Goal: Communication & Community: Participate in discussion

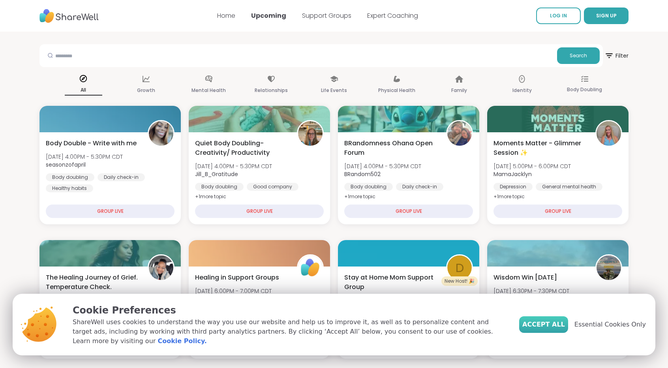
click at [552, 327] on span "Accept All" at bounding box center [543, 324] width 43 height 9
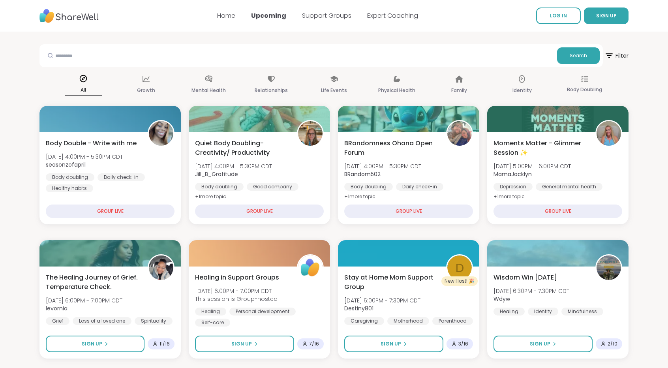
click at [562, 24] on nav "Home Upcoming Support Groups Expert Coaching LOG IN SIGN UP" at bounding box center [334, 16] width 668 height 32
click at [565, 17] on span "LOG IN" at bounding box center [558, 15] width 17 height 7
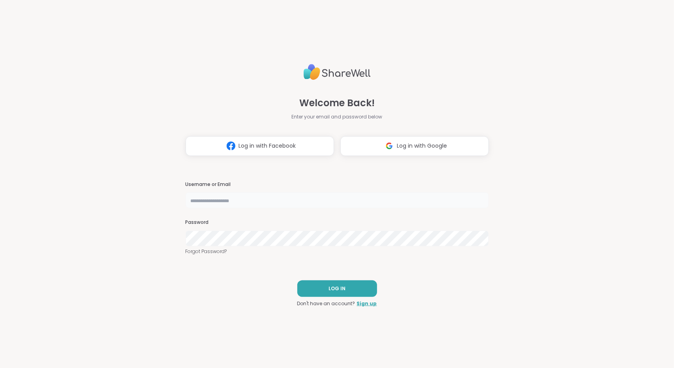
type input "**********"
click at [345, 291] on button "LOG IN" at bounding box center [337, 288] width 80 height 17
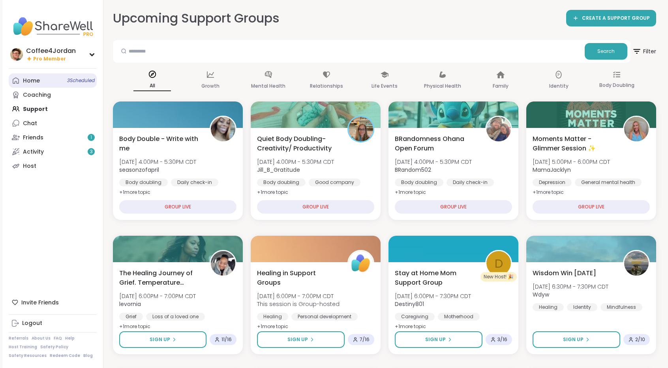
click at [59, 77] on link "Home 3 Scheduled" at bounding box center [53, 80] width 88 height 14
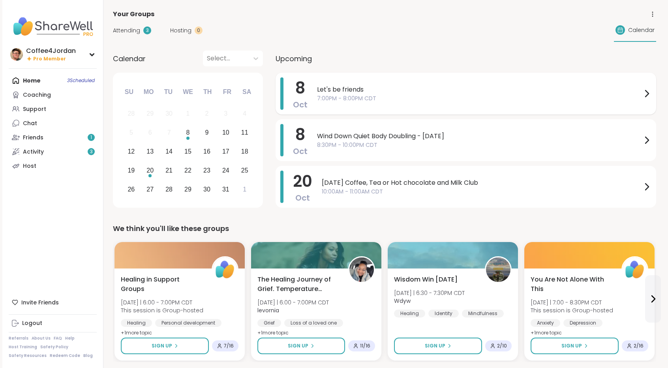
click at [340, 100] on span "7:00PM - 8:00PM CDT" at bounding box center [479, 98] width 325 height 8
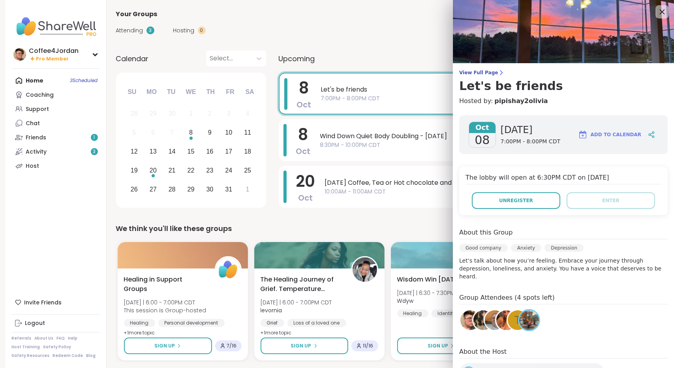
click at [660, 13] on icon at bounding box center [662, 11] width 5 height 5
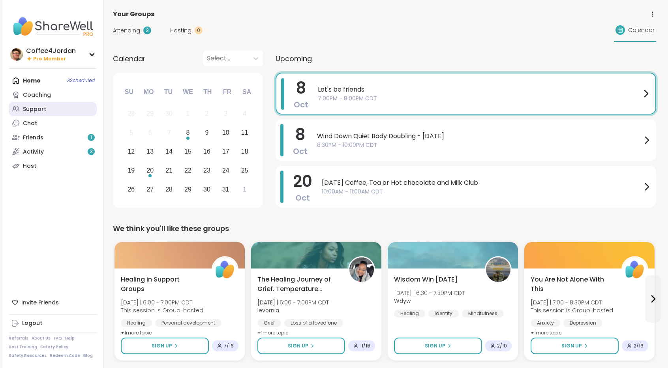
click at [48, 112] on link "Support" at bounding box center [53, 109] width 88 height 14
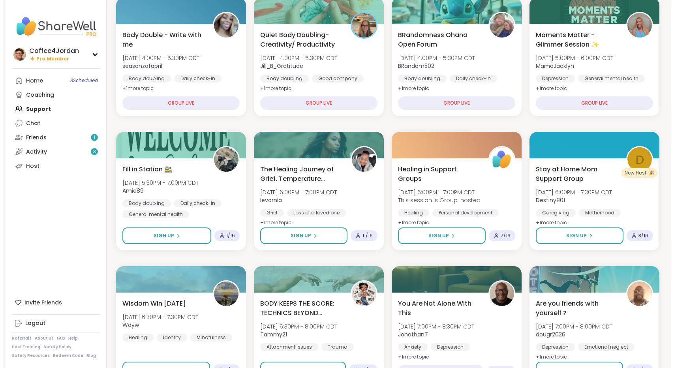
scroll to position [112, 0]
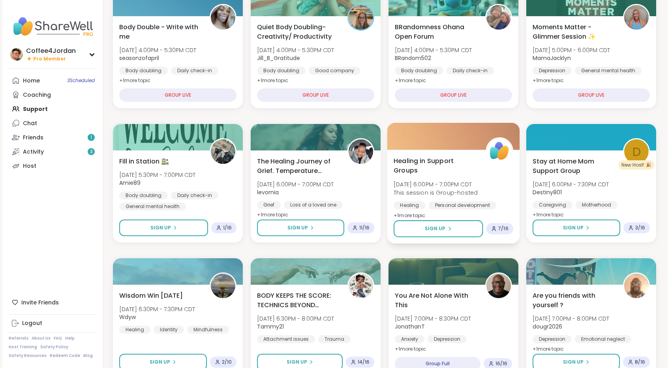
click at [498, 169] on div "Healing in Support Groups Wed, Oct 08 | 6:00PM - 7:00PM CDT This session is Gro…" at bounding box center [454, 188] width 120 height 64
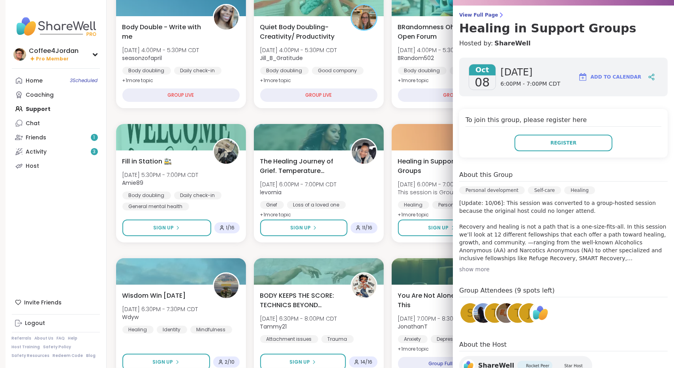
scroll to position [65, 0]
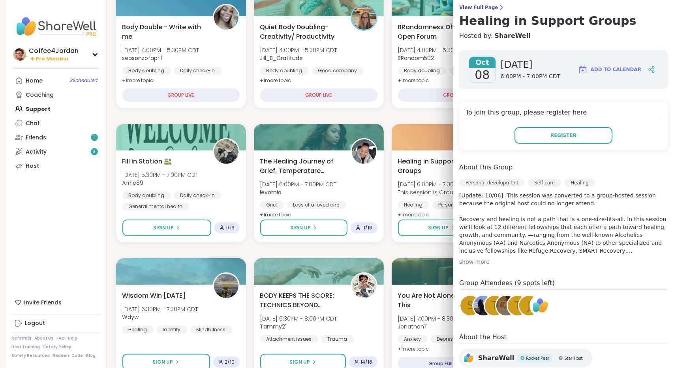
click at [468, 259] on div "show more" at bounding box center [563, 262] width 209 height 8
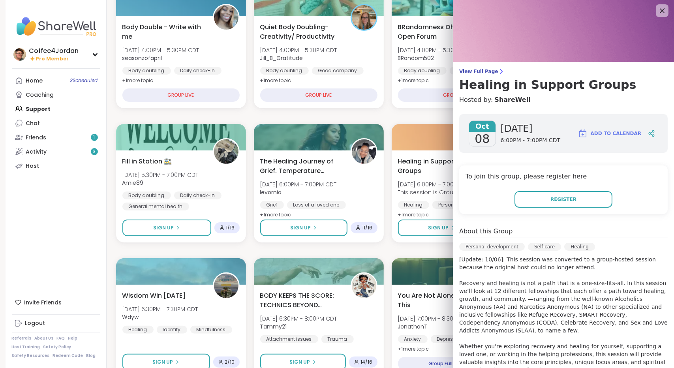
scroll to position [0, 0]
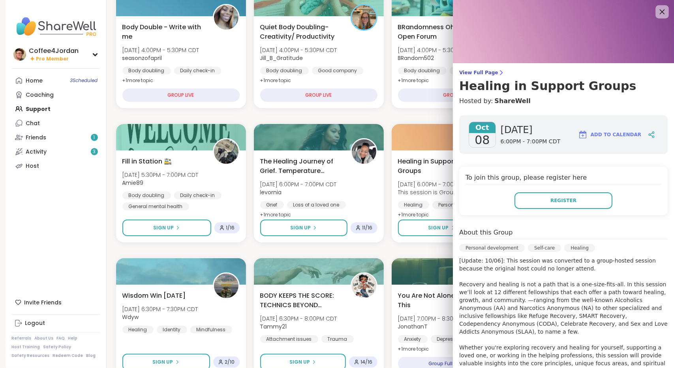
click at [657, 8] on icon at bounding box center [662, 12] width 10 height 10
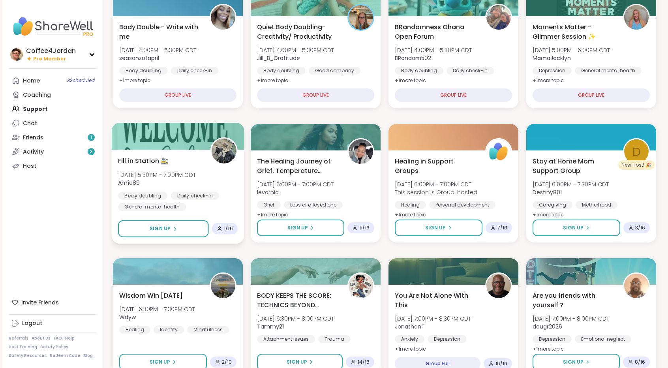
click at [236, 195] on div "Body doubling Daily check-in General mental health" at bounding box center [178, 201] width 120 height 19
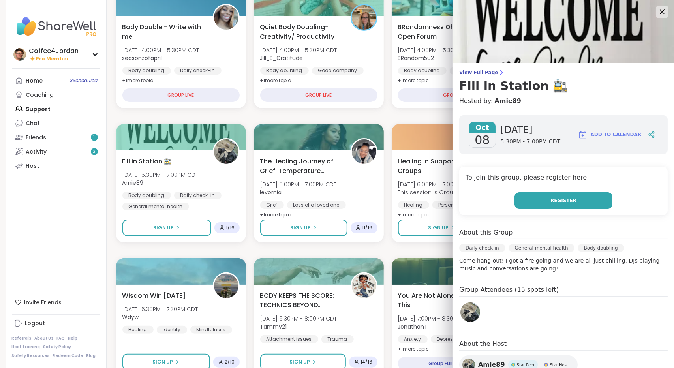
click at [556, 205] on button "Register" at bounding box center [564, 200] width 98 height 17
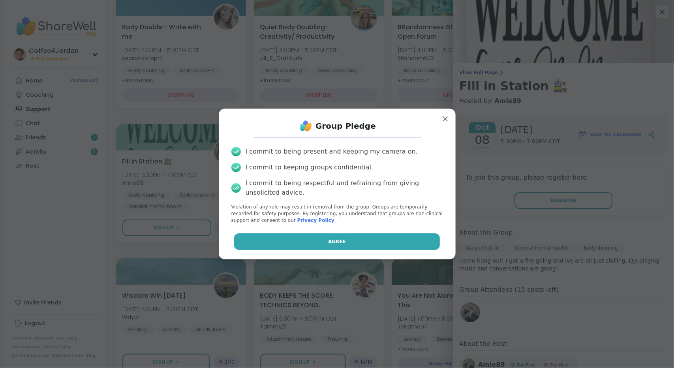
click at [391, 243] on button "Agree" at bounding box center [337, 241] width 206 height 17
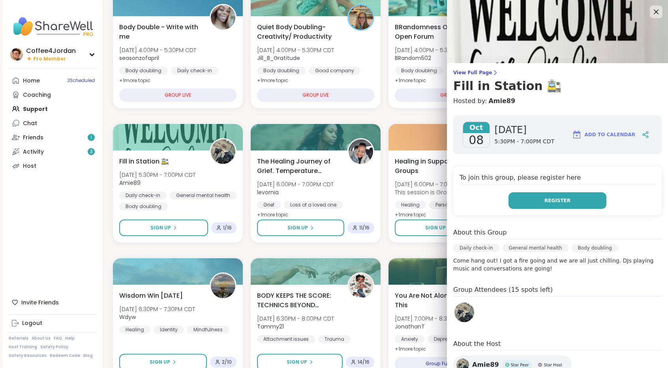
click at [530, 207] on button "Register" at bounding box center [558, 200] width 98 height 17
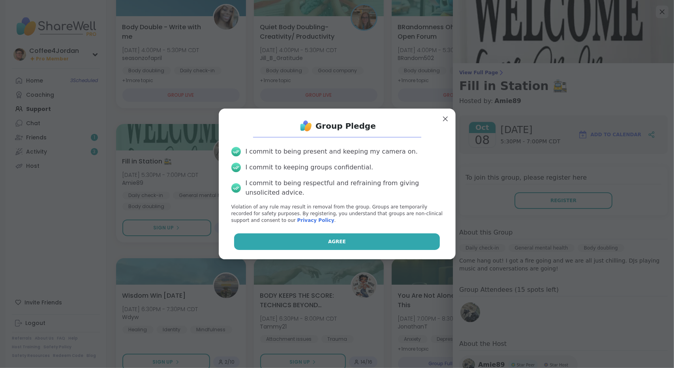
click at [421, 235] on button "Agree" at bounding box center [337, 241] width 206 height 17
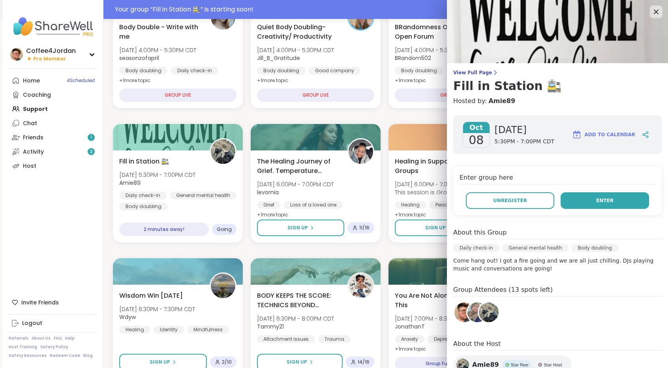
click at [621, 201] on button "Enter" at bounding box center [605, 200] width 88 height 17
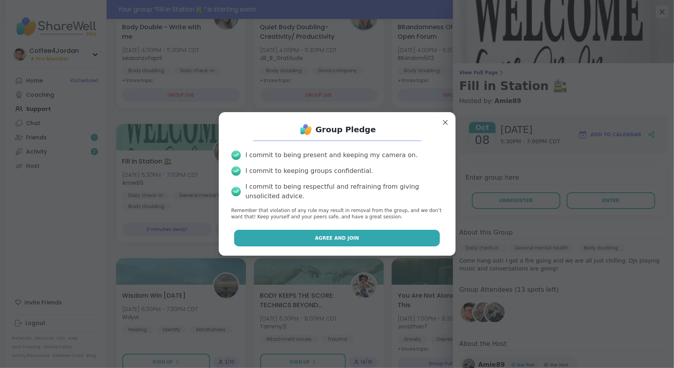
click at [385, 237] on button "Agree and Join" at bounding box center [337, 238] width 206 height 17
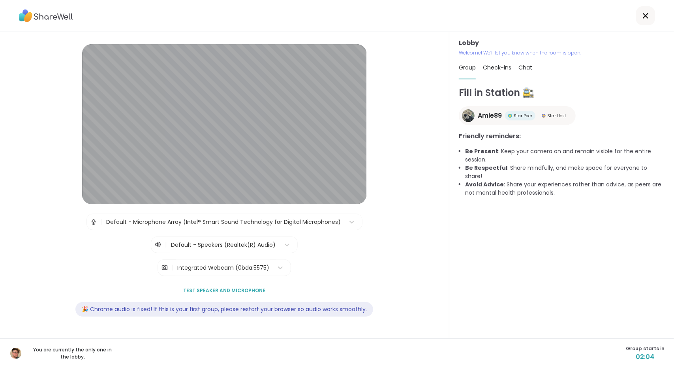
click at [499, 71] on div "Check-ins" at bounding box center [497, 67] width 28 height 22
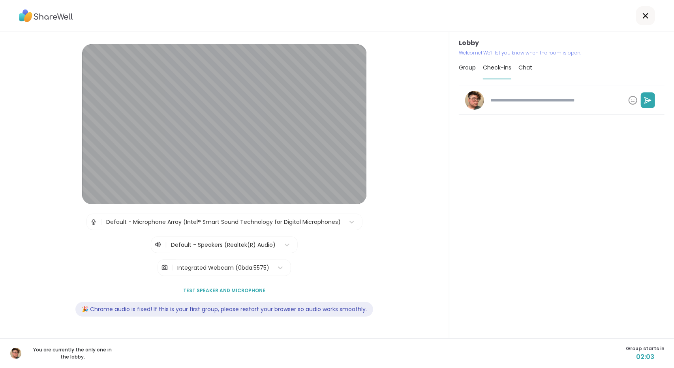
click at [506, 99] on textarea at bounding box center [556, 100] width 138 height 13
type textarea "*"
type textarea "**"
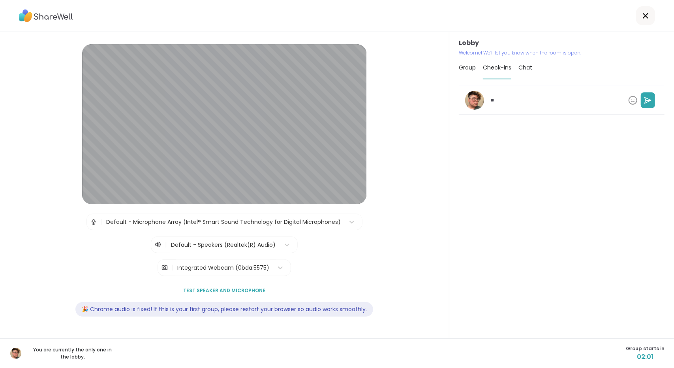
type textarea "*"
type textarea "***"
type textarea "*"
type textarea "****"
type textarea "*"
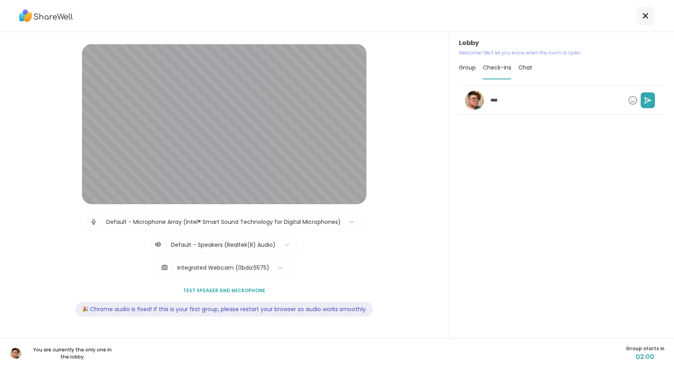
type textarea "*****"
type textarea "*"
type textarea "******"
type textarea "*"
type textarea "*******"
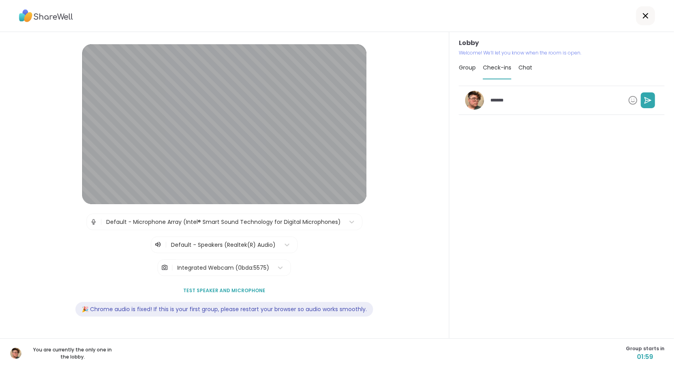
type textarea "*"
type textarea "********"
type textarea "*"
type textarea "*********"
type textarea "*"
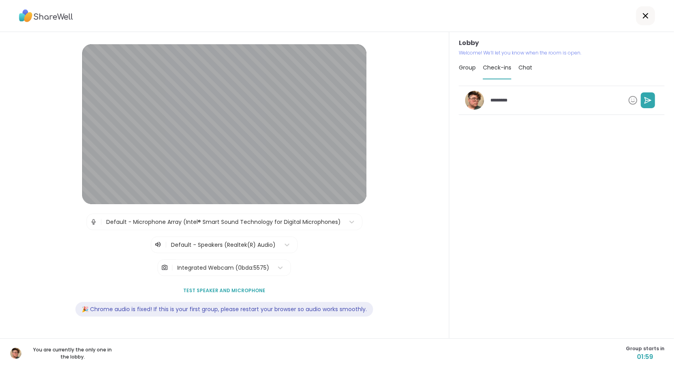
type textarea "*********"
type textarea "*"
type textarea "**********"
type textarea "*"
type textarea "**********"
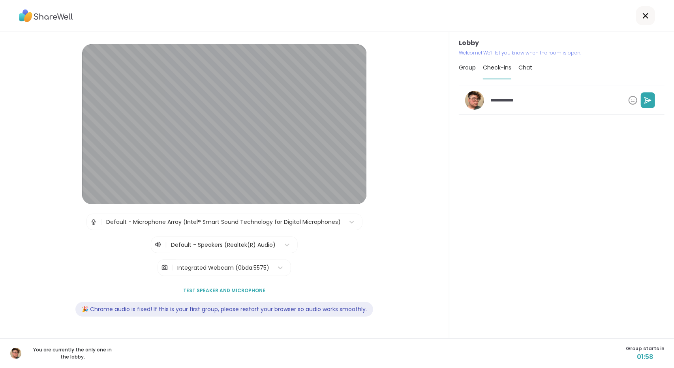
type textarea "*"
type textarea "**********"
type textarea "*"
type textarea "**********"
type textarea "*"
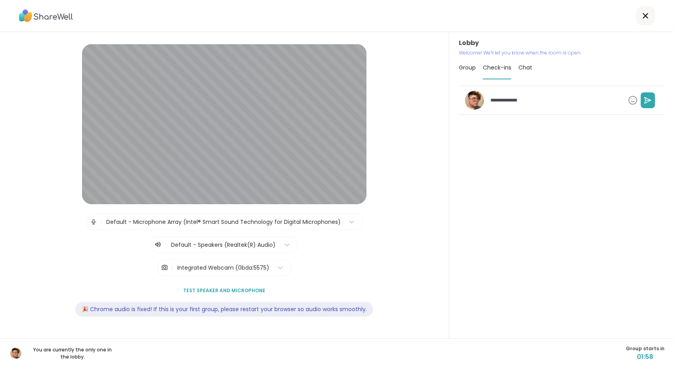
type textarea "**********"
type textarea "*"
type textarea "**********"
type textarea "*"
type textarea "**********"
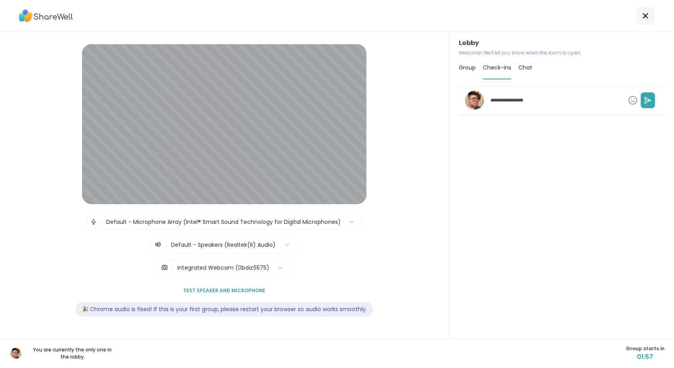
type textarea "*"
type textarea "**********"
type textarea "*"
type textarea "**********"
type textarea "*"
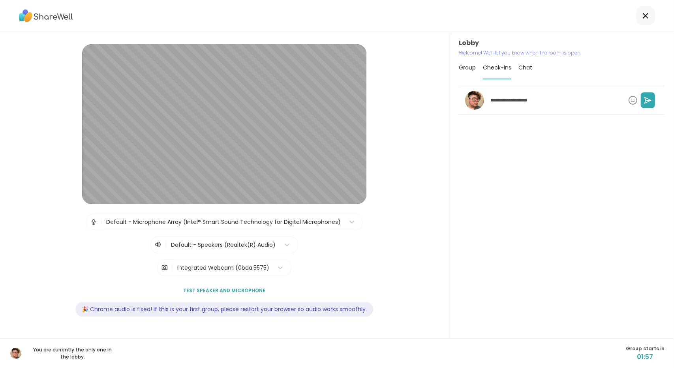
type textarea "**********"
type textarea "*"
type textarea "**********"
type textarea "*"
type textarea "**********"
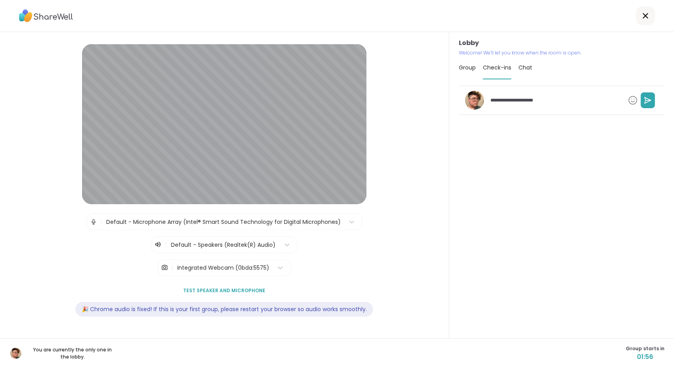
type textarea "*"
type textarea "**********"
type textarea "*"
type textarea "**********"
type textarea "*"
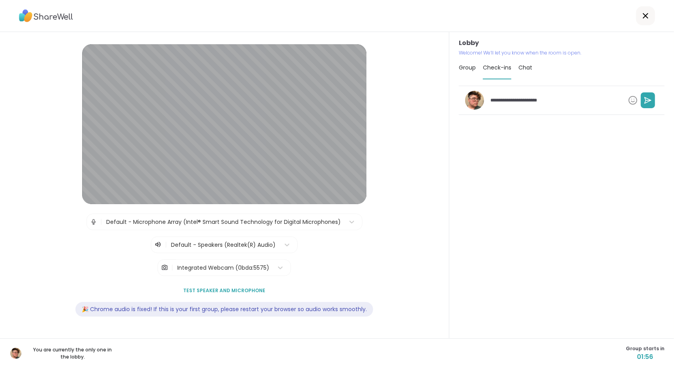
type textarea "**********"
type textarea "*"
type textarea "**********"
type textarea "*"
type textarea "**********"
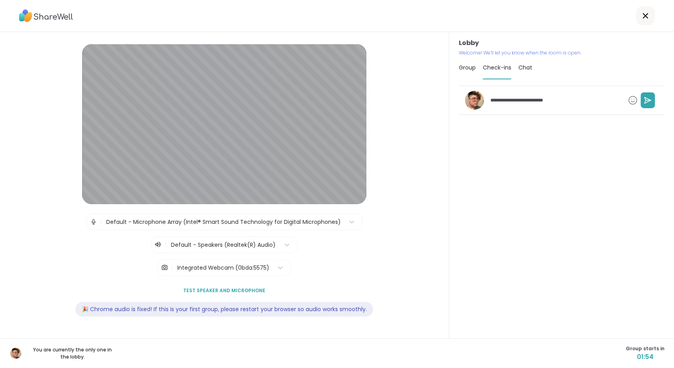
type textarea "*"
type textarea "**********"
type textarea "*"
type textarea "**********"
type textarea "*"
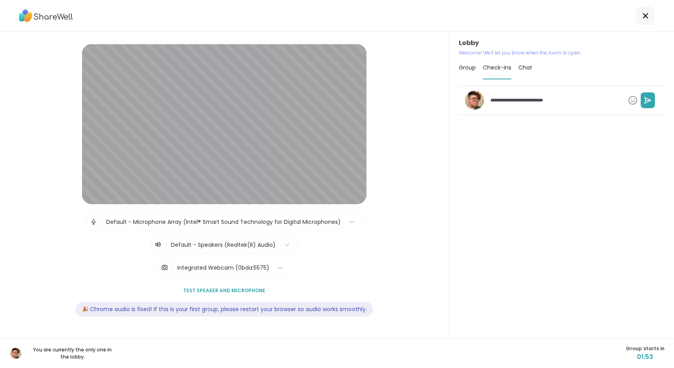
type textarea "**********"
type textarea "*"
type textarea "**********"
click at [645, 100] on icon at bounding box center [648, 100] width 6 height 6
type textarea "*"
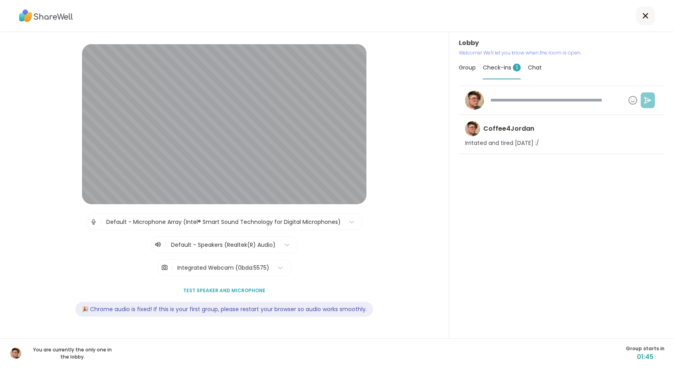
type textarea "*"
click at [459, 66] on span "Group" at bounding box center [467, 68] width 17 height 8
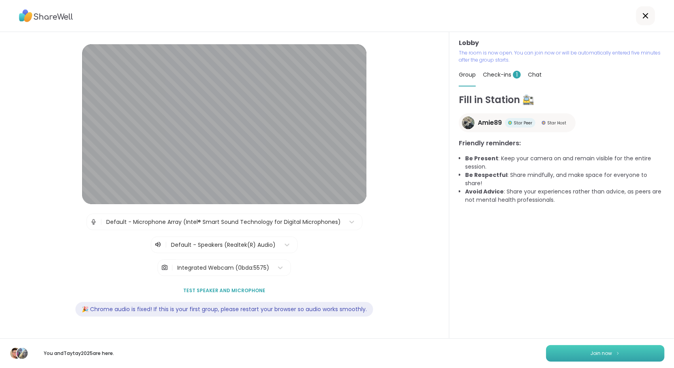
click at [621, 347] on button "Join now" at bounding box center [605, 353] width 118 height 17
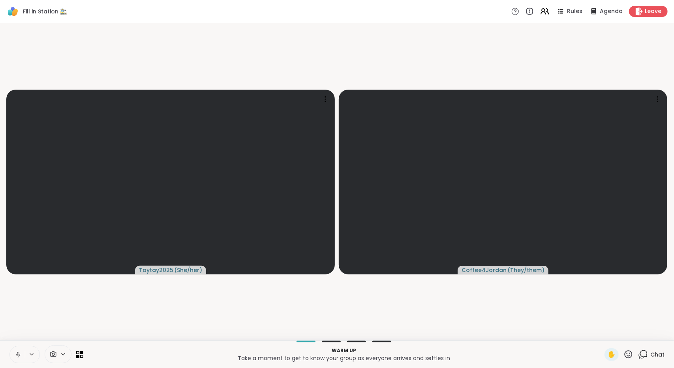
click at [19, 351] on icon at bounding box center [18, 354] width 7 height 7
click at [17, 353] on icon at bounding box center [18, 355] width 6 height 6
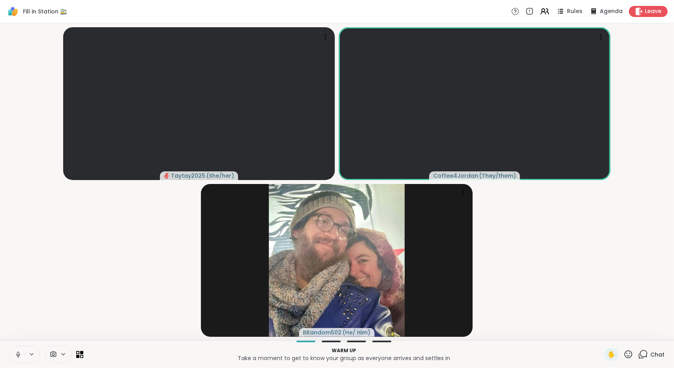
click at [16, 352] on icon at bounding box center [18, 354] width 7 height 7
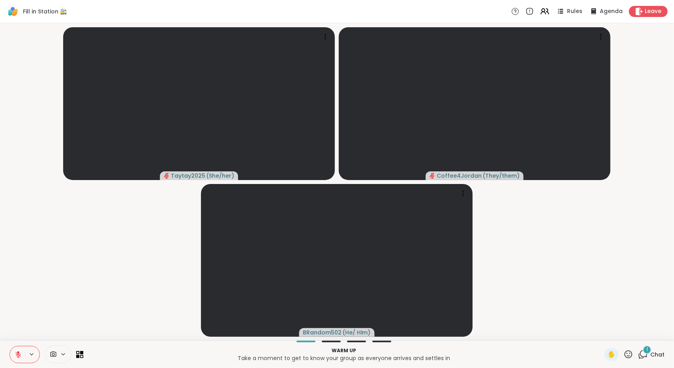
click at [646, 351] on div "1" at bounding box center [647, 350] width 9 height 9
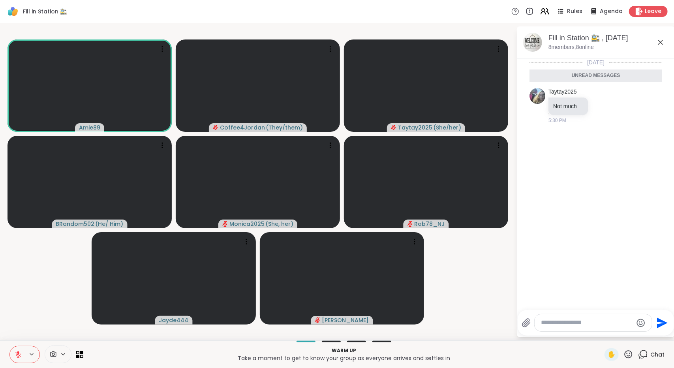
click at [15, 353] on icon at bounding box center [18, 354] width 7 height 7
click at [2, 333] on div "Amie89 Coffee4Jordan ( They/them ) Taytay2025 ( She/her ) BRandom502 ( He/ Him …" at bounding box center [337, 181] width 674 height 317
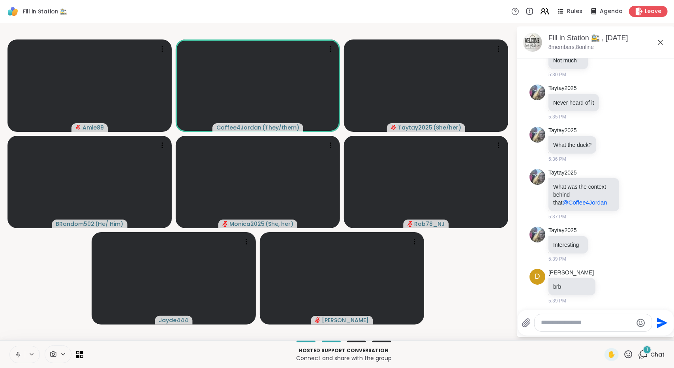
scroll to position [156, 0]
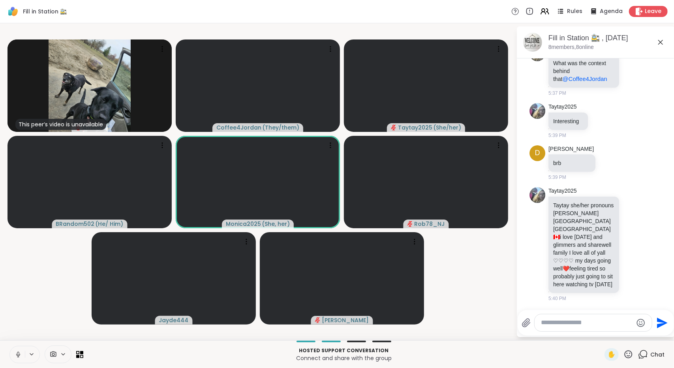
click at [15, 353] on icon at bounding box center [18, 354] width 7 height 7
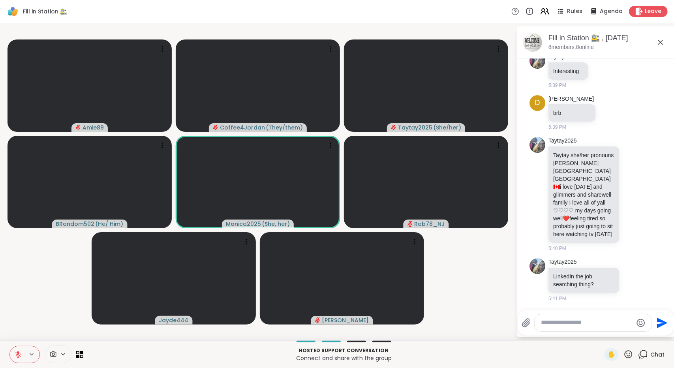
scroll to position [217, 0]
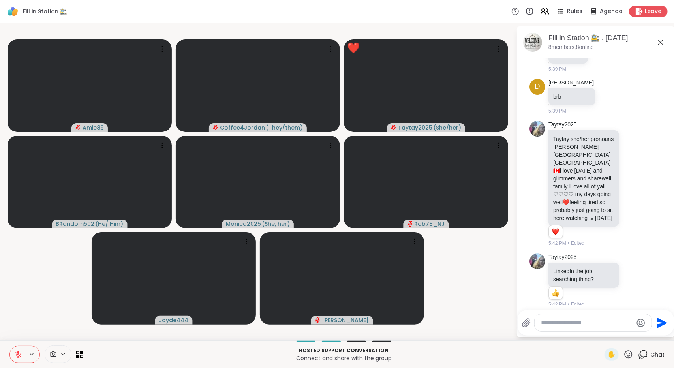
click at [19, 355] on icon at bounding box center [18, 355] width 6 height 6
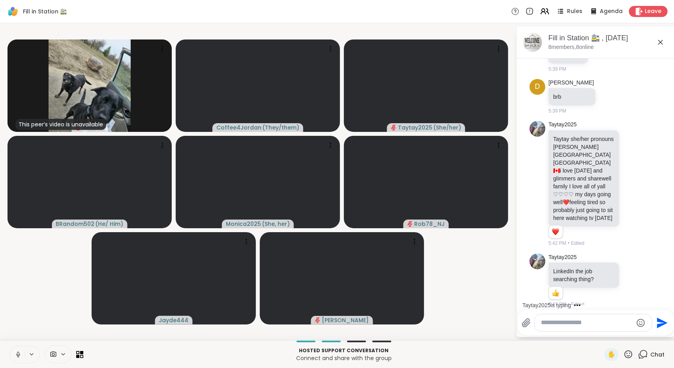
click at [17, 352] on icon at bounding box center [18, 354] width 7 height 7
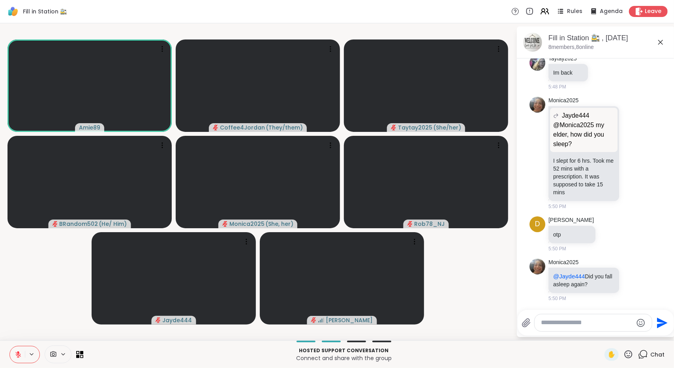
scroll to position [694, 0]
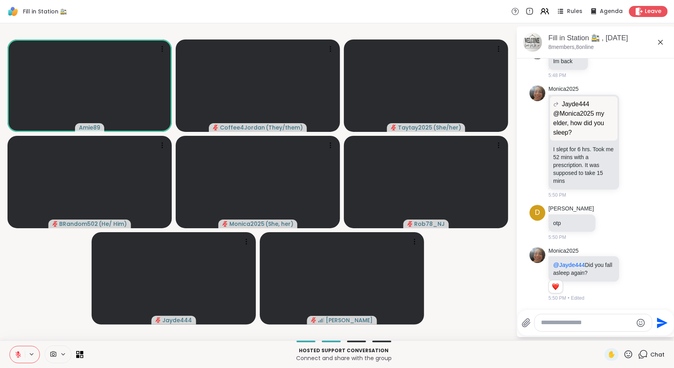
drag, startPoint x: 668, startPoint y: 265, endPoint x: 668, endPoint y: 258, distance: 7.1
click at [668, 258] on html "Fill in Station 🚉 Rules Agenda Leave Amie89 Coffee4Jordan ( They/them ) Taytay2…" at bounding box center [337, 184] width 674 height 368
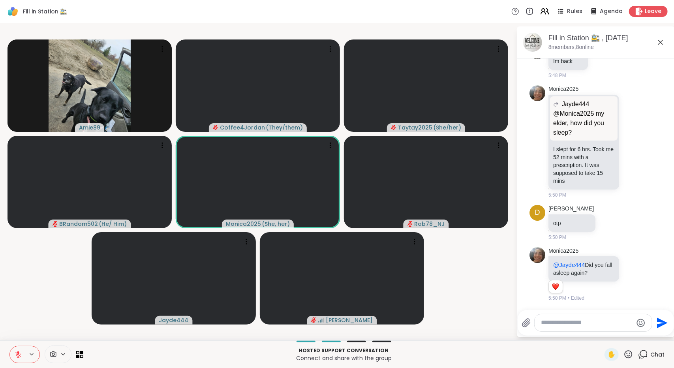
click at [21, 353] on icon at bounding box center [18, 354] width 7 height 7
click at [552, 334] on div "Send" at bounding box center [596, 323] width 156 height 26
click at [556, 328] on div at bounding box center [593, 322] width 117 height 17
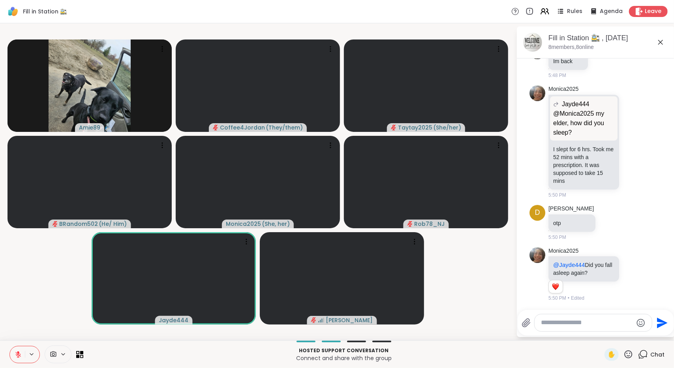
click at [558, 324] on textarea "Type your message" at bounding box center [587, 323] width 92 height 8
type textarea "*******"
click at [641, 323] on icon "Emoji picker" at bounding box center [642, 322] width 9 height 9
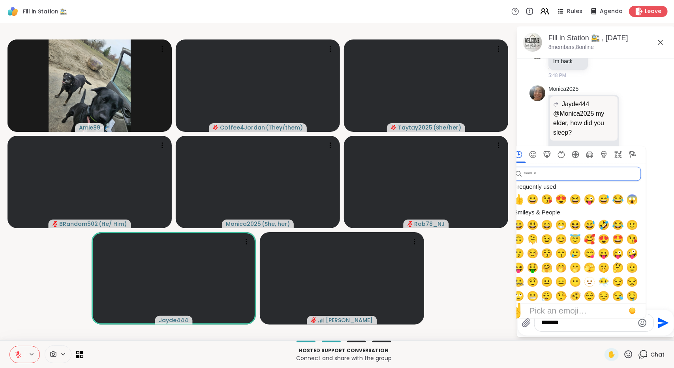
click at [576, 172] on input "search" at bounding box center [577, 174] width 130 height 14
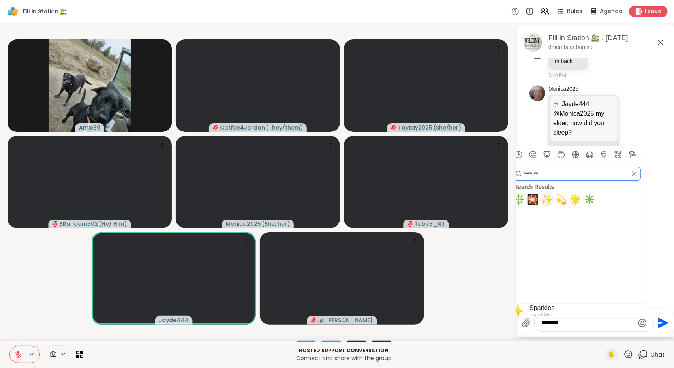
type input "*******"
click at [545, 203] on span "✨" at bounding box center [547, 199] width 12 height 11
click at [548, 199] on span "✨" at bounding box center [547, 199] width 12 height 11
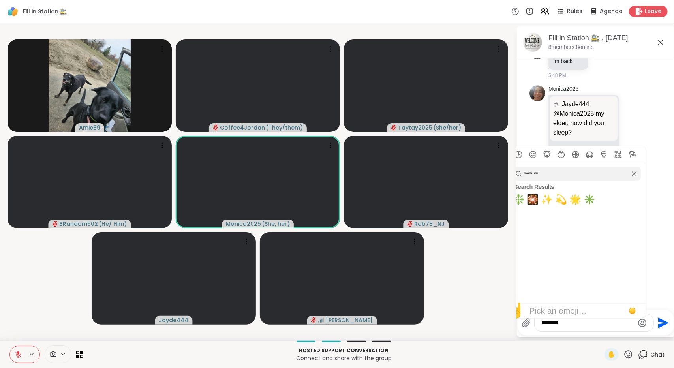
click at [567, 326] on textarea "*******" at bounding box center [588, 323] width 92 height 8
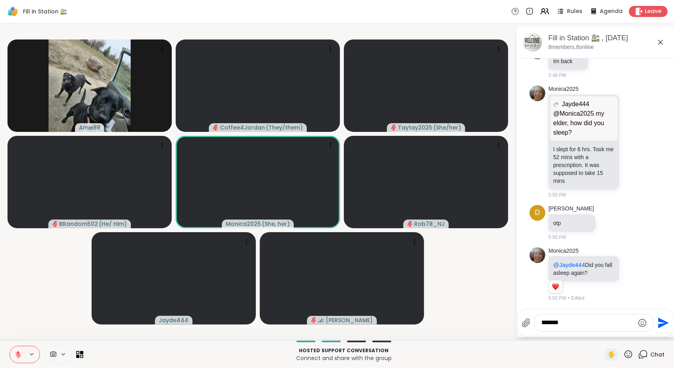
click at [639, 325] on icon "Emoji picker" at bounding box center [642, 322] width 9 height 9
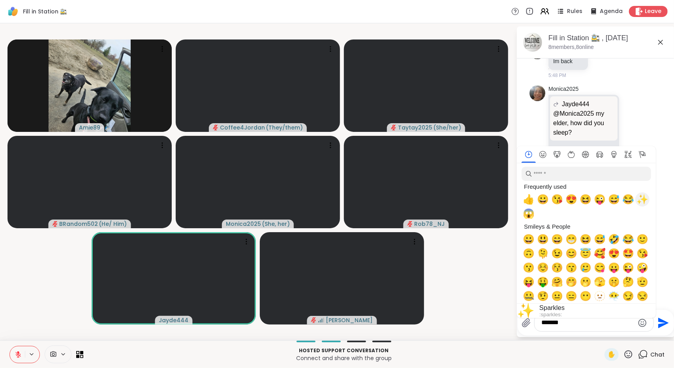
click at [646, 201] on span "✨" at bounding box center [643, 199] width 12 height 11
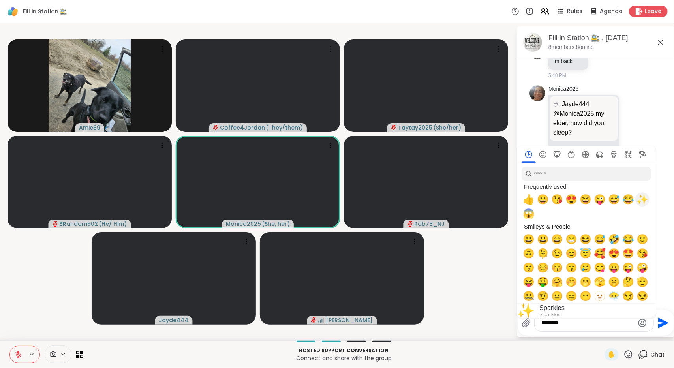
click at [641, 201] on span "✨" at bounding box center [643, 199] width 12 height 11
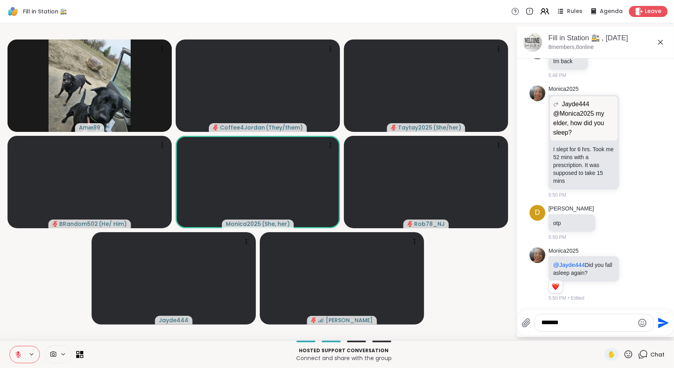
click at [561, 323] on textarea "*******" at bounding box center [588, 323] width 92 height 8
type textarea "**********"
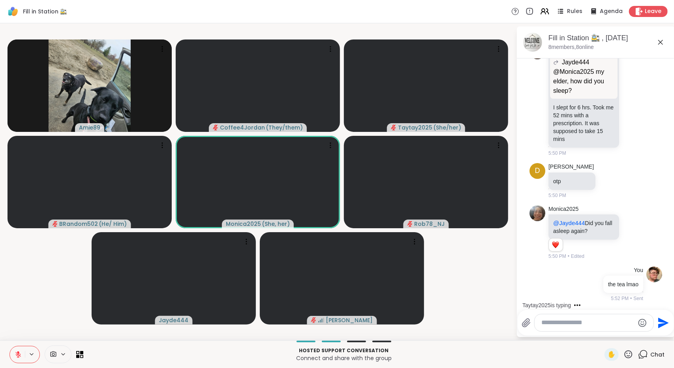
scroll to position [778, 0]
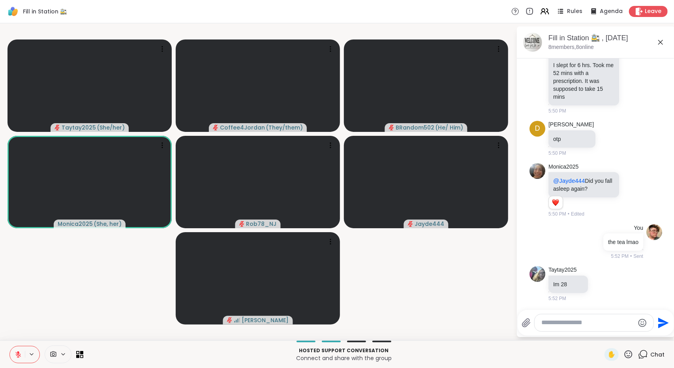
click at [668, 270] on html "Fill in Station 🚉 Rules Agenda Leave Taytay2025 ( She/her ) Coffee4Jordan ( The…" at bounding box center [337, 184] width 674 height 368
click at [19, 350] on button at bounding box center [17, 354] width 15 height 17
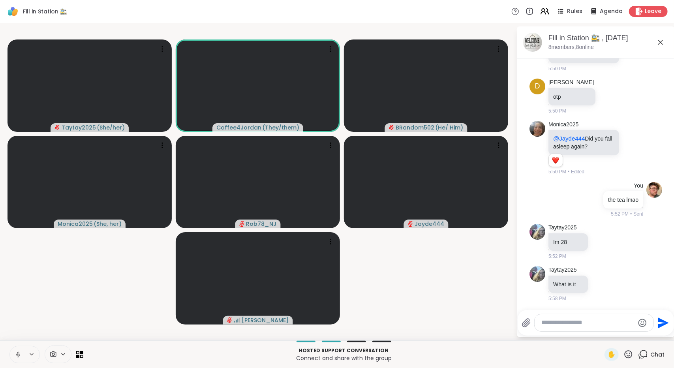
click at [15, 354] on icon at bounding box center [18, 354] width 7 height 7
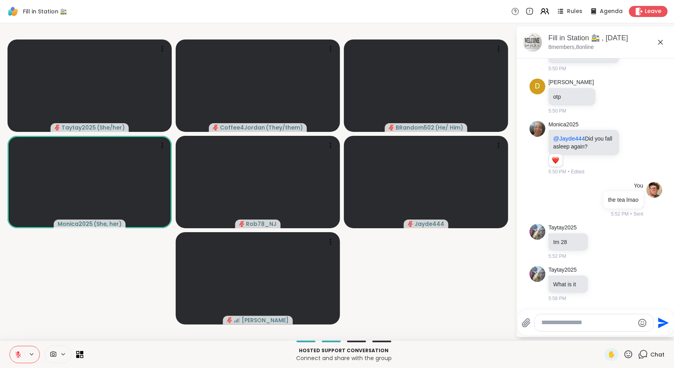
click at [22, 353] on button at bounding box center [17, 354] width 15 height 17
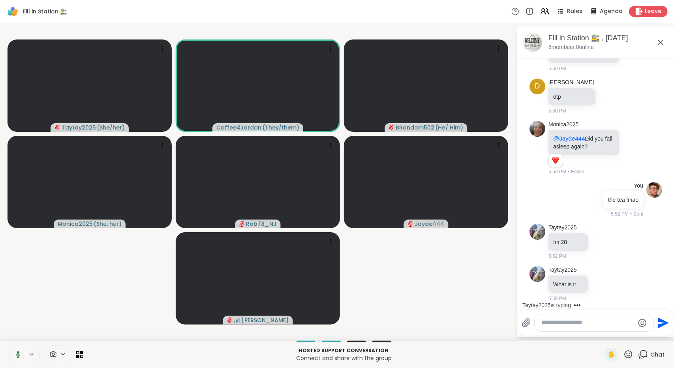
scroll to position [870, 0]
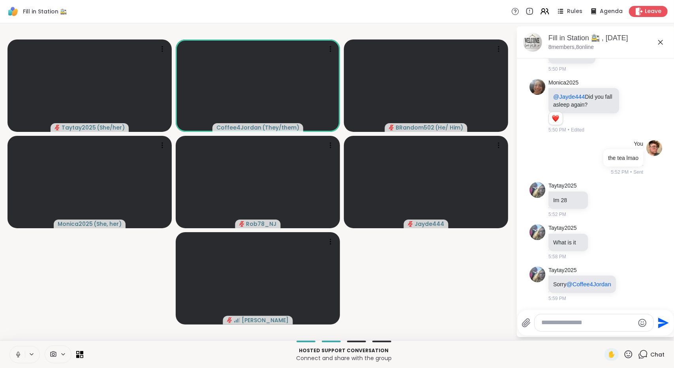
click at [17, 358] on button at bounding box center [17, 354] width 15 height 17
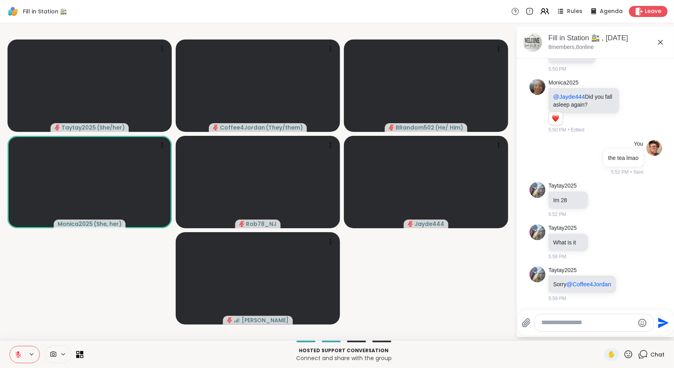
click at [17, 354] on icon at bounding box center [18, 354] width 7 height 7
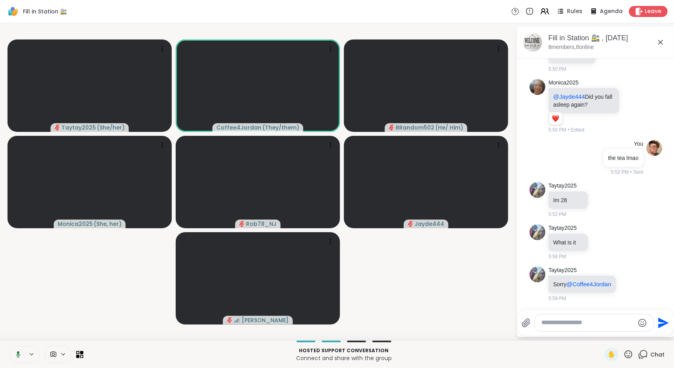
click at [21, 355] on button at bounding box center [17, 354] width 16 height 17
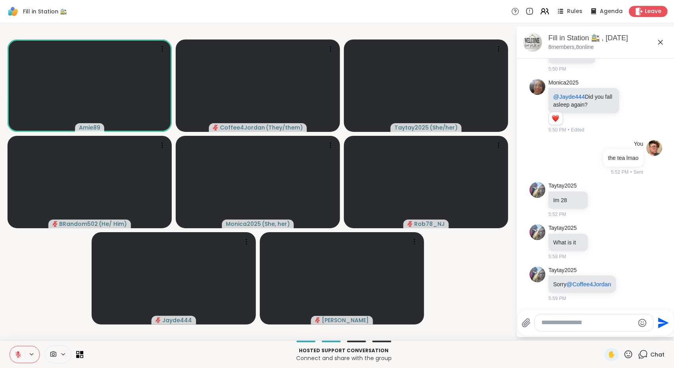
click at [19, 353] on icon at bounding box center [18, 352] width 2 height 3
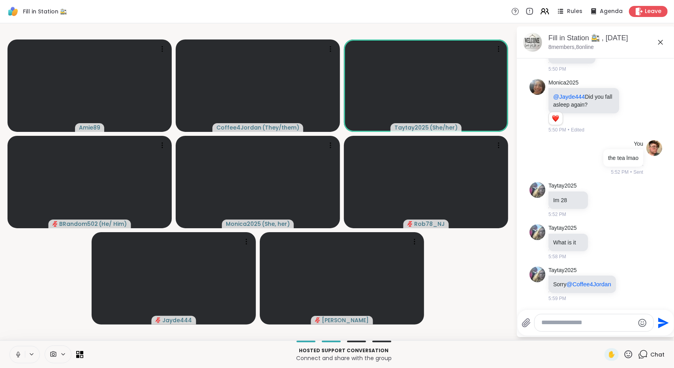
click at [19, 353] on icon at bounding box center [18, 354] width 2 height 4
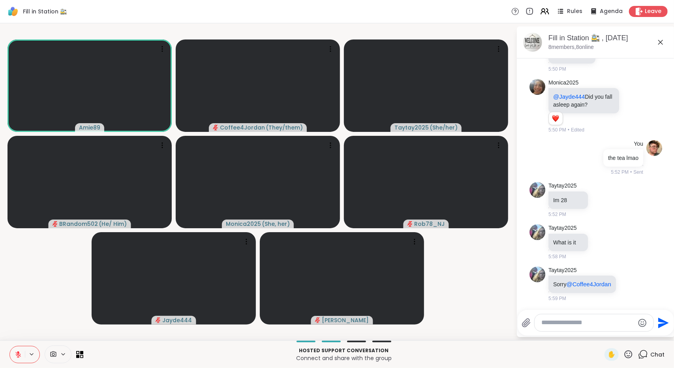
click at [18, 350] on button at bounding box center [17, 354] width 15 height 17
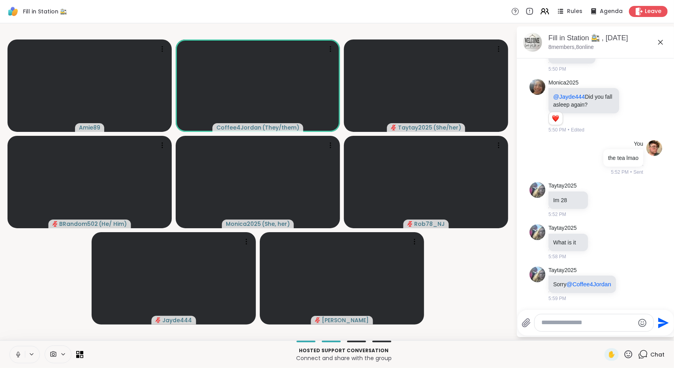
click at [17, 348] on button at bounding box center [17, 354] width 15 height 17
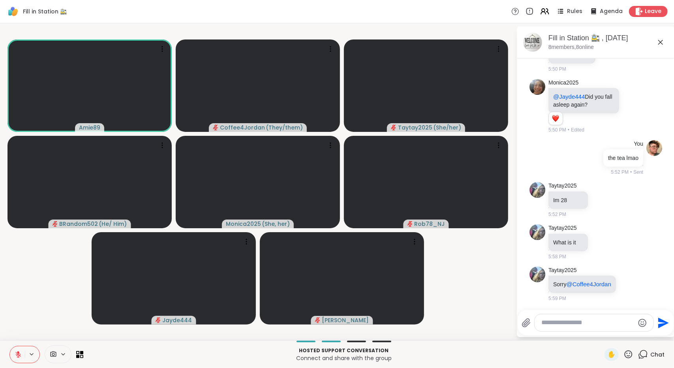
click at [15, 355] on icon at bounding box center [18, 354] width 7 height 7
click at [19, 349] on button at bounding box center [17, 354] width 16 height 17
click at [20, 349] on button at bounding box center [17, 354] width 15 height 17
click at [18, 353] on icon at bounding box center [18, 352] width 2 height 3
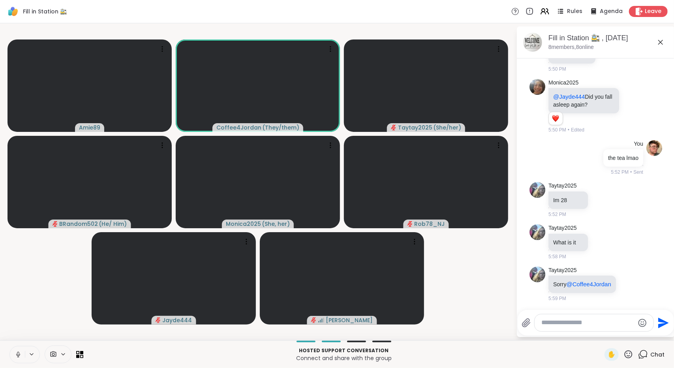
click at [17, 356] on icon at bounding box center [18, 354] width 7 height 7
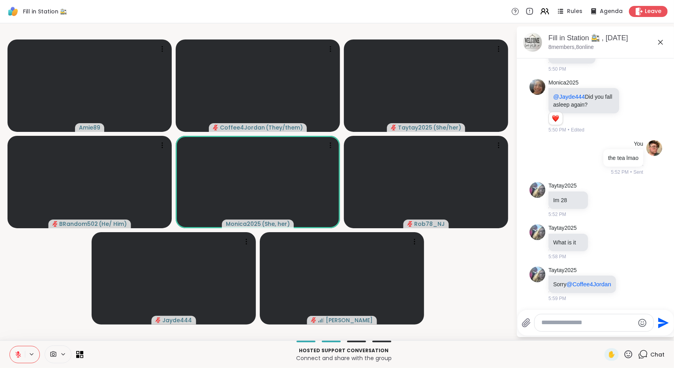
click at [23, 367] on div "Hosted support conversation Connect and share with the group ✋ Chat" at bounding box center [337, 354] width 674 height 28
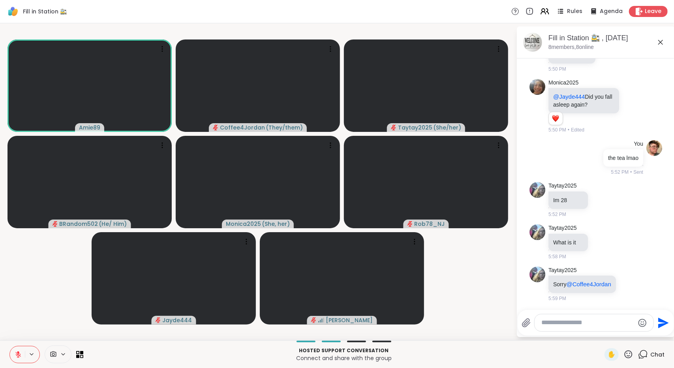
click at [19, 350] on button at bounding box center [17, 354] width 15 height 17
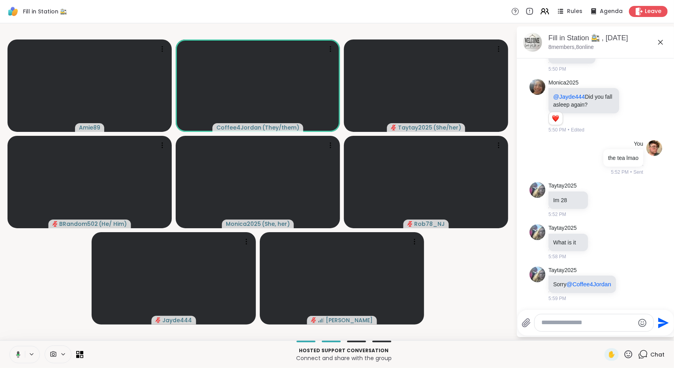
click at [22, 350] on button at bounding box center [17, 354] width 16 height 17
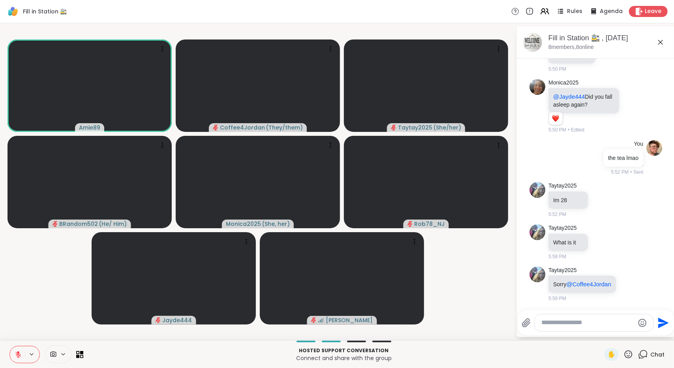
click at [23, 355] on button at bounding box center [17, 354] width 15 height 17
click at [20, 352] on icon at bounding box center [16, 354] width 7 height 7
click at [13, 358] on button at bounding box center [17, 354] width 15 height 17
click at [22, 356] on button at bounding box center [17, 354] width 15 height 17
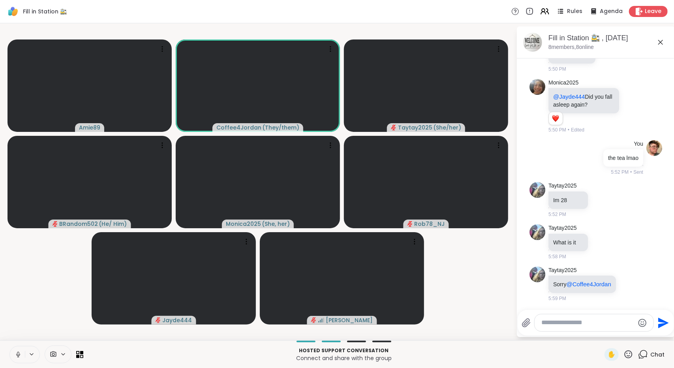
click at [18, 352] on icon at bounding box center [18, 354] width 2 height 4
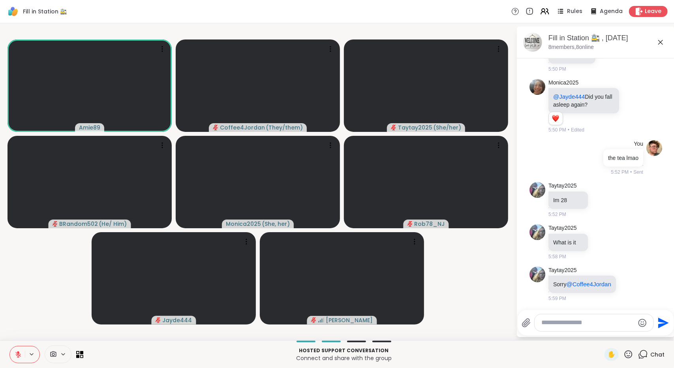
click at [19, 354] on icon at bounding box center [18, 354] width 7 height 7
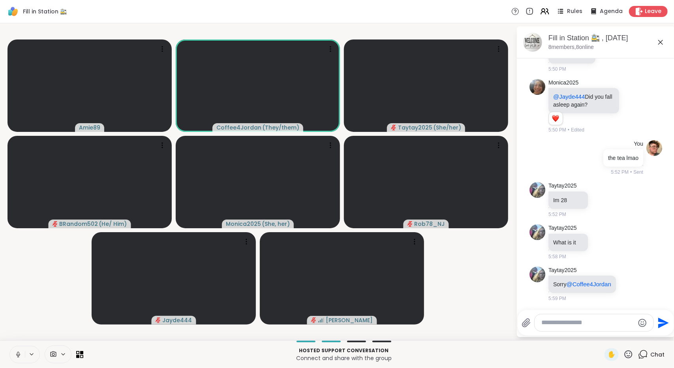
click at [17, 348] on button at bounding box center [17, 354] width 15 height 17
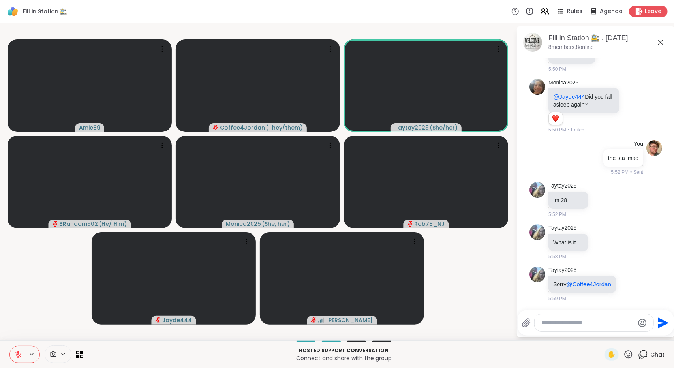
click at [15, 358] on icon at bounding box center [18, 354] width 7 height 7
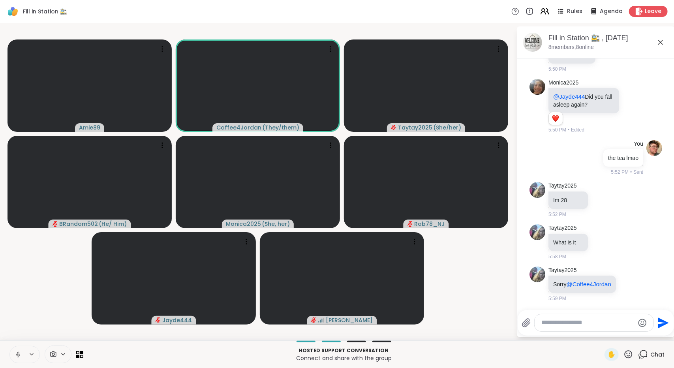
click at [21, 355] on icon at bounding box center [18, 354] width 7 height 7
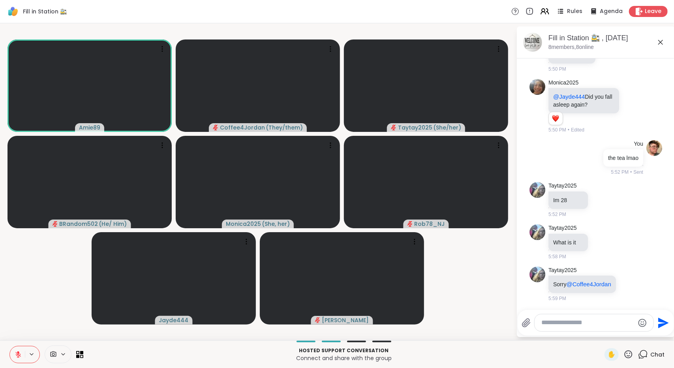
click at [16, 356] on icon at bounding box center [18, 354] width 7 height 7
click at [17, 354] on icon at bounding box center [18, 354] width 7 height 7
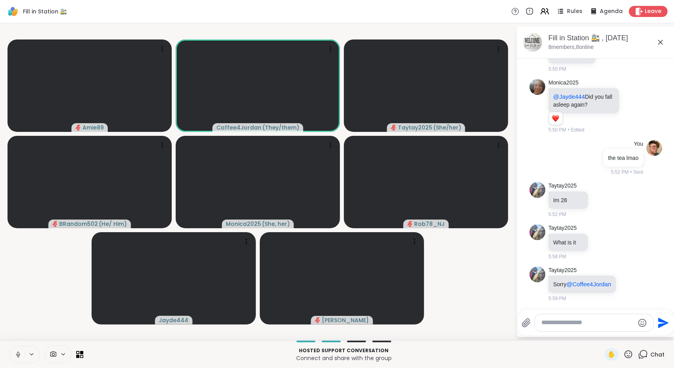
click at [13, 350] on button at bounding box center [17, 354] width 15 height 17
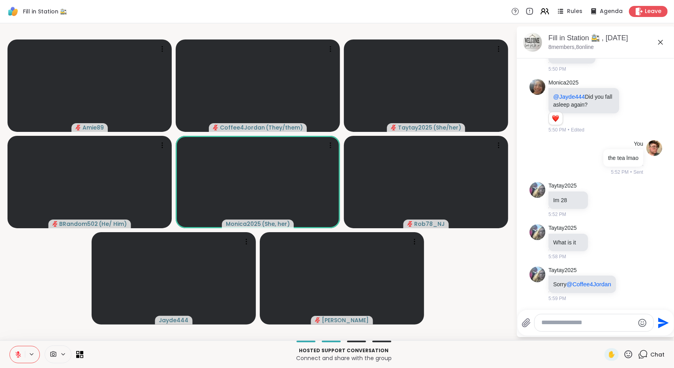
click at [15, 353] on icon at bounding box center [18, 354] width 7 height 7
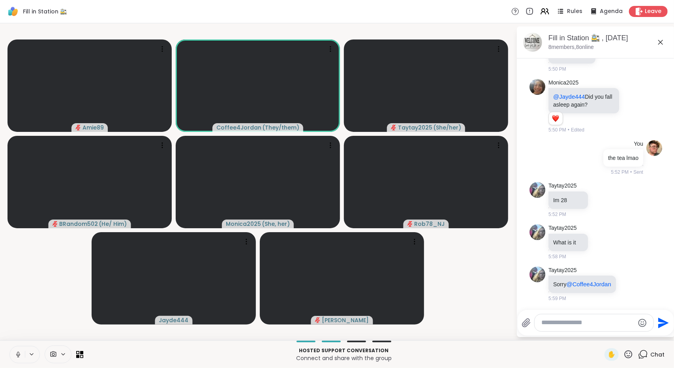
click at [15, 352] on icon at bounding box center [18, 354] width 7 height 7
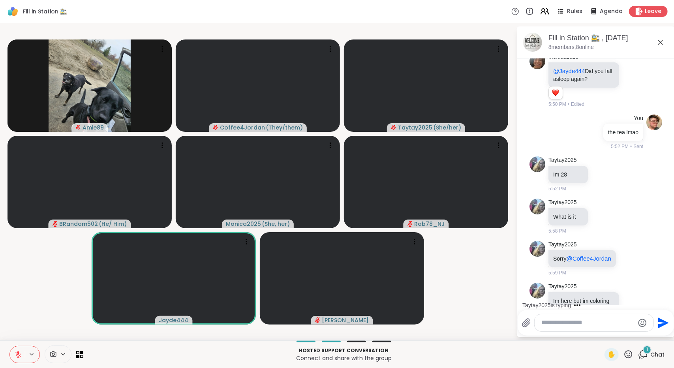
scroll to position [959, 0]
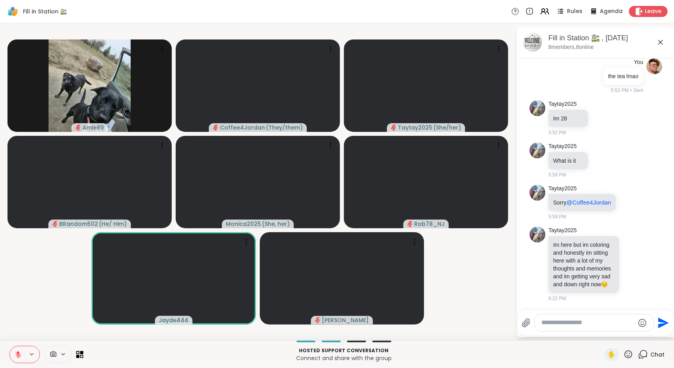
click at [16, 353] on icon at bounding box center [18, 354] width 7 height 7
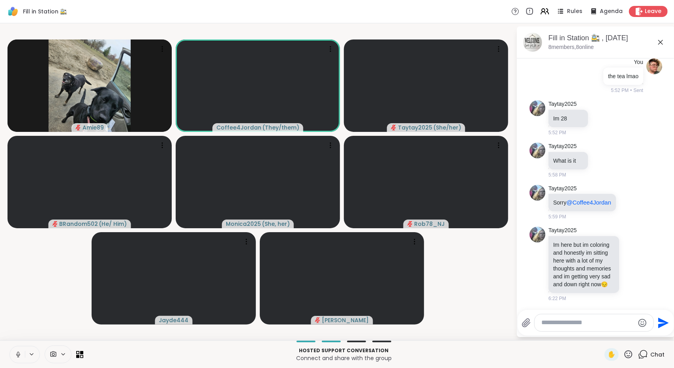
click at [15, 354] on icon at bounding box center [18, 354] width 7 height 7
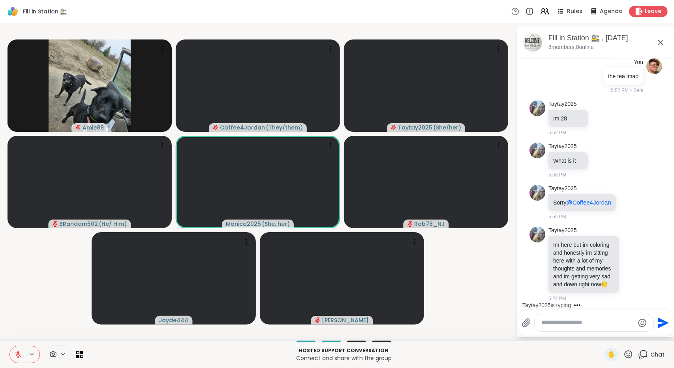
scroll to position [1001, 0]
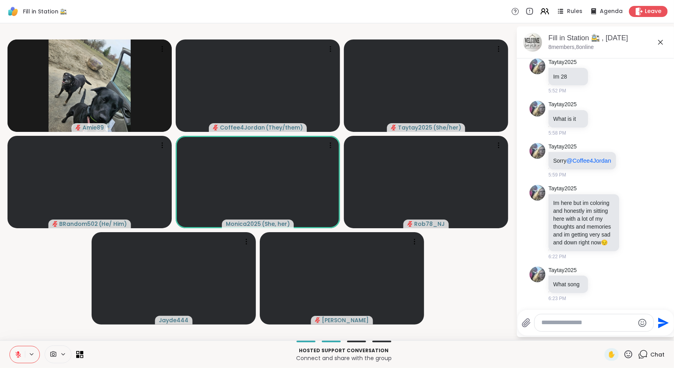
click at [17, 353] on icon at bounding box center [18, 354] width 7 height 7
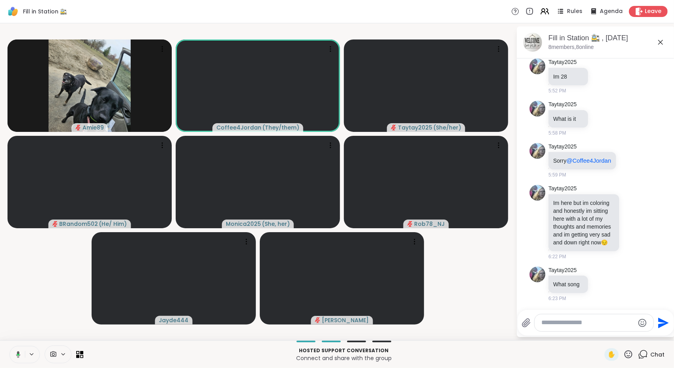
click at [18, 347] on button at bounding box center [17, 354] width 16 height 17
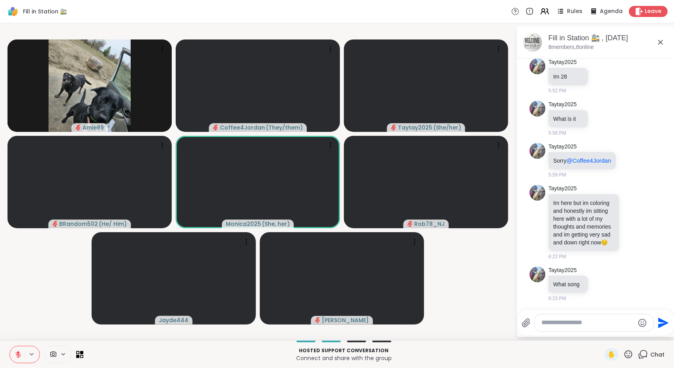
click at [17, 353] on icon at bounding box center [18, 355] width 6 height 6
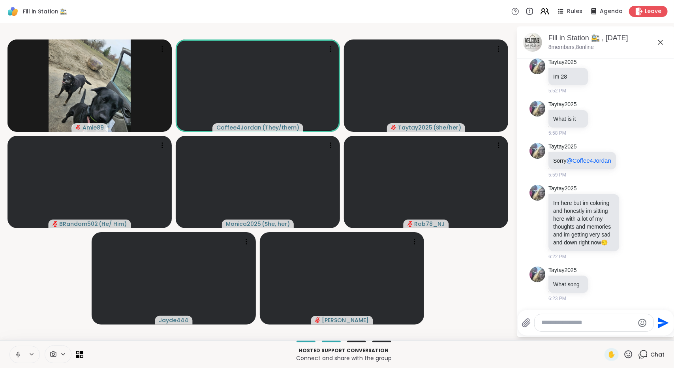
click at [13, 351] on button at bounding box center [17, 354] width 15 height 17
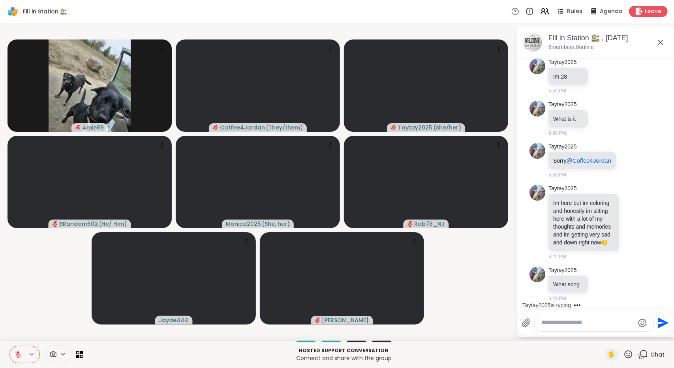
scroll to position [1043, 0]
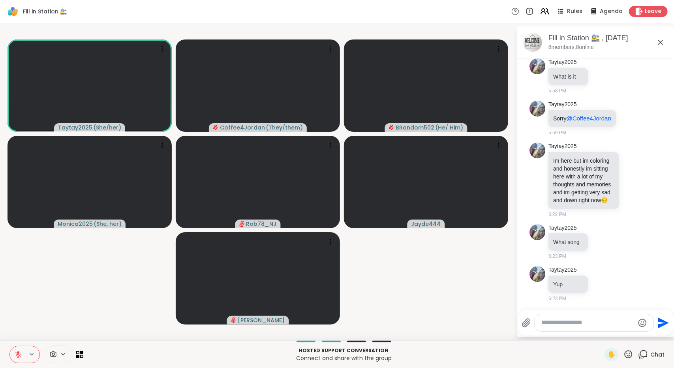
click at [14, 354] on button at bounding box center [17, 354] width 15 height 17
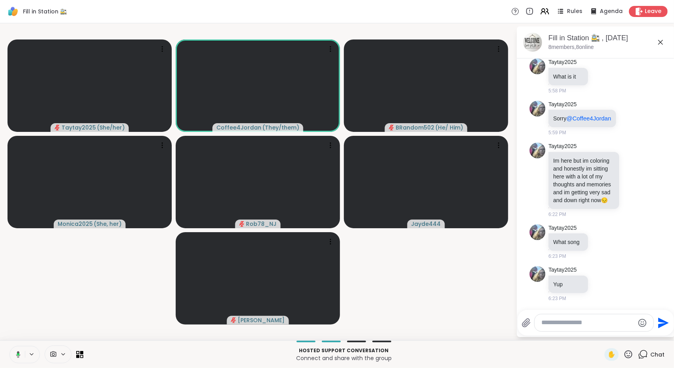
click at [14, 353] on icon at bounding box center [16, 354] width 7 height 7
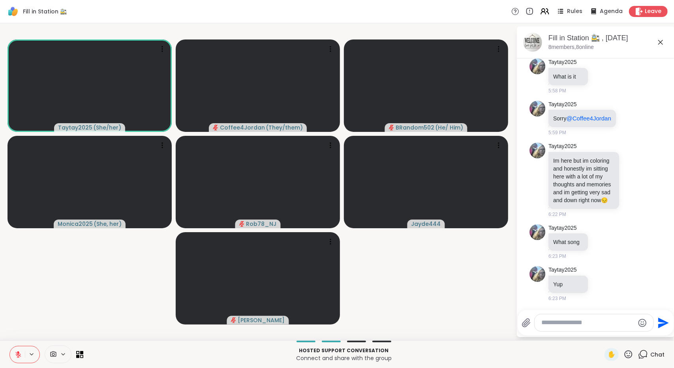
click at [20, 350] on button at bounding box center [17, 354] width 15 height 17
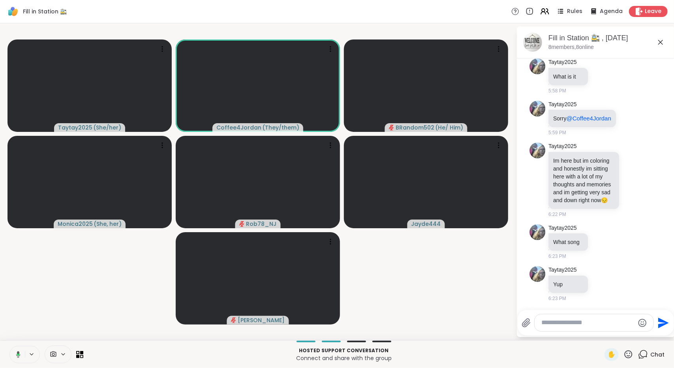
click at [19, 353] on icon at bounding box center [18, 354] width 4 height 7
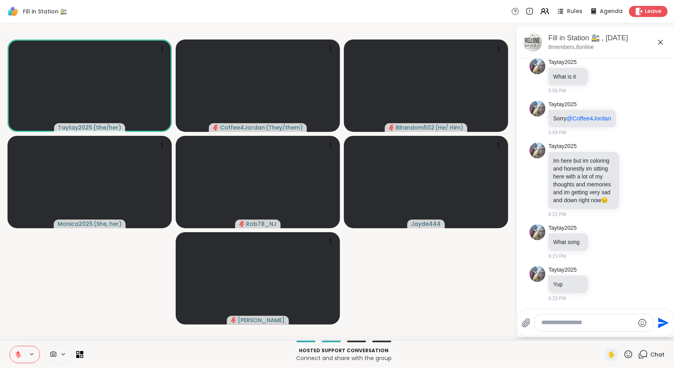
click at [15, 355] on icon at bounding box center [18, 354] width 7 height 7
click at [19, 349] on button at bounding box center [17, 354] width 15 height 17
click at [16, 354] on icon at bounding box center [18, 355] width 6 height 6
click at [17, 348] on button at bounding box center [17, 354] width 16 height 17
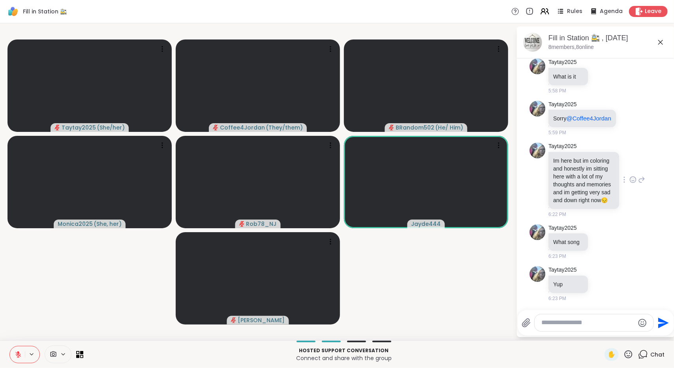
click at [639, 177] on icon at bounding box center [642, 180] width 6 height 6
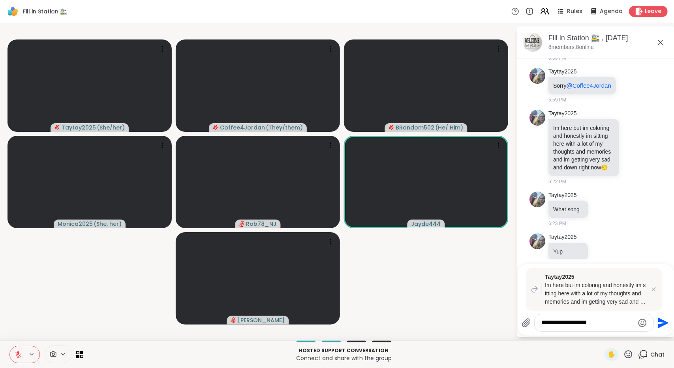
type textarea "**********"
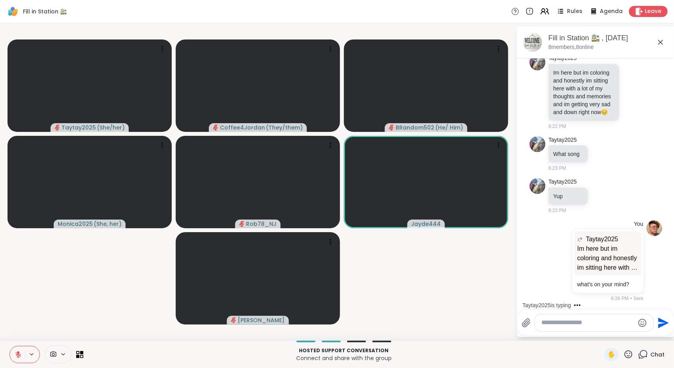
scroll to position [1295, 0]
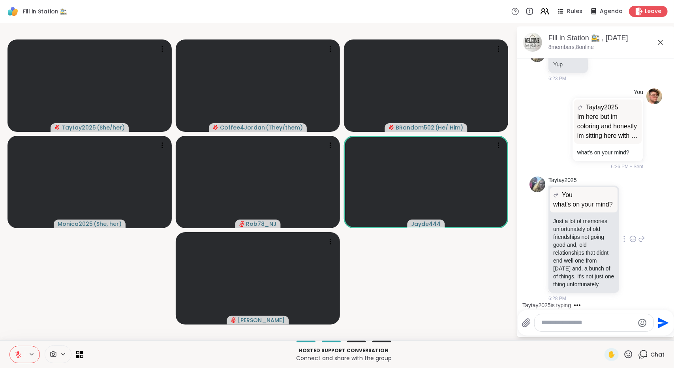
click at [639, 236] on icon at bounding box center [642, 239] width 6 height 6
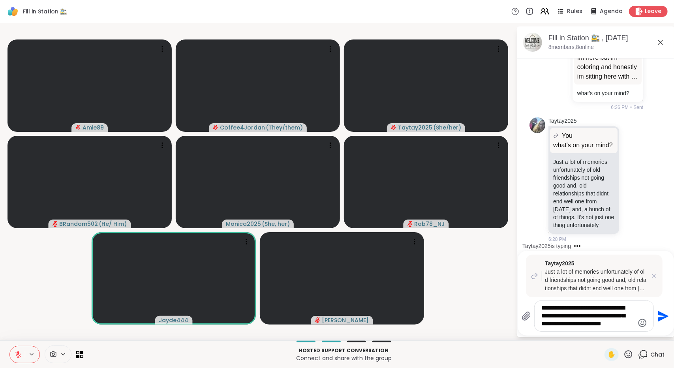
type textarea "**********"
click at [660, 317] on icon "Send" at bounding box center [662, 316] width 13 height 13
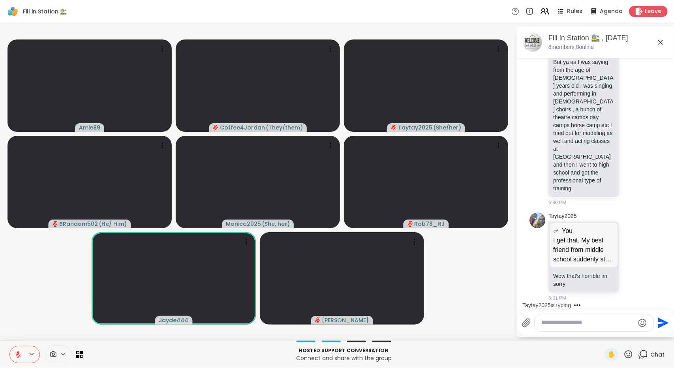
scroll to position [1668, 0]
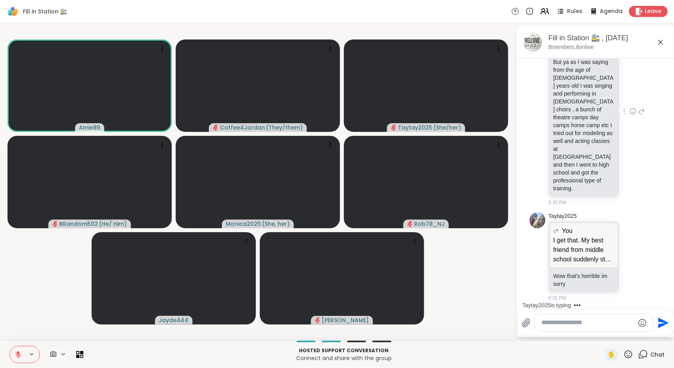
click at [629, 115] on icon at bounding box center [632, 111] width 7 height 8
click at [629, 102] on div "Select Reaction: Heart" at bounding box center [632, 98] width 7 height 7
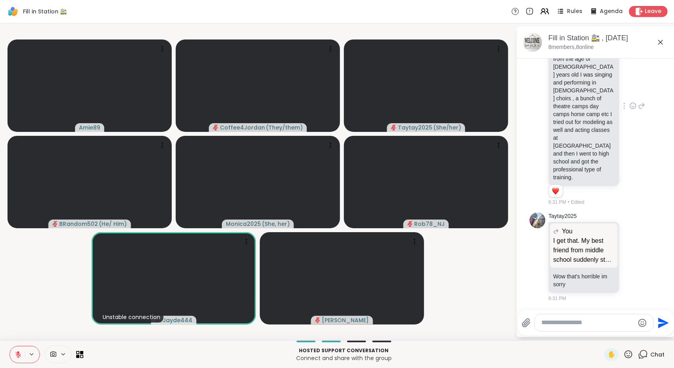
scroll to position [1787, 0]
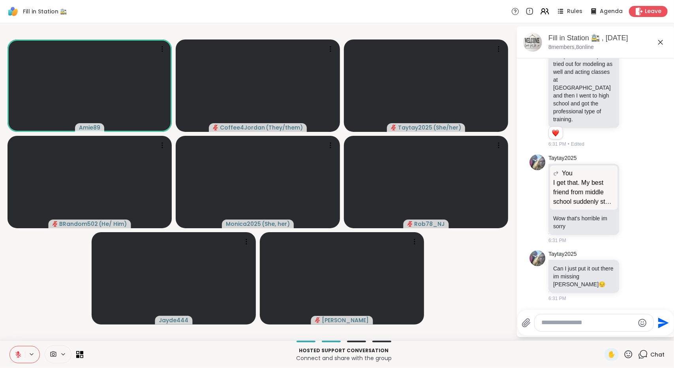
click at [606, 320] on textarea "Type your message" at bounding box center [588, 323] width 92 height 8
type textarea "******"
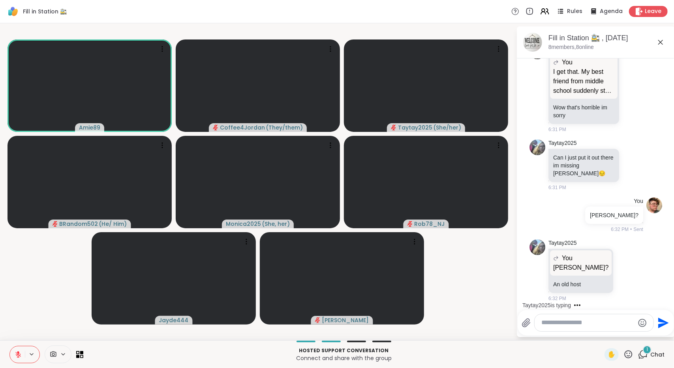
scroll to position [1897, 0]
type textarea "**********"
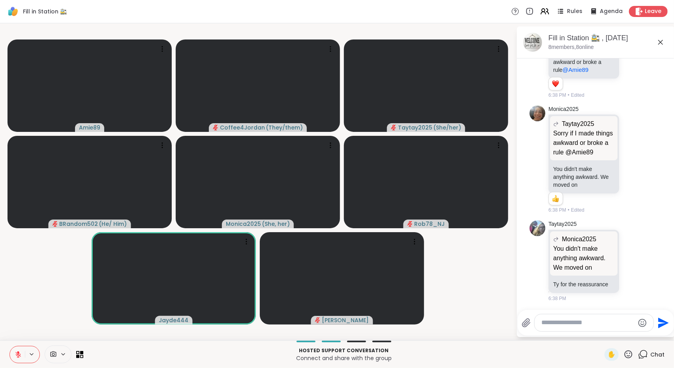
scroll to position [2283, 0]
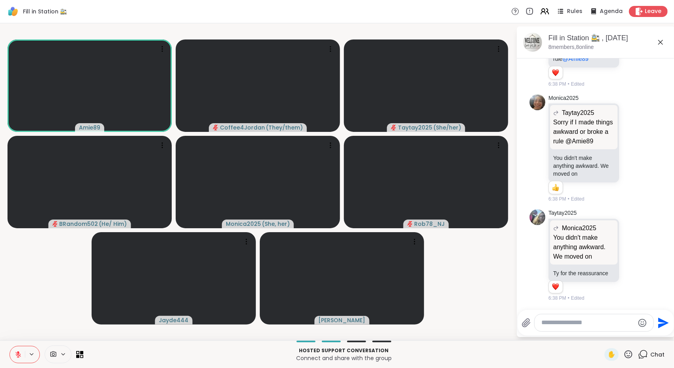
click at [506, 285] on video-player-container "Amie89 Coffee4Jordan ( They/them ) Taytay2025 ( She/her ) BRandom502 ( He/ Him …" at bounding box center [258, 181] width 507 height 311
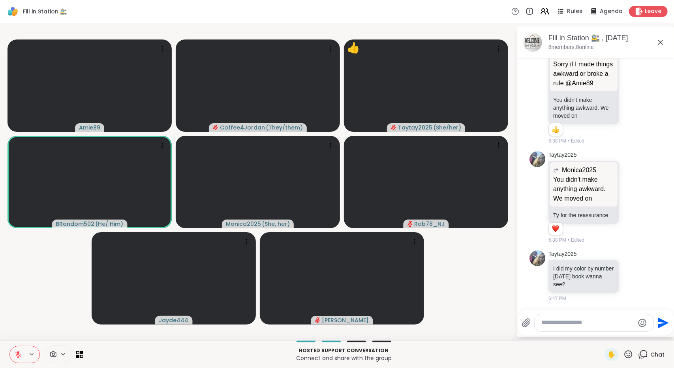
click at [15, 359] on button at bounding box center [17, 354] width 15 height 17
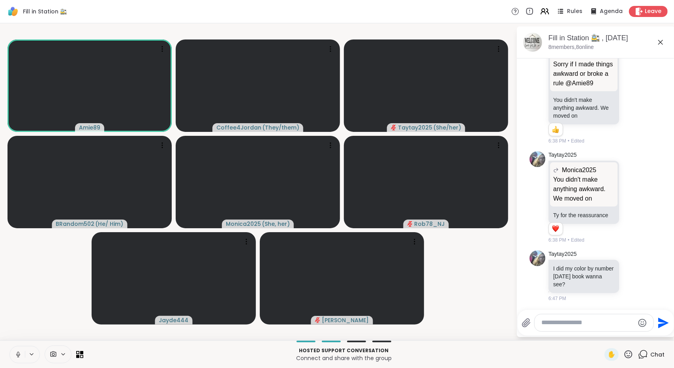
click at [13, 355] on button at bounding box center [17, 354] width 15 height 17
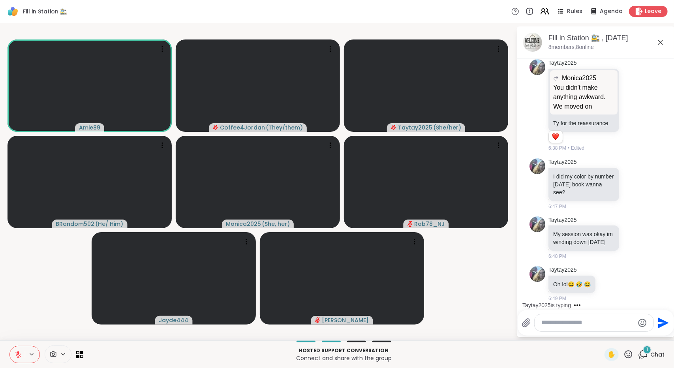
scroll to position [2440, 0]
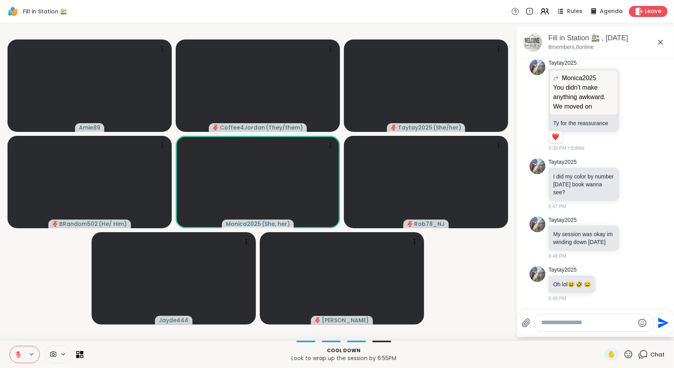
click at [555, 319] on textarea "Type your message" at bounding box center [588, 323] width 92 height 8
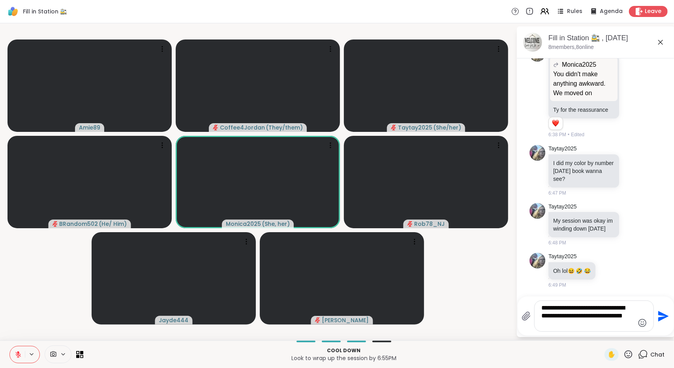
type textarea "**********"
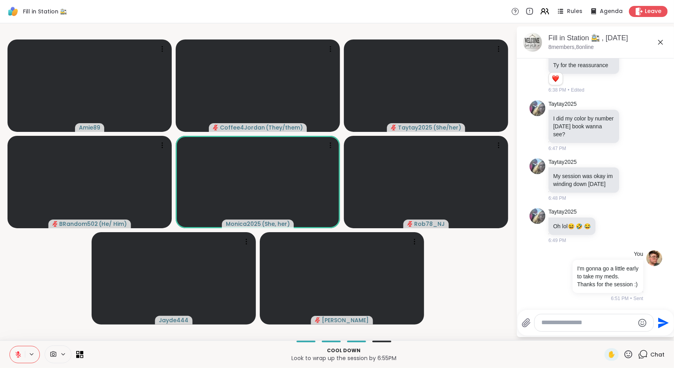
scroll to position [2517, 0]
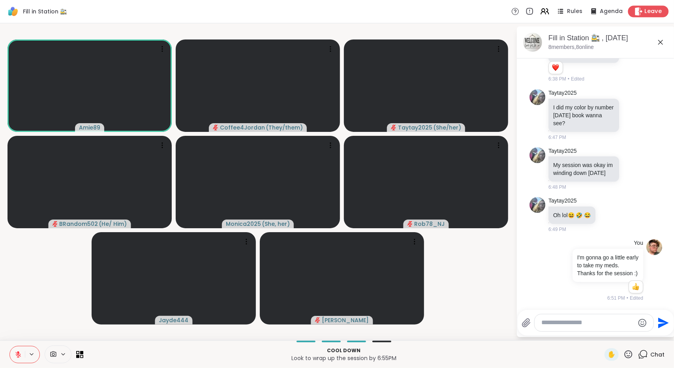
click at [647, 12] on span "Leave" at bounding box center [653, 12] width 17 height 8
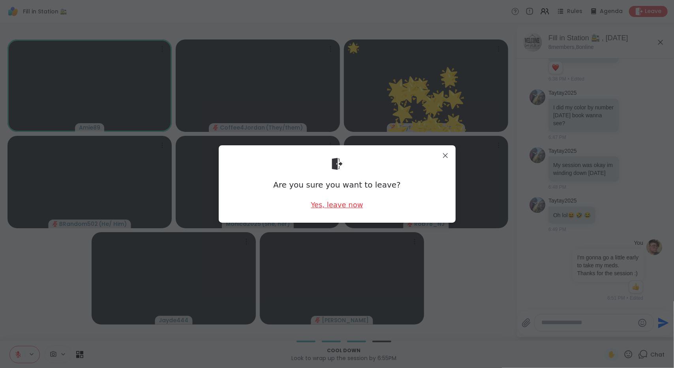
click at [344, 203] on div "Yes, leave now" at bounding box center [337, 205] width 52 height 10
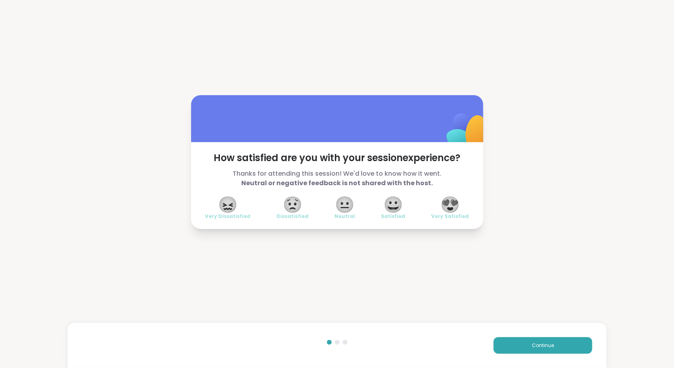
click at [453, 209] on span "😍" at bounding box center [450, 204] width 20 height 14
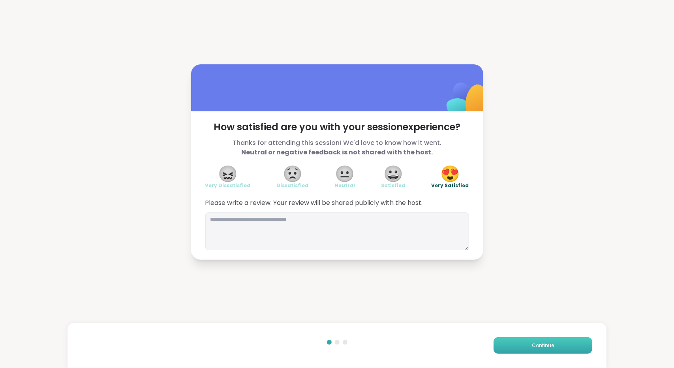
click at [517, 339] on button "Continue" at bounding box center [543, 345] width 99 height 17
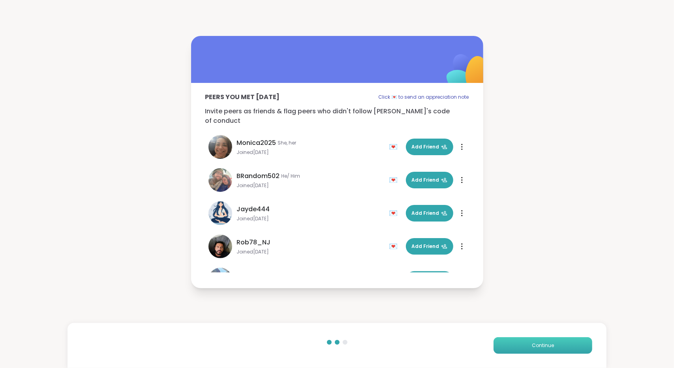
click at [517, 340] on button "Continue" at bounding box center [543, 345] width 99 height 17
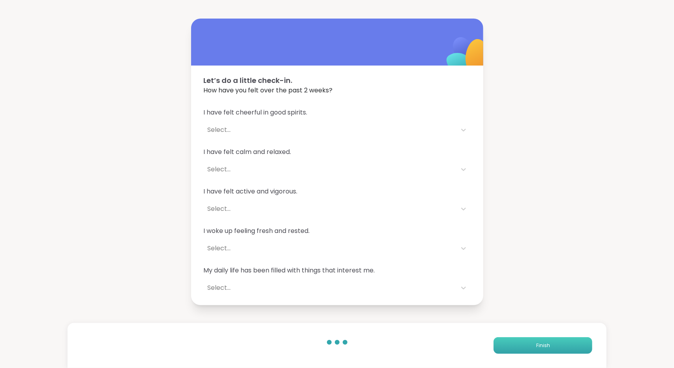
click at [517, 340] on button "Finish" at bounding box center [543, 345] width 99 height 17
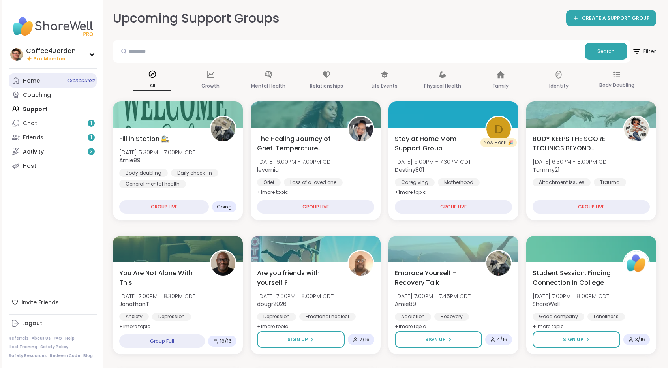
click at [74, 81] on span "4 Scheduled" at bounding box center [81, 80] width 28 height 6
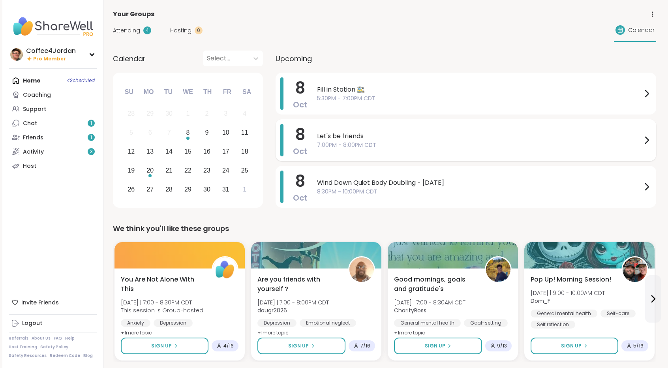
click at [374, 139] on span "Let's be friends" at bounding box center [479, 135] width 325 height 9
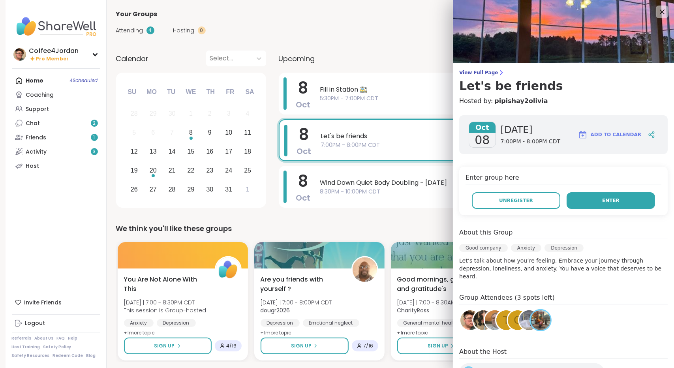
click at [592, 207] on button "Enter" at bounding box center [611, 200] width 88 height 17
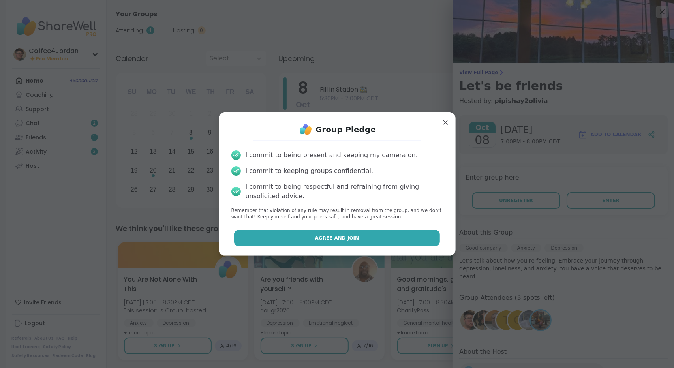
click at [419, 242] on button "Agree and Join" at bounding box center [337, 238] width 206 height 17
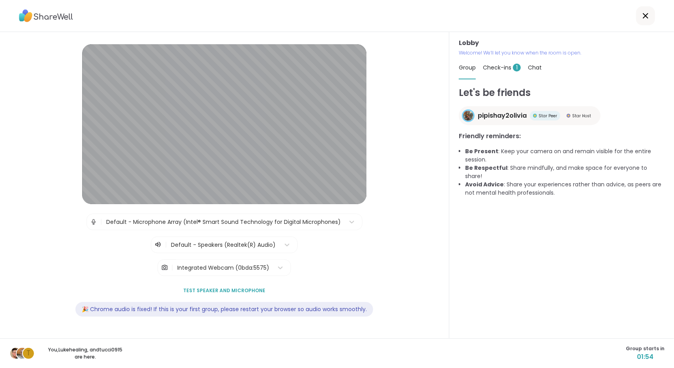
click at [494, 69] on span "Check-ins 1" at bounding box center [502, 68] width 38 height 8
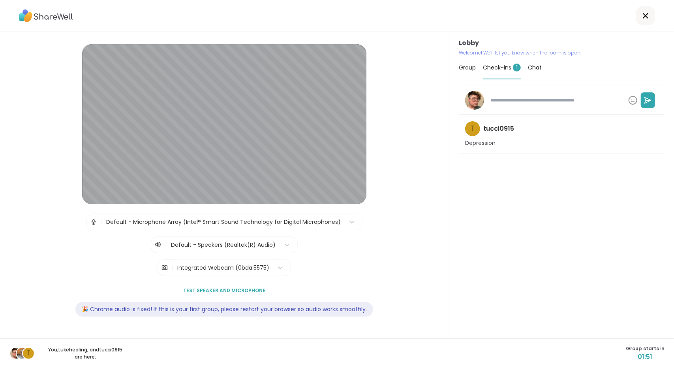
type textarea "*"
click at [471, 67] on span "Group" at bounding box center [467, 68] width 17 height 8
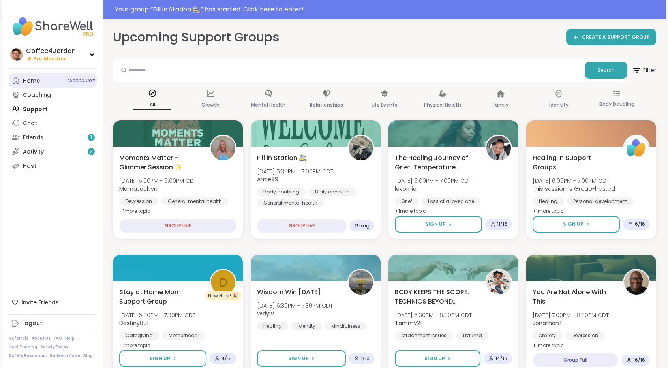
click at [24, 78] on div "Home 4 Scheduled" at bounding box center [31, 81] width 17 height 8
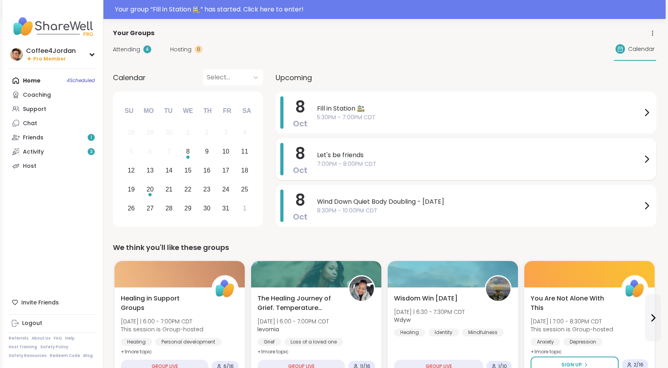
click at [346, 151] on span "Let's be friends" at bounding box center [479, 154] width 325 height 9
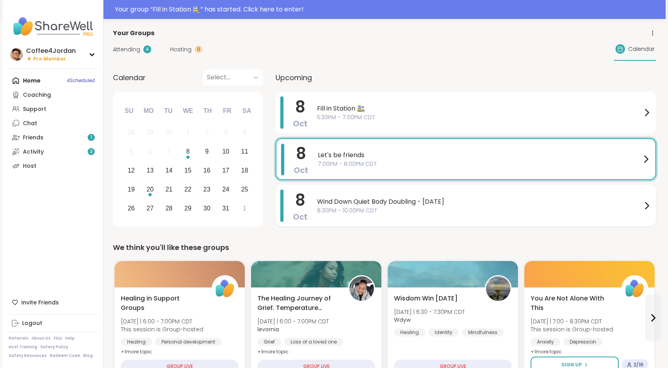
click at [400, 203] on span "Wind Down Quiet Body Doubling - [DATE]" at bounding box center [479, 201] width 325 height 9
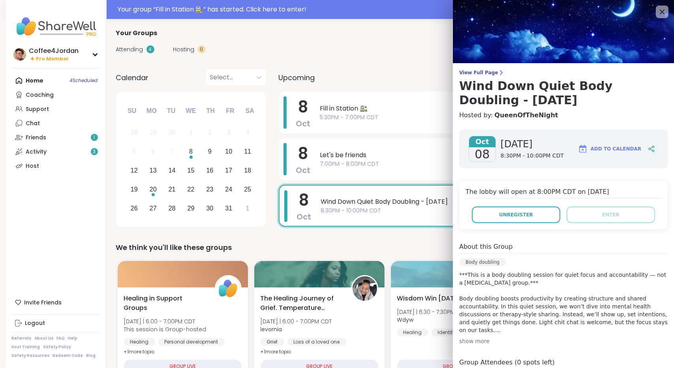
click at [409, 56] on div "Attending 4 Hosting 0 Calendar" at bounding box center [387, 49] width 543 height 23
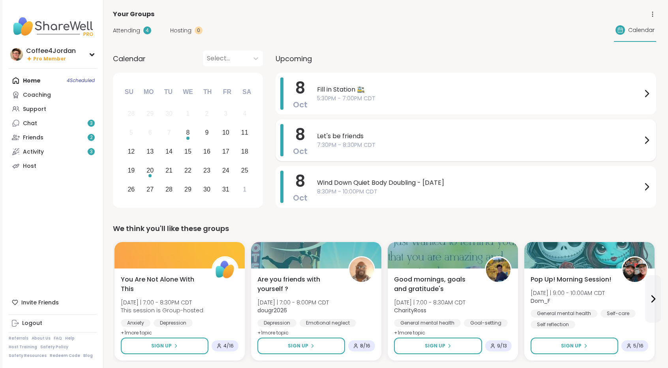
click at [423, 152] on div "Let's be friends 7:30PM - 8:30PM CDT" at bounding box center [484, 140] width 334 height 32
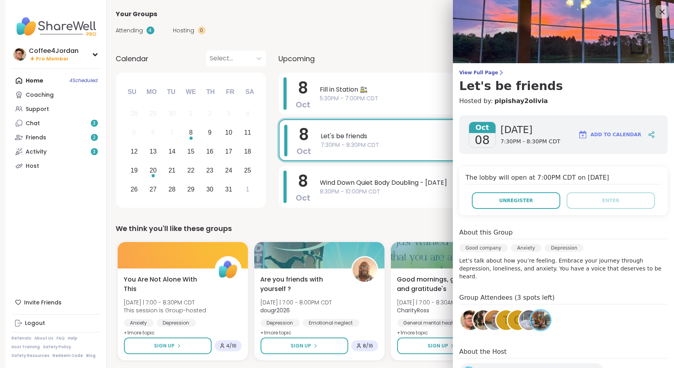
click at [656, 15] on div at bounding box center [662, 11] width 13 height 13
click at [656, 18] on div at bounding box center [662, 11] width 13 height 13
click at [657, 11] on icon at bounding box center [662, 12] width 10 height 10
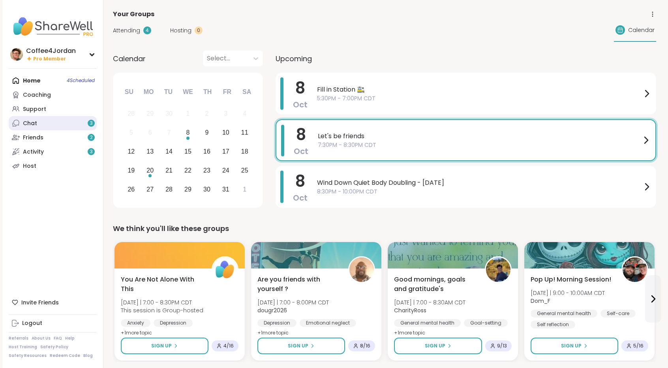
click at [67, 127] on link "Chat 3" at bounding box center [53, 123] width 88 height 14
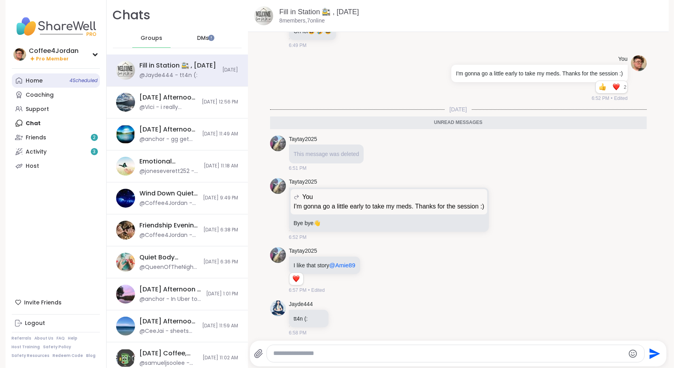
click at [64, 85] on link "Home 4 Scheduled" at bounding box center [56, 80] width 88 height 14
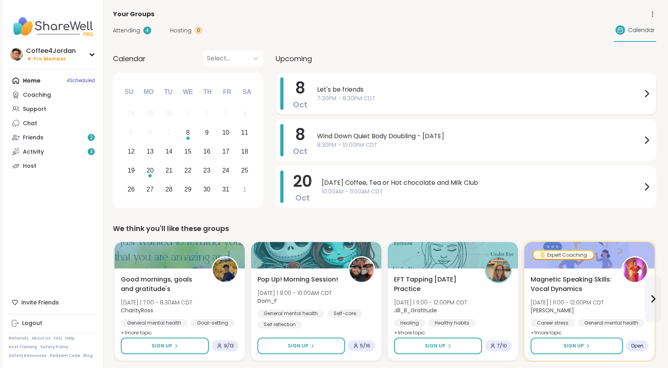
click at [383, 86] on span "Let's be friends" at bounding box center [479, 89] width 325 height 9
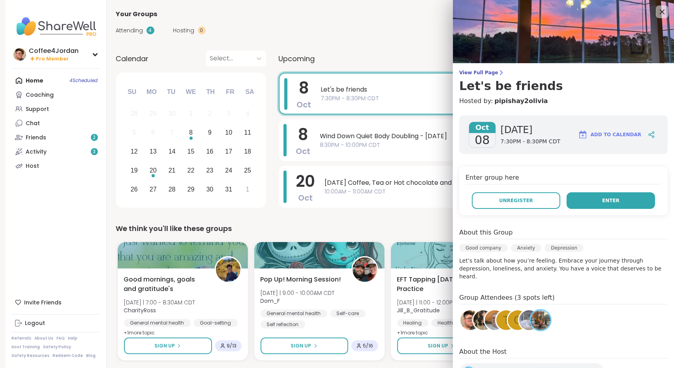
click at [577, 199] on button "Enter" at bounding box center [611, 200] width 88 height 17
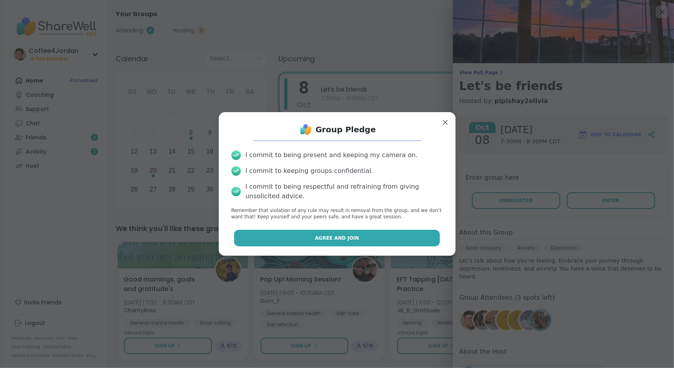
click at [383, 241] on button "Agree and Join" at bounding box center [337, 238] width 206 height 17
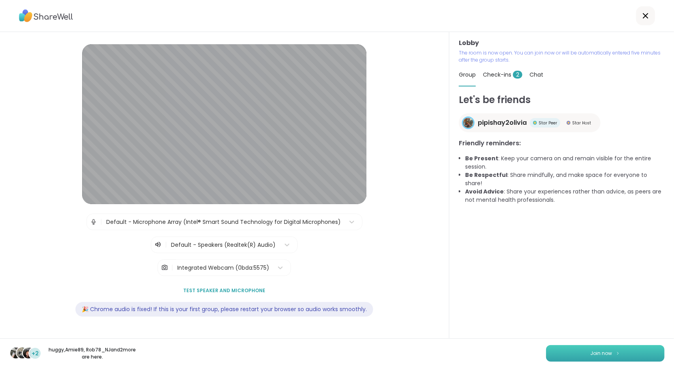
click at [602, 359] on button "Join now" at bounding box center [605, 353] width 118 height 17
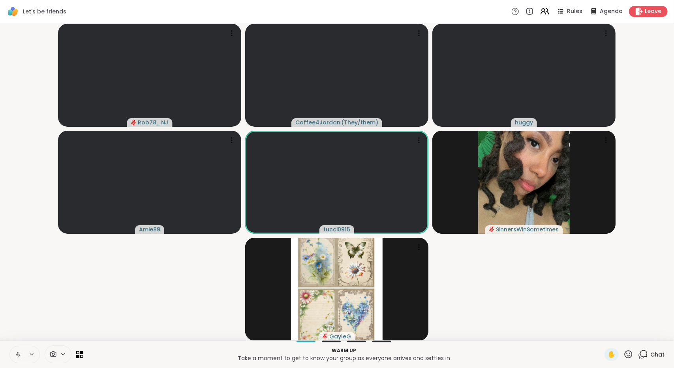
click at [20, 352] on icon at bounding box center [18, 354] width 7 height 7
click at [650, 351] on span "Chat" at bounding box center [657, 355] width 14 height 8
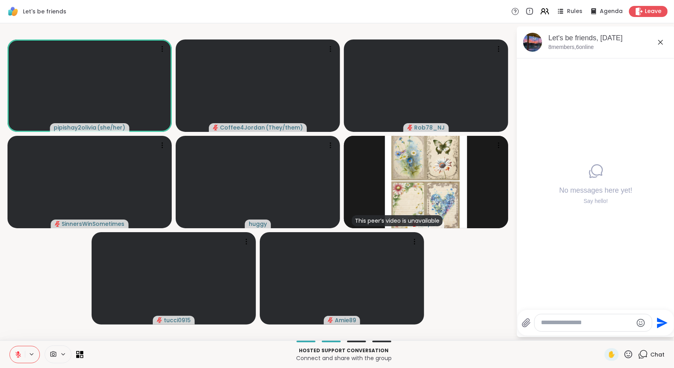
click at [19, 352] on icon at bounding box center [18, 354] width 7 height 7
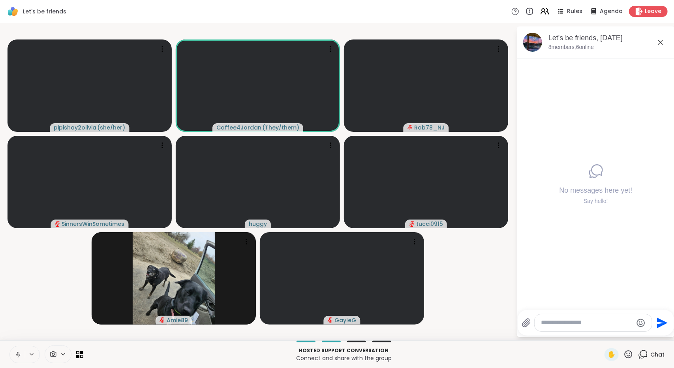
click at [18, 359] on button at bounding box center [17, 354] width 15 height 17
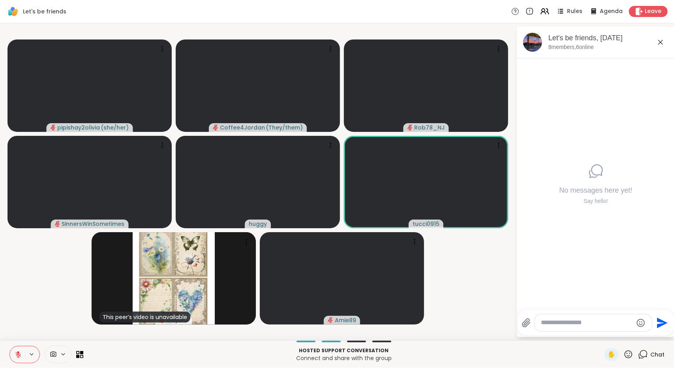
click at [578, 318] on div at bounding box center [593, 322] width 117 height 17
click at [577, 324] on textarea "Type your message" at bounding box center [587, 323] width 92 height 8
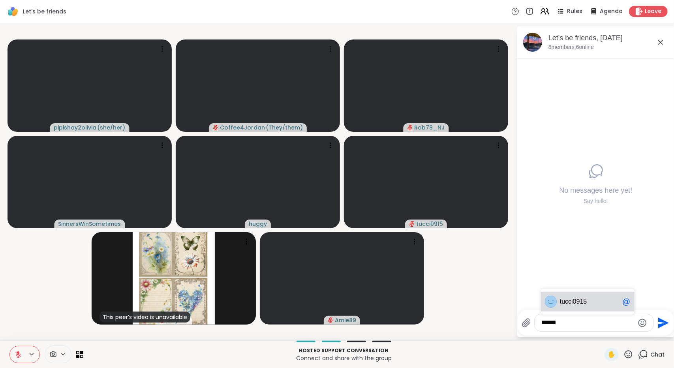
click at [565, 301] on span "tucci" at bounding box center [566, 302] width 13 height 8
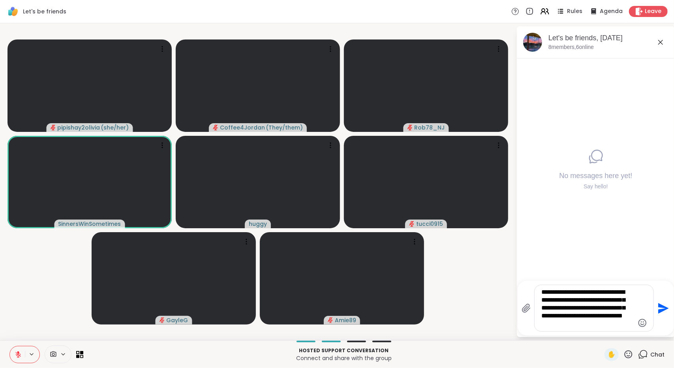
type textarea "**********"
click at [663, 312] on icon "Send" at bounding box center [662, 308] width 13 height 13
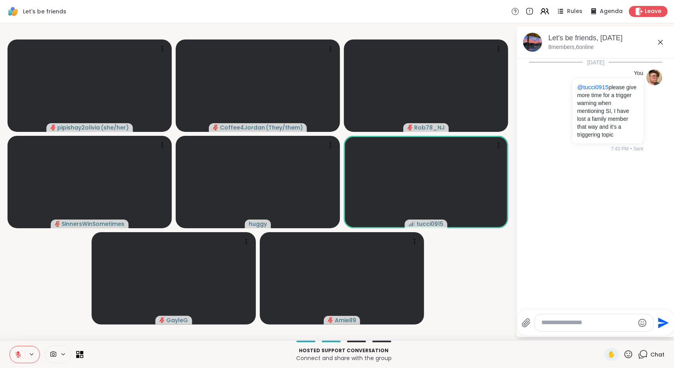
click at [668, 127] on html "Let's be friends Rules Agenda Leave pipishay2olivia ( she/her ) Coffee4Jordan (…" at bounding box center [337, 184] width 674 height 368
click at [637, 15] on div "Leave" at bounding box center [648, 11] width 41 height 11
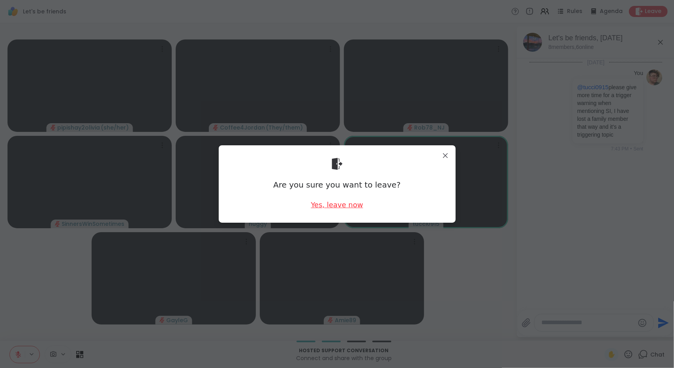
click at [343, 203] on div "Yes, leave now" at bounding box center [337, 205] width 52 height 10
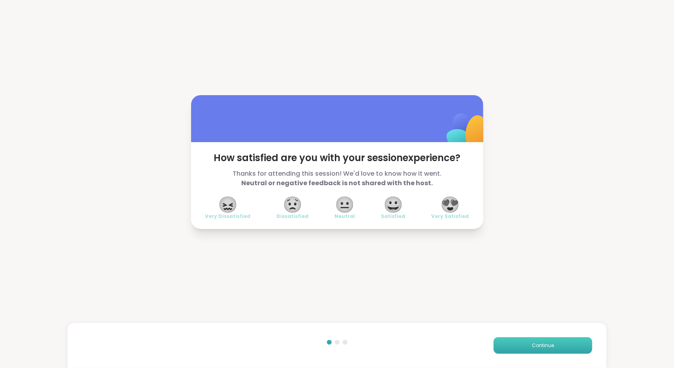
click at [526, 347] on button "Continue" at bounding box center [543, 345] width 99 height 17
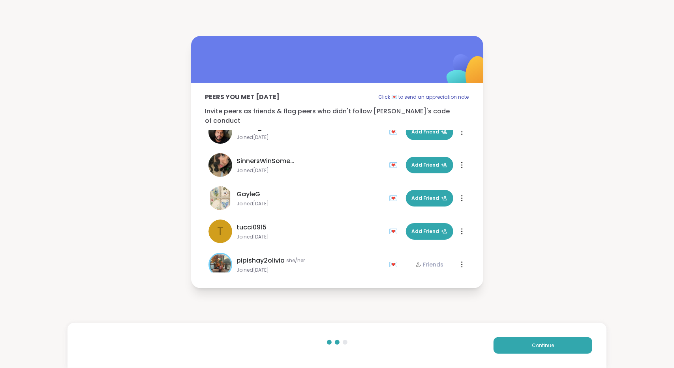
scroll to position [90, 0]
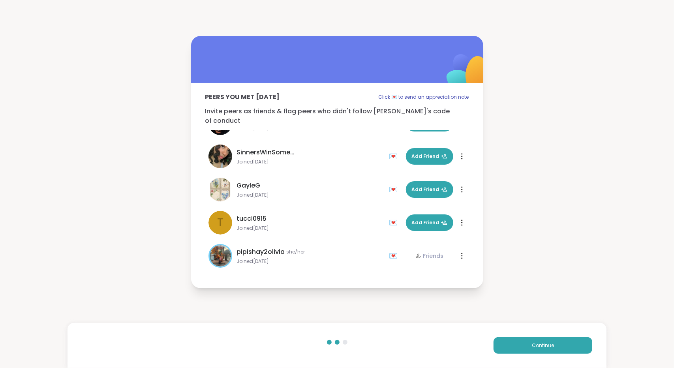
click at [462, 220] on icon at bounding box center [462, 223] width 1 height 6
click at [433, 253] on div "Restrict Member" at bounding box center [425, 257] width 55 height 18
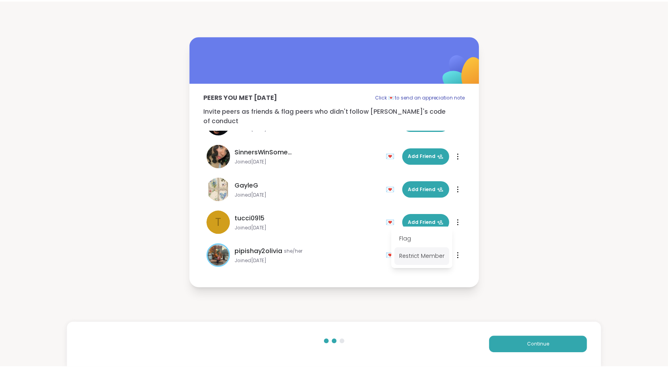
scroll to position [57, 0]
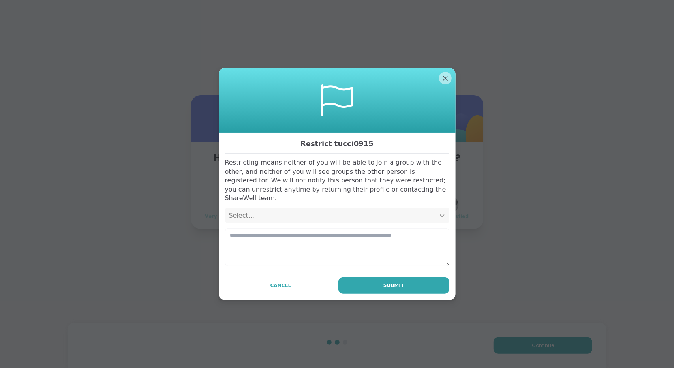
click at [435, 211] on div at bounding box center [442, 216] width 14 height 14
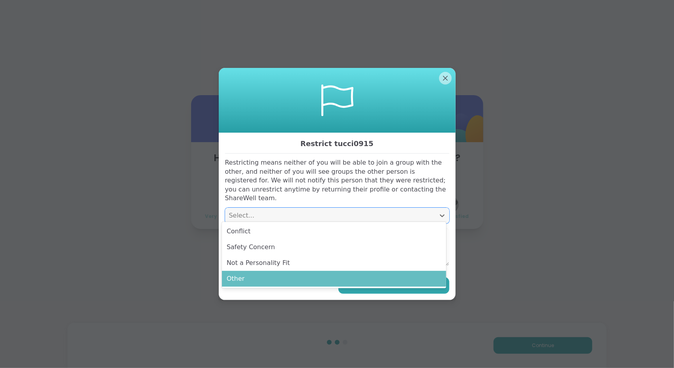
click at [393, 276] on div "Other" at bounding box center [334, 279] width 224 height 16
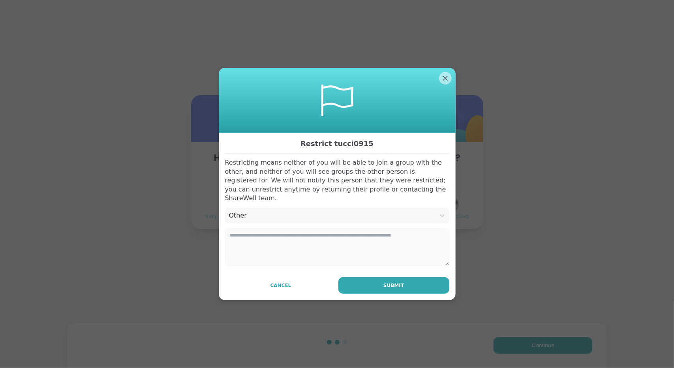
click at [402, 255] on textarea at bounding box center [337, 247] width 224 height 38
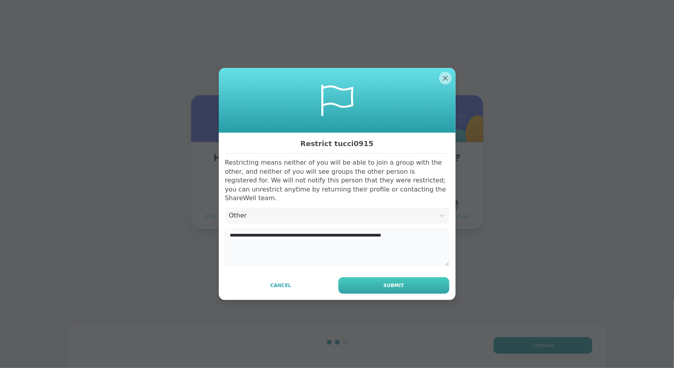
type textarea "**********"
click at [435, 282] on button "Submit" at bounding box center [393, 285] width 111 height 17
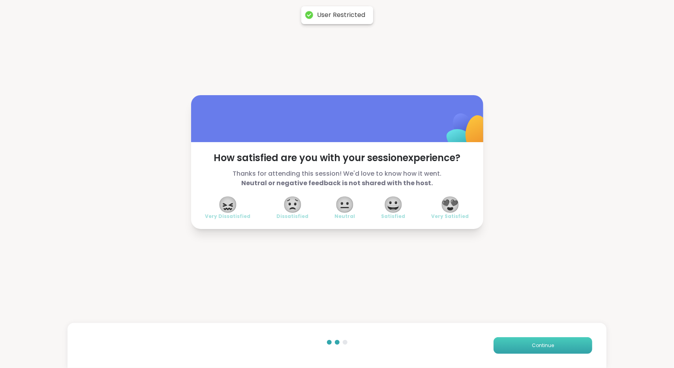
click at [564, 349] on button "Continue" at bounding box center [543, 345] width 99 height 17
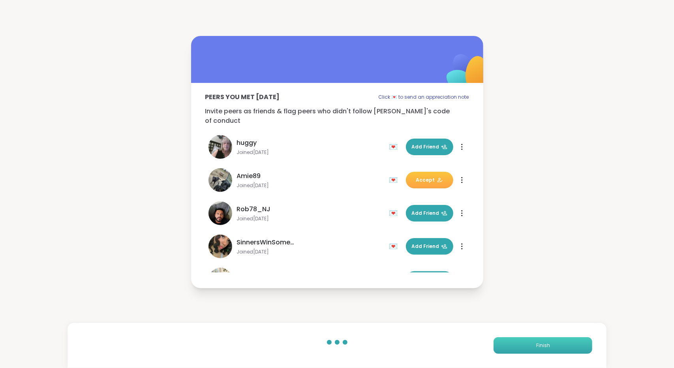
click at [564, 349] on button "Finish" at bounding box center [543, 345] width 99 height 17
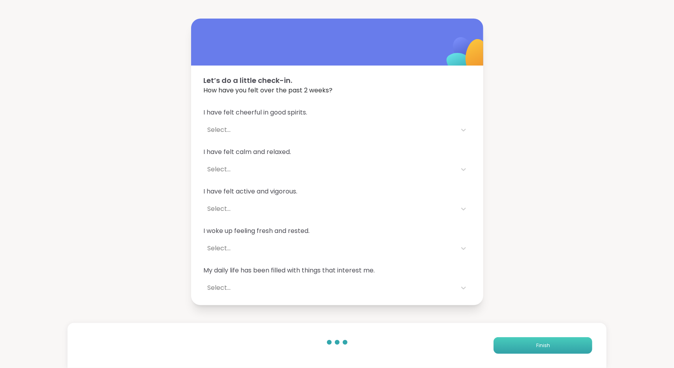
click at [564, 349] on button "Finish" at bounding box center [543, 345] width 99 height 17
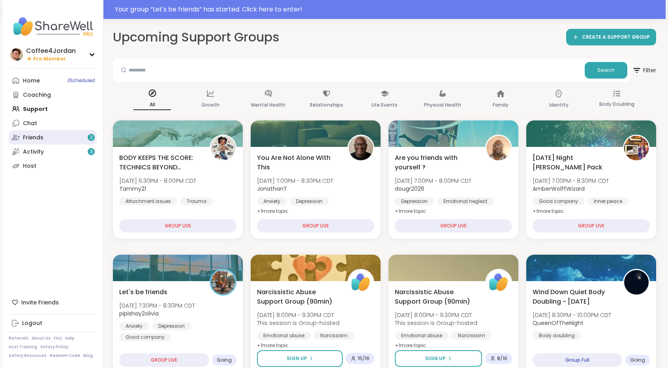
click at [87, 139] on link "Friends 2" at bounding box center [53, 137] width 88 height 14
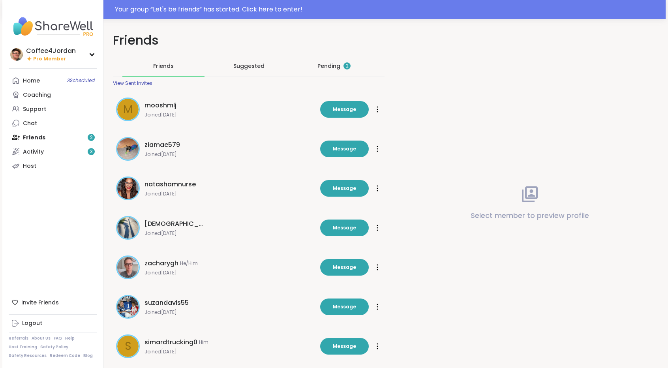
click at [332, 62] on div "Pending 2" at bounding box center [333, 66] width 33 height 8
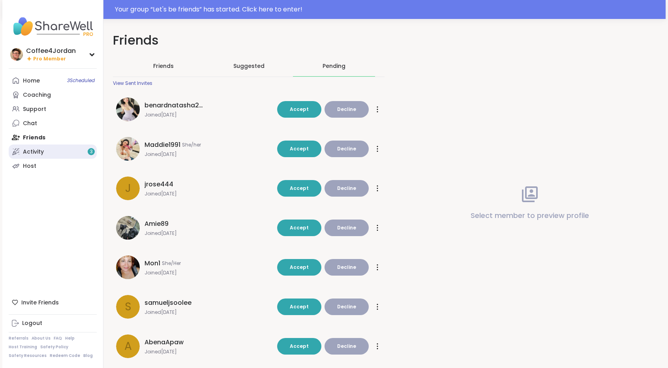
click at [47, 150] on link "Activity 3" at bounding box center [53, 152] width 88 height 14
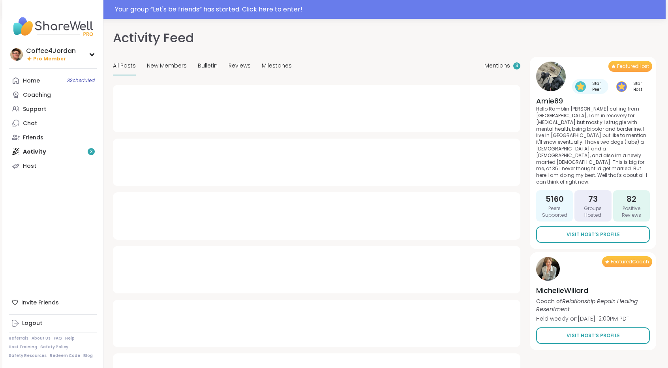
type textarea "*"
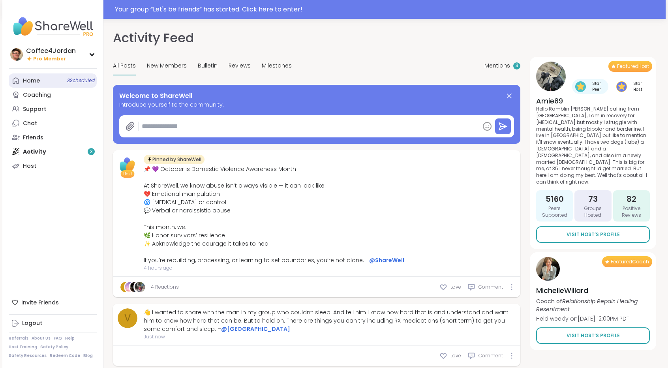
click at [62, 80] on link "Home 3 Scheduled" at bounding box center [53, 80] width 88 height 14
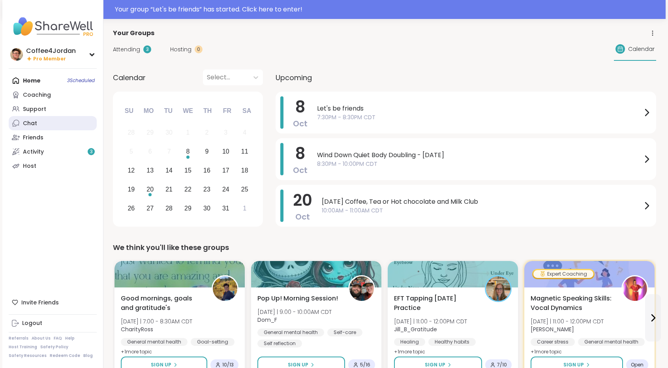
click at [24, 122] on div "Chat" at bounding box center [30, 124] width 14 height 8
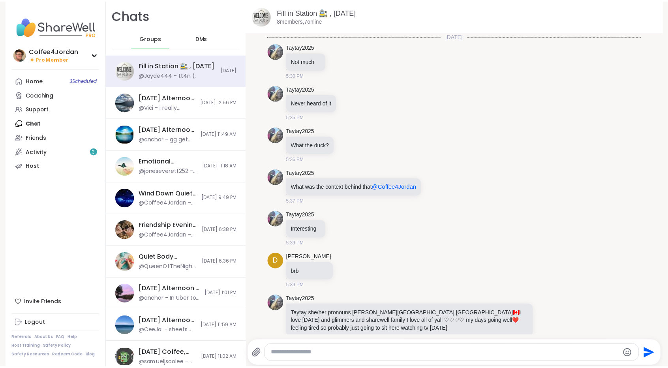
scroll to position [2061, 0]
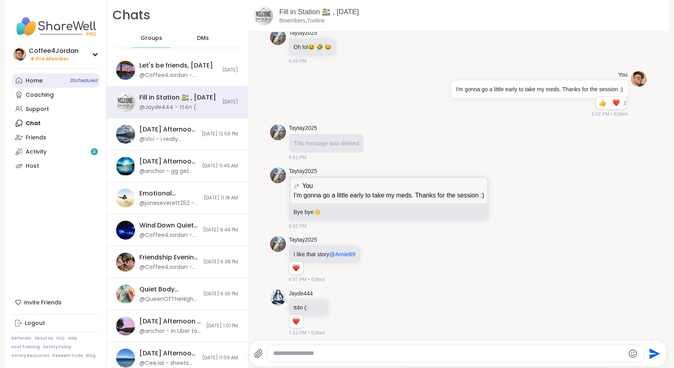
click at [59, 82] on link "Home 3 Scheduled" at bounding box center [56, 80] width 88 height 14
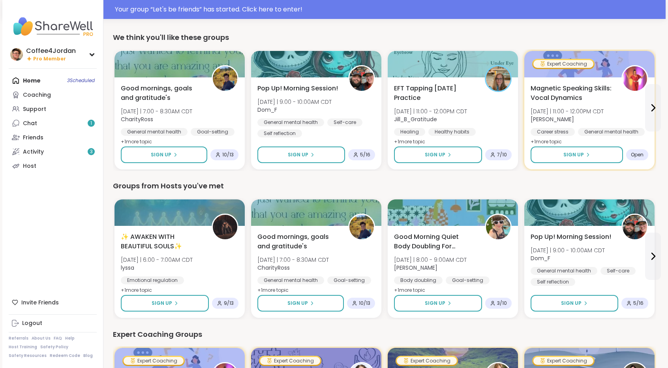
scroll to position [216, 0]
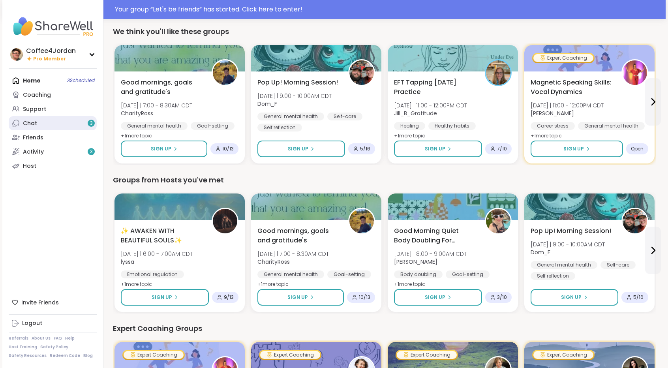
click at [77, 120] on link "Chat 3" at bounding box center [53, 123] width 88 height 14
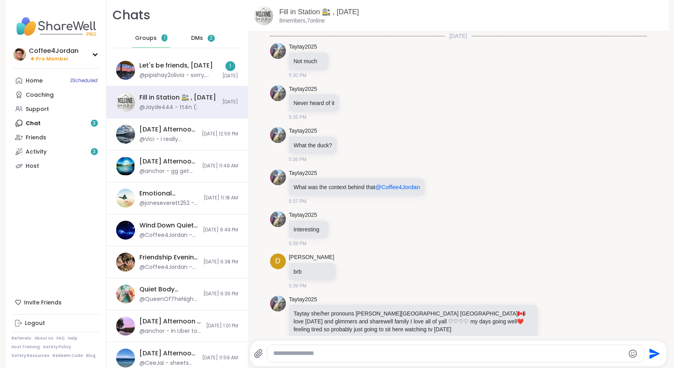
scroll to position [2061, 0]
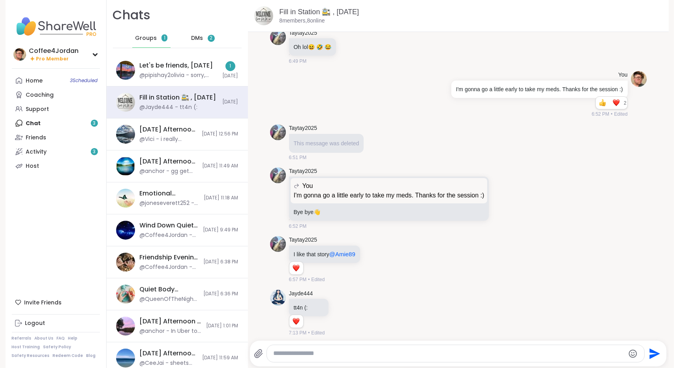
click at [196, 36] on div "DMs 2" at bounding box center [203, 38] width 39 height 19
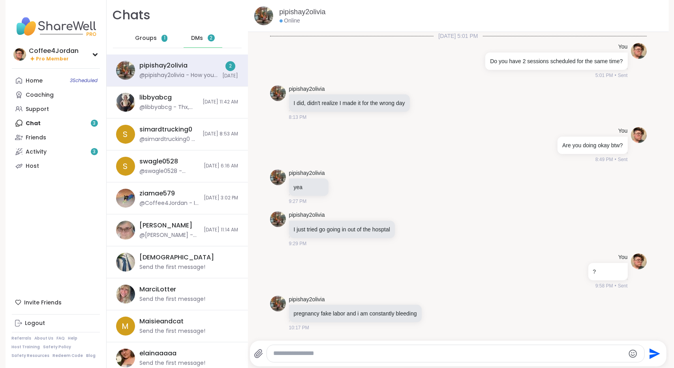
scroll to position [248, 0]
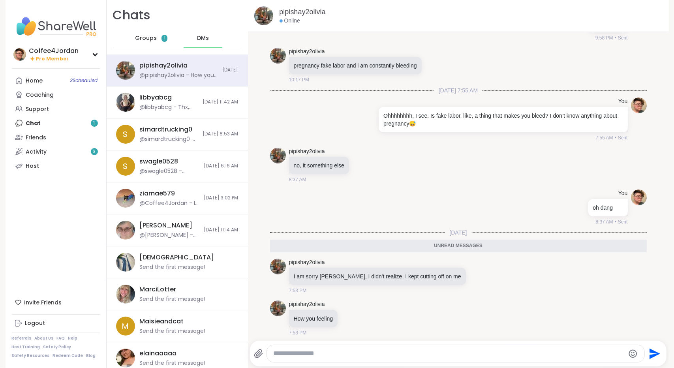
click at [545, 359] on div at bounding box center [456, 353] width 378 height 17
click at [544, 353] on textarea "Type your message" at bounding box center [448, 353] width 351 height 8
type textarea "**********"
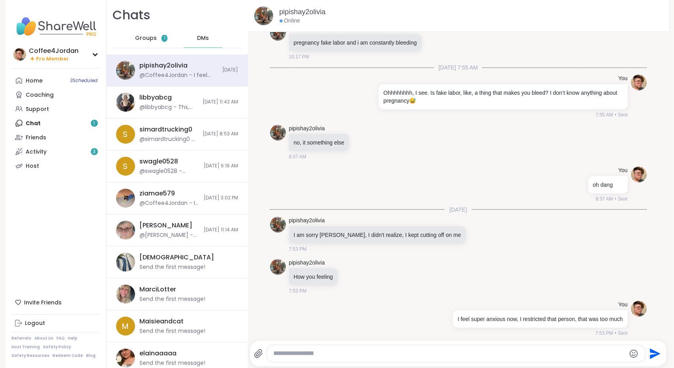
click at [162, 41] on span "1" at bounding box center [165, 38] width 6 height 7
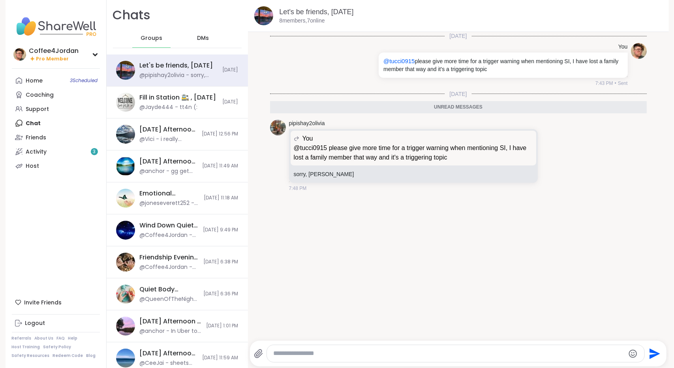
click at [188, 40] on div "DMs" at bounding box center [203, 38] width 39 height 19
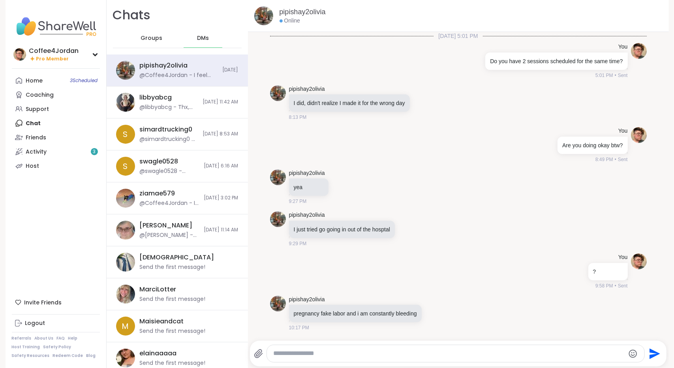
scroll to position [271, 0]
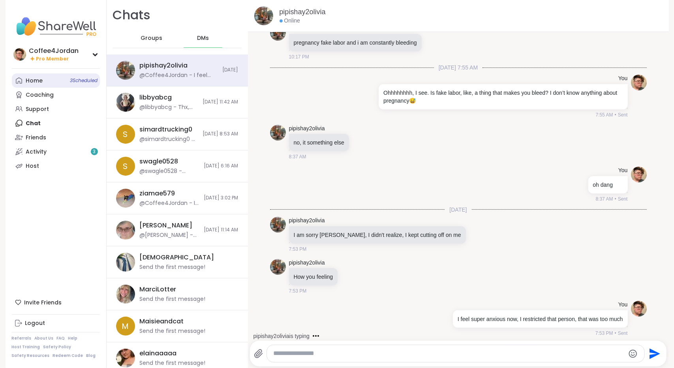
click at [64, 78] on link "Home 3 Scheduled" at bounding box center [56, 80] width 88 height 14
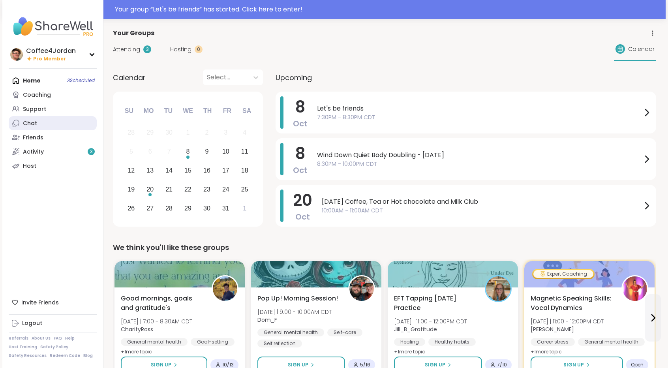
click at [26, 124] on div "Chat" at bounding box center [30, 124] width 14 height 8
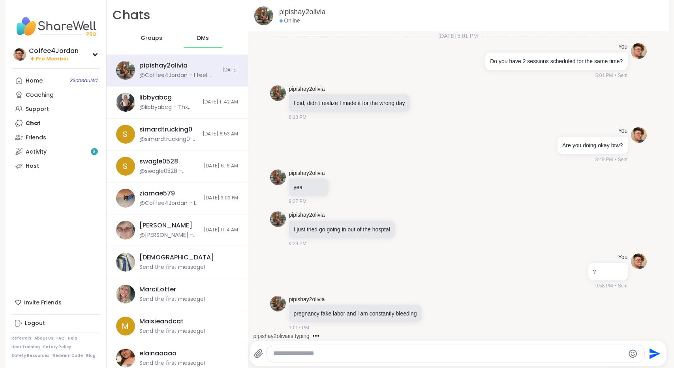
scroll to position [271, 0]
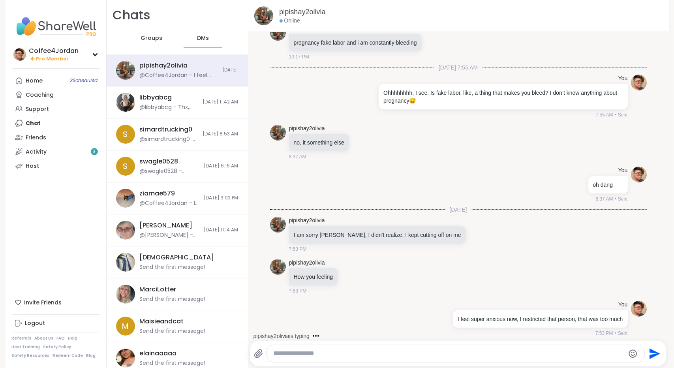
click at [198, 33] on div "DMs" at bounding box center [203, 38] width 39 height 19
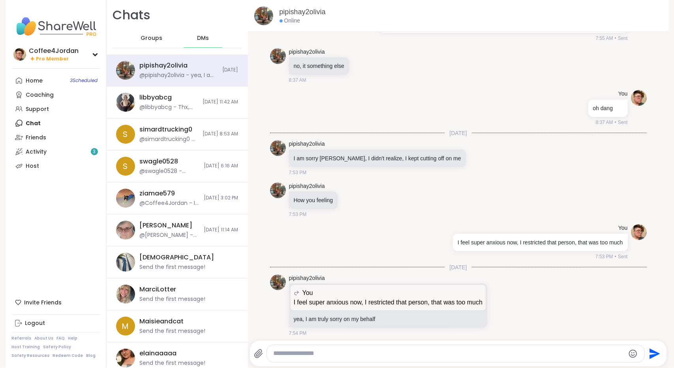
click at [350, 352] on textarea "Type your message" at bounding box center [448, 353] width 351 height 8
type textarea "**********"
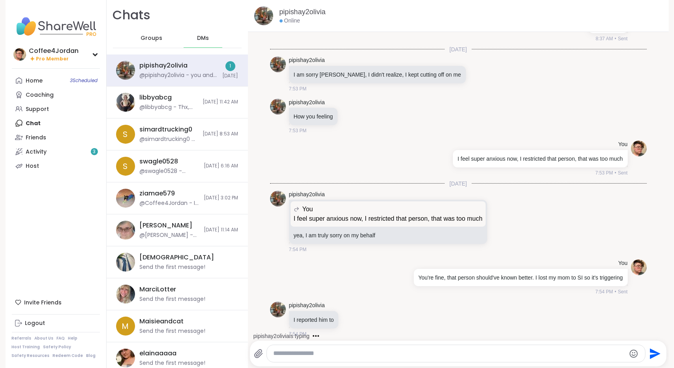
scroll to position [473, 0]
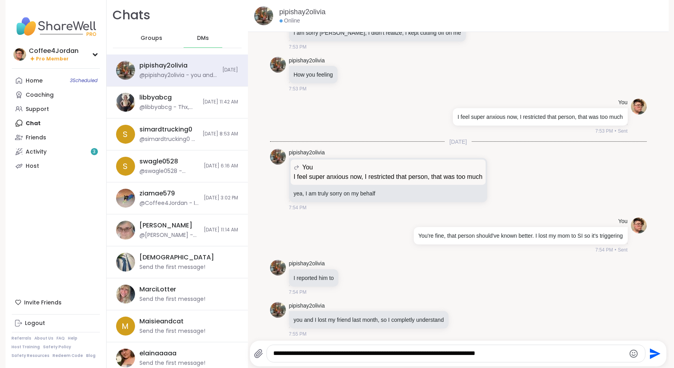
type textarea "**********"
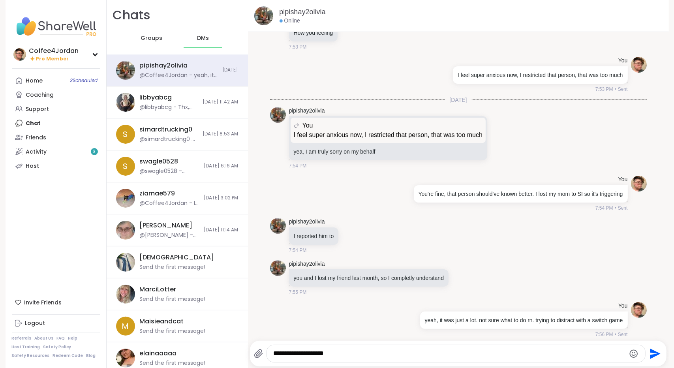
type textarea "**********"
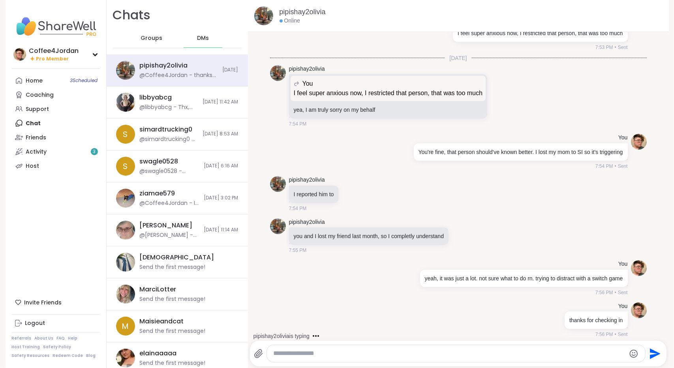
scroll to position [599, 0]
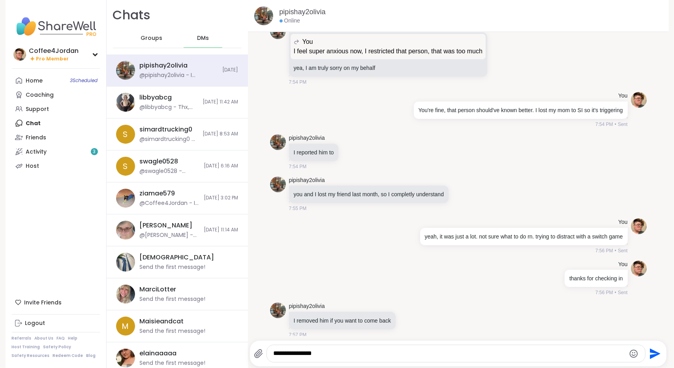
type textarea "**********"
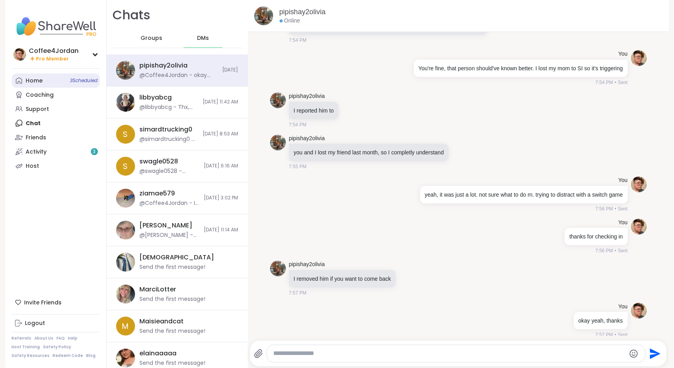
click at [24, 76] on link "Home 3 Scheduled" at bounding box center [56, 80] width 88 height 14
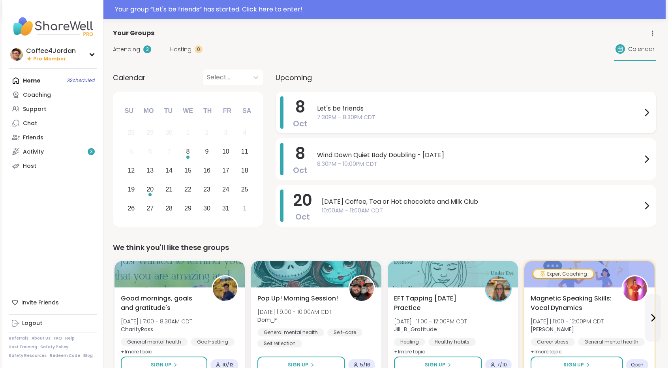
click at [316, 102] on div "8 Oct Let's be friends 7:30PM - 8:30PM CDT" at bounding box center [466, 113] width 381 height 42
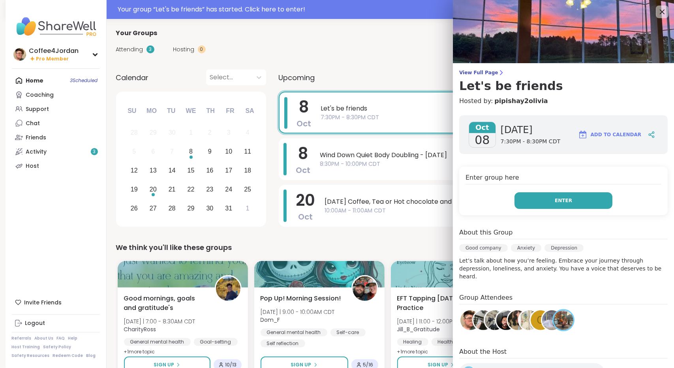
click at [570, 201] on button "Enter" at bounding box center [564, 200] width 98 height 17
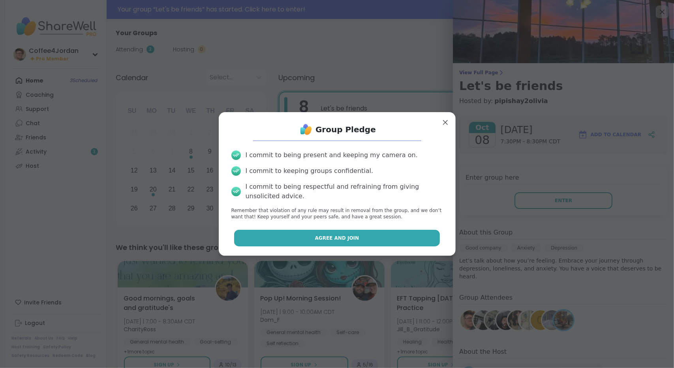
click at [391, 240] on button "Agree and Join" at bounding box center [337, 238] width 206 height 17
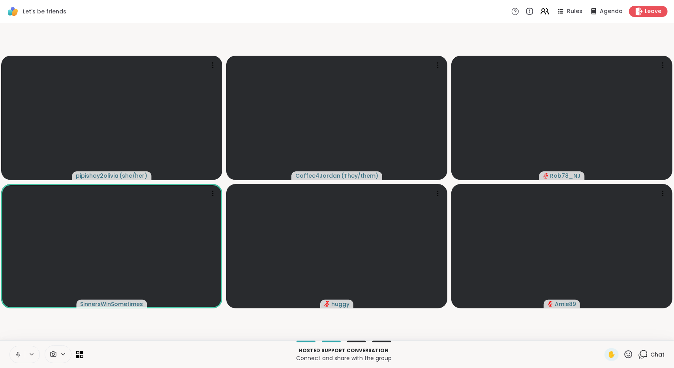
click at [19, 353] on icon at bounding box center [18, 354] width 2 height 4
click at [624, 352] on icon at bounding box center [629, 354] width 10 height 10
click at [601, 331] on span "❤️" at bounding box center [605, 333] width 8 height 9
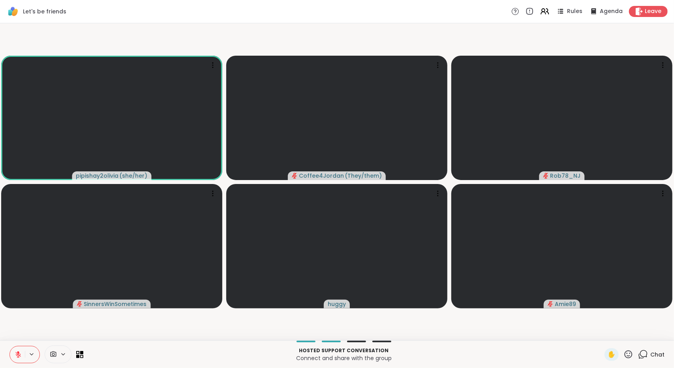
click at [17, 352] on icon at bounding box center [18, 354] width 7 height 7
click at [19, 350] on button at bounding box center [17, 354] width 15 height 17
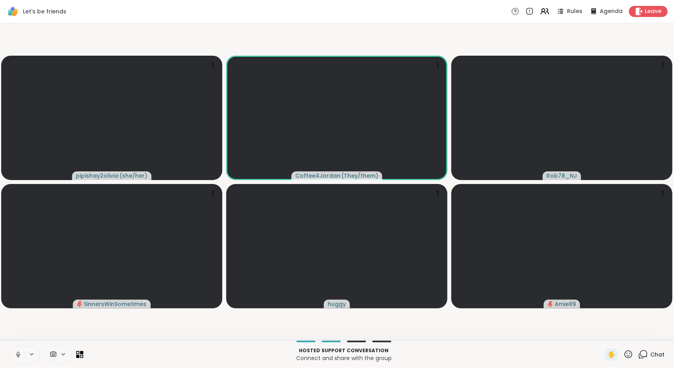
click at [20, 352] on icon at bounding box center [18, 354] width 7 height 7
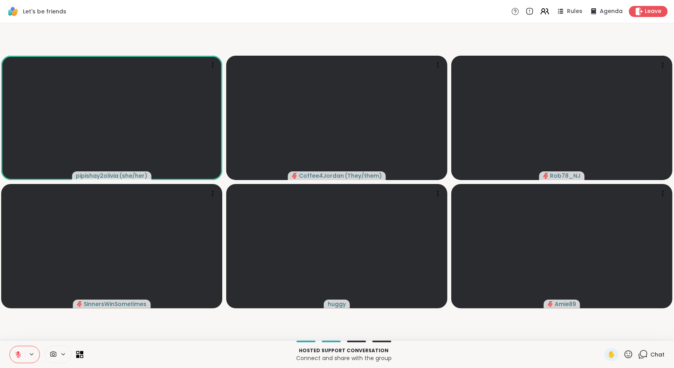
click at [18, 357] on icon at bounding box center [18, 354] width 7 height 7
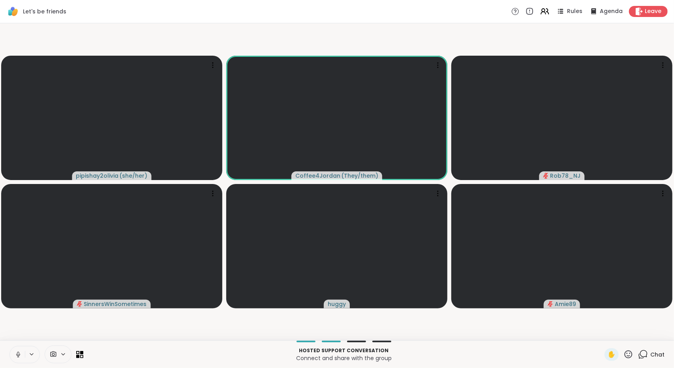
click at [16, 351] on icon at bounding box center [18, 354] width 7 height 7
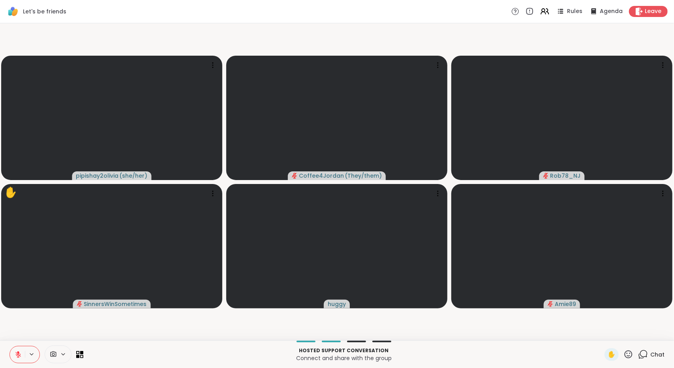
click at [18, 359] on button at bounding box center [17, 354] width 15 height 17
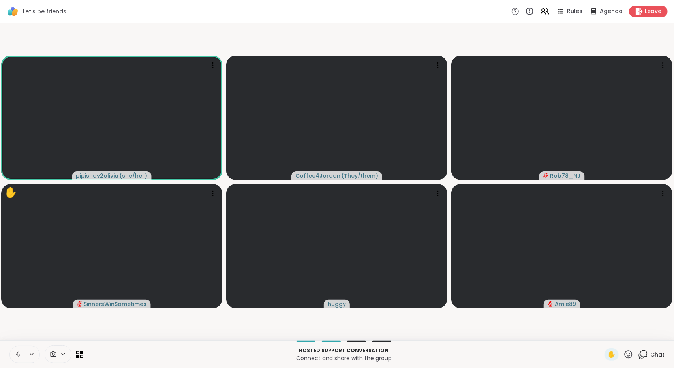
click at [18, 359] on button at bounding box center [17, 354] width 15 height 17
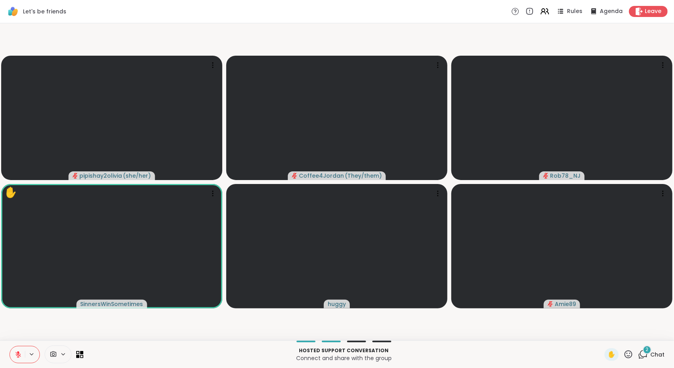
click at [646, 350] on span "2" at bounding box center [647, 349] width 3 height 7
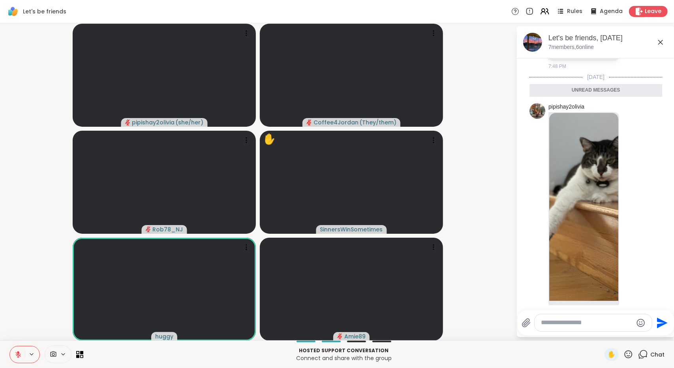
scroll to position [197, 0]
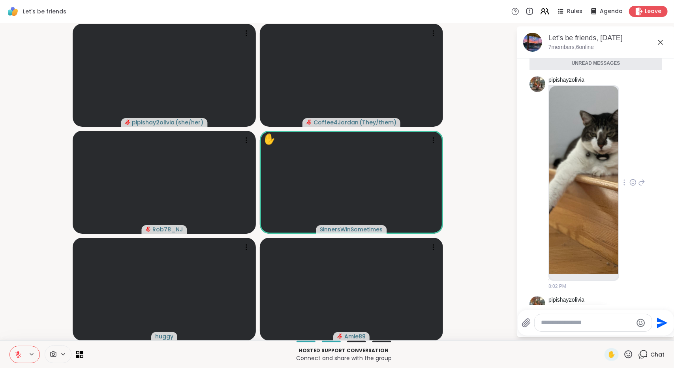
click at [629, 183] on icon at bounding box center [632, 182] width 7 height 8
click at [629, 169] on div "Select Reaction: Heart" at bounding box center [632, 169] width 7 height 7
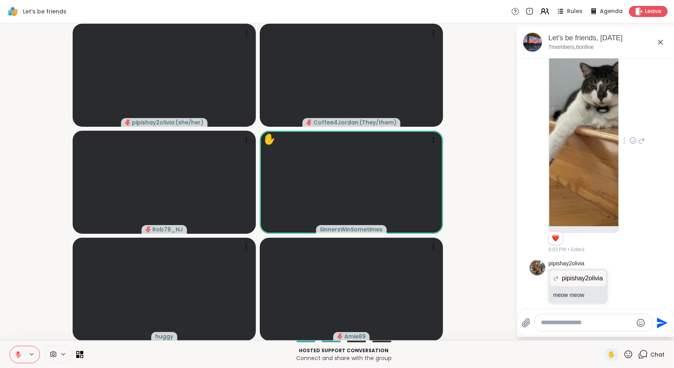
scroll to position [254, 0]
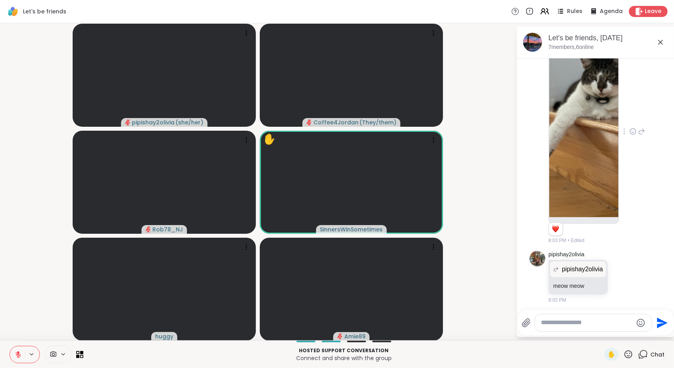
click at [592, 177] on img at bounding box center [583, 123] width 69 height 188
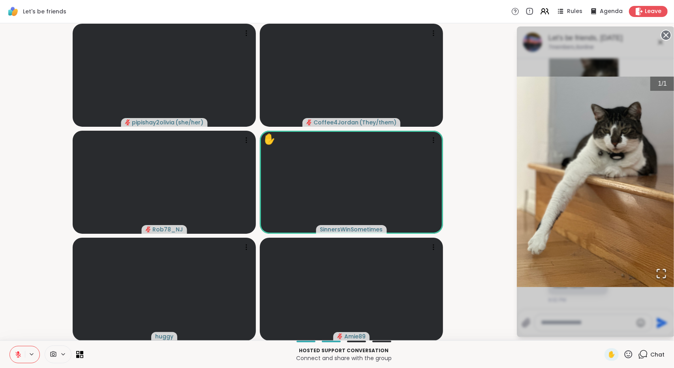
click at [665, 33] on circle at bounding box center [665, 34] width 9 height 9
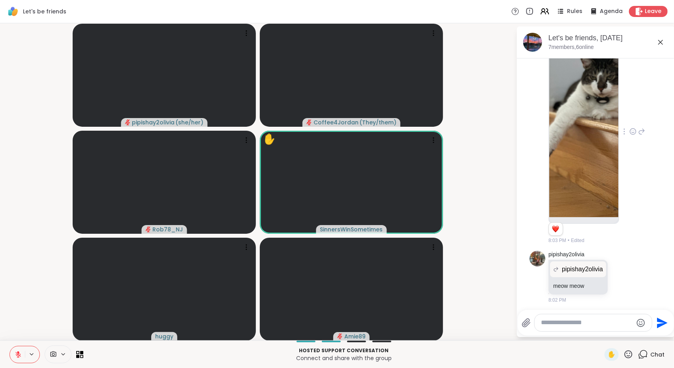
click at [661, 42] on icon at bounding box center [660, 42] width 5 height 5
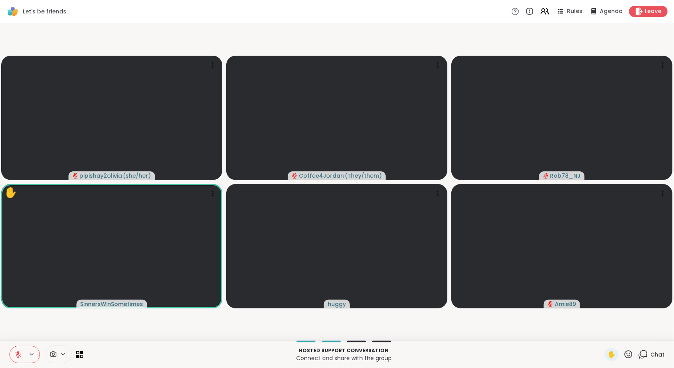
click at [640, 355] on icon at bounding box center [643, 354] width 10 height 10
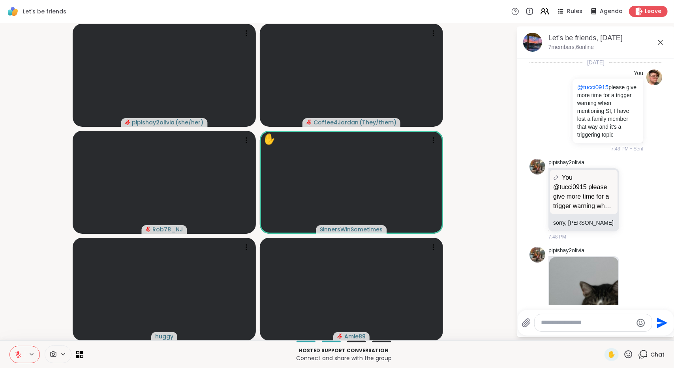
scroll to position [227, 0]
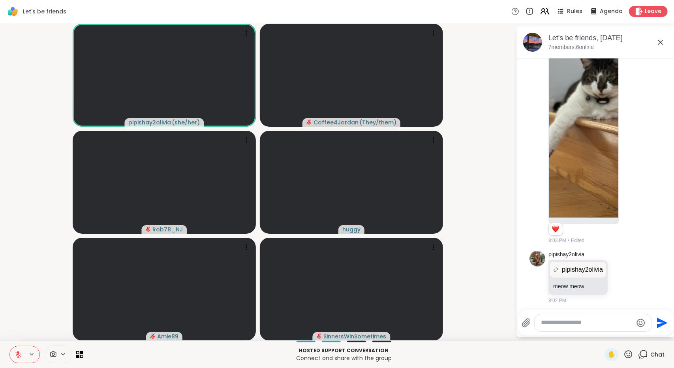
click at [20, 354] on icon at bounding box center [18, 355] width 6 height 6
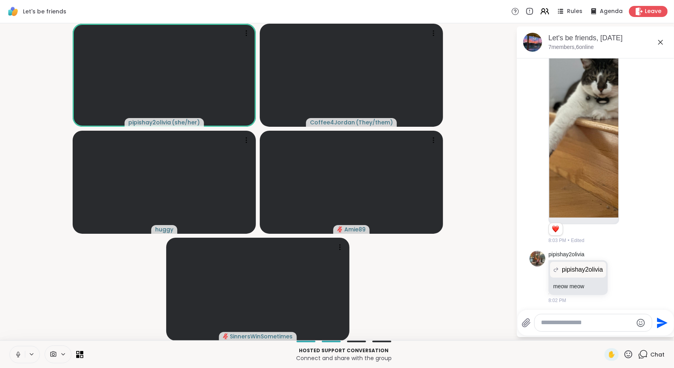
click at [20, 354] on icon at bounding box center [18, 354] width 7 height 7
click at [19, 353] on icon at bounding box center [18, 352] width 2 height 3
click at [19, 349] on button at bounding box center [17, 354] width 15 height 17
click at [19, 357] on icon at bounding box center [18, 354] width 7 height 7
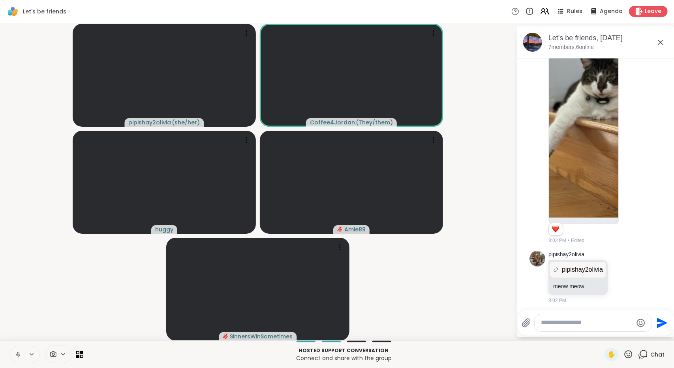
click at [19, 357] on icon at bounding box center [18, 354] width 7 height 7
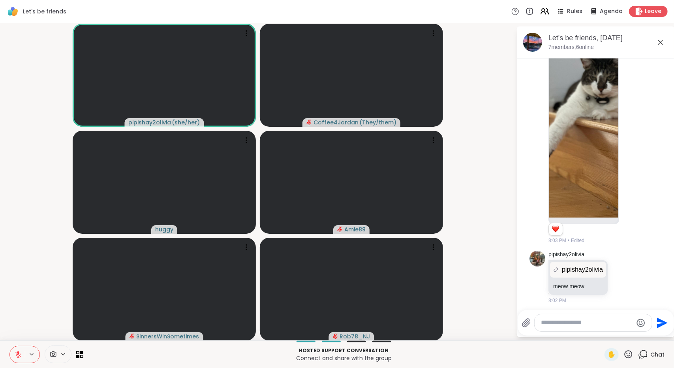
click at [18, 350] on button at bounding box center [17, 354] width 15 height 17
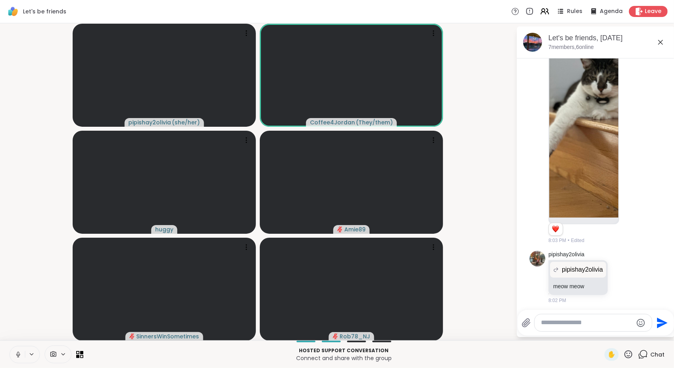
click at [15, 357] on icon at bounding box center [18, 354] width 7 height 7
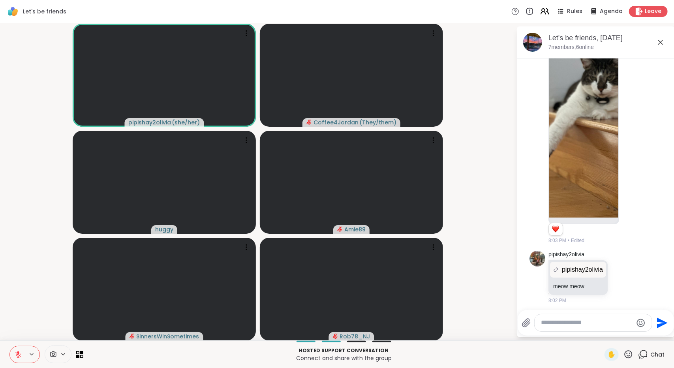
click at [15, 351] on icon at bounding box center [18, 354] width 7 height 7
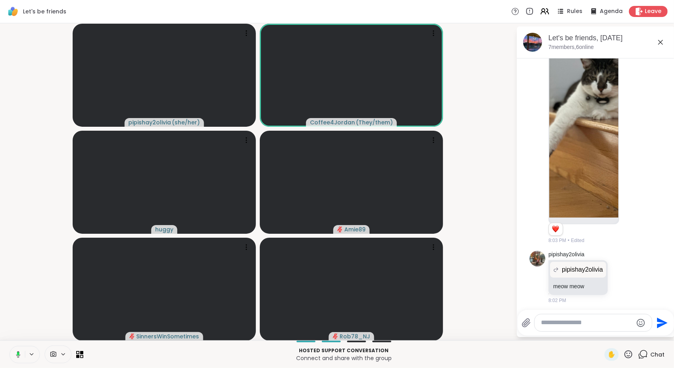
click at [16, 348] on button at bounding box center [17, 354] width 16 height 17
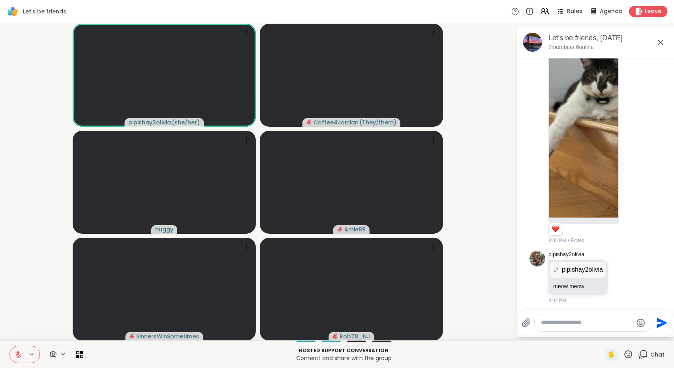
click at [21, 352] on button at bounding box center [17, 354] width 15 height 17
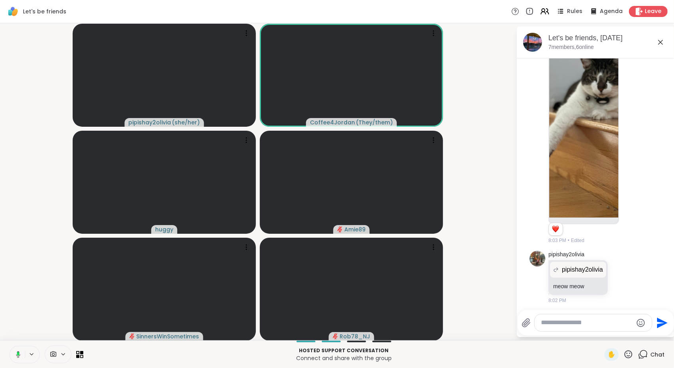
click at [10, 351] on button at bounding box center [17, 354] width 16 height 17
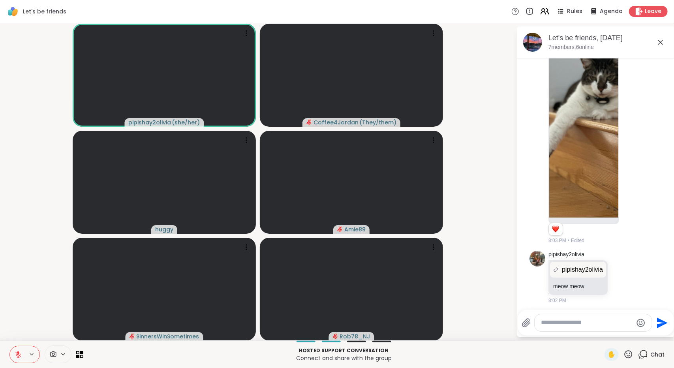
click at [11, 348] on button at bounding box center [17, 354] width 15 height 17
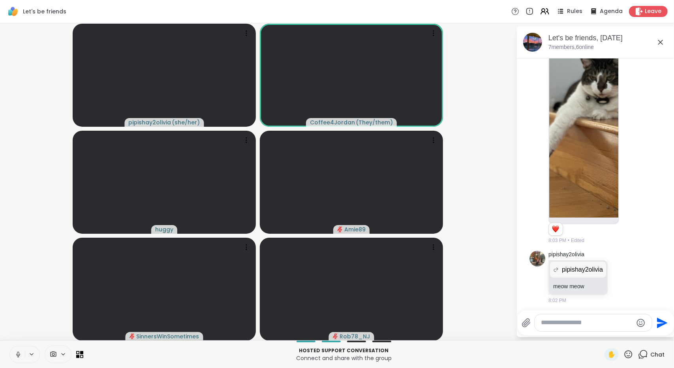
click at [19, 351] on icon at bounding box center [18, 354] width 7 height 7
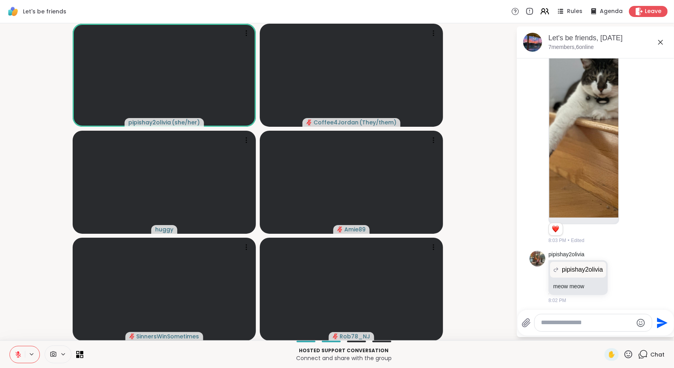
click at [19, 354] on icon at bounding box center [18, 354] width 7 height 7
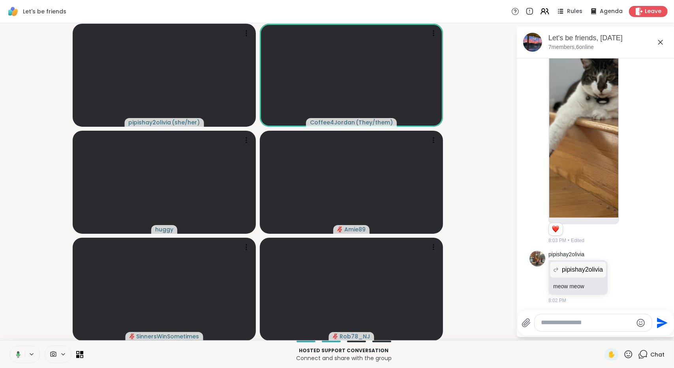
click at [19, 353] on icon at bounding box center [18, 354] width 4 height 7
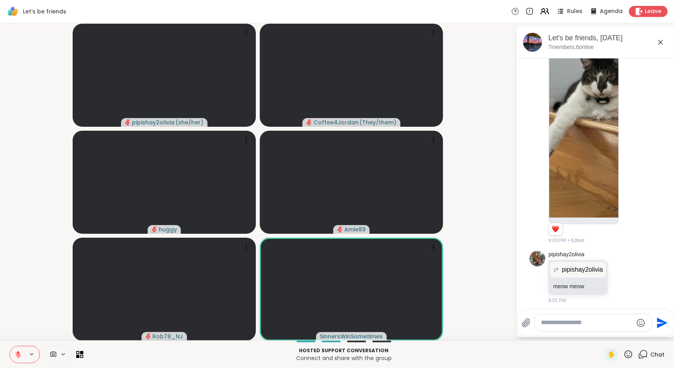
click at [624, 353] on icon at bounding box center [629, 354] width 10 height 10
click at [601, 334] on span "❤️" at bounding box center [605, 333] width 8 height 9
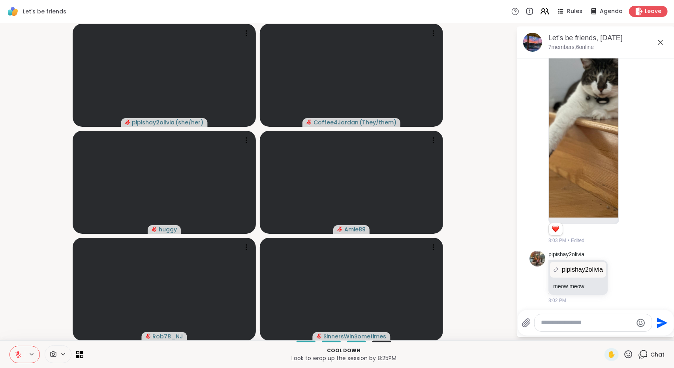
click at [21, 351] on button at bounding box center [17, 354] width 15 height 17
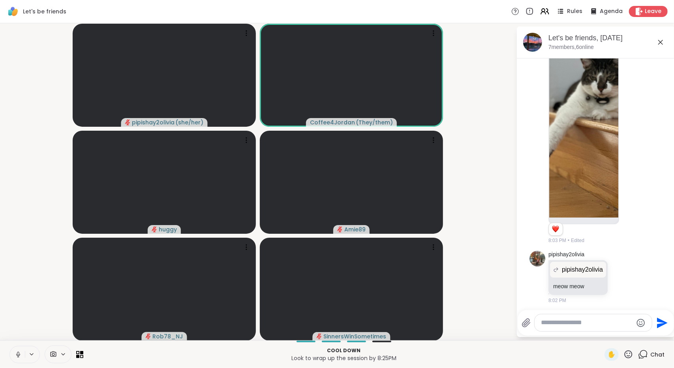
click at [19, 359] on button at bounding box center [17, 354] width 15 height 17
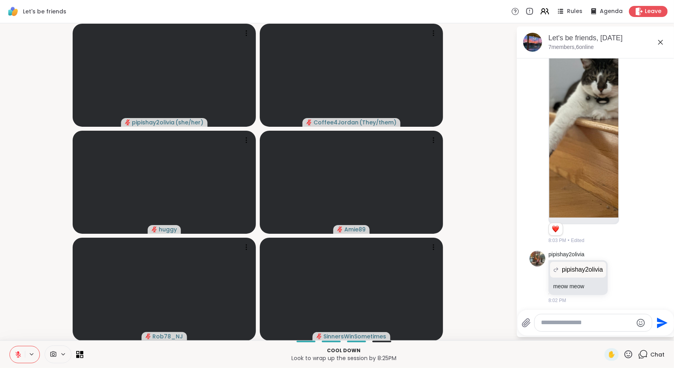
click at [14, 356] on button at bounding box center [17, 354] width 15 height 17
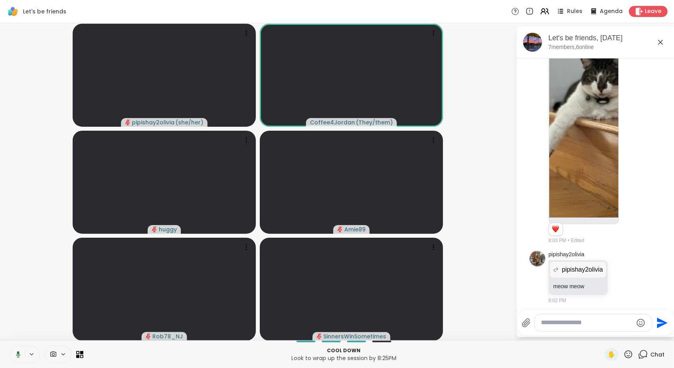
click at [20, 349] on button at bounding box center [17, 354] width 16 height 17
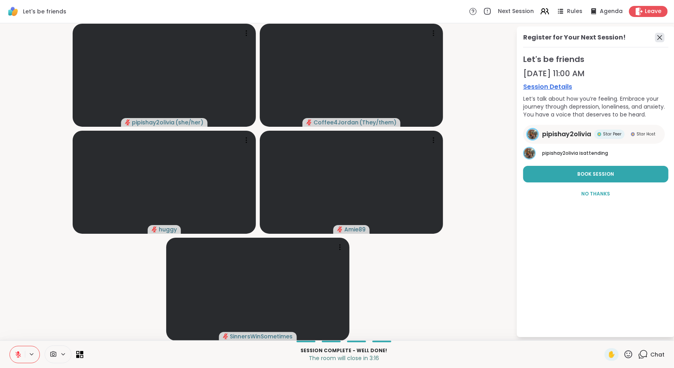
click at [658, 37] on icon at bounding box center [659, 37] width 9 height 9
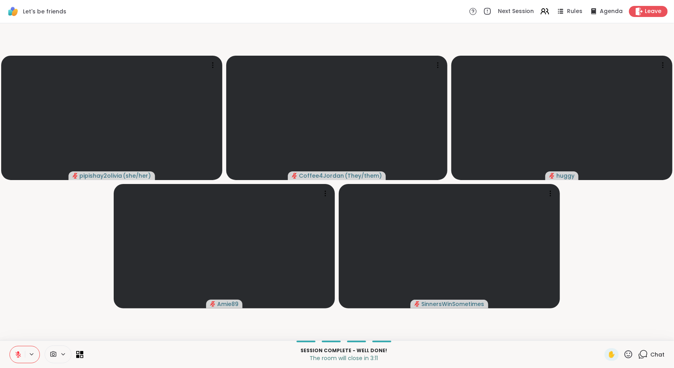
click at [18, 357] on icon at bounding box center [18, 354] width 7 height 7
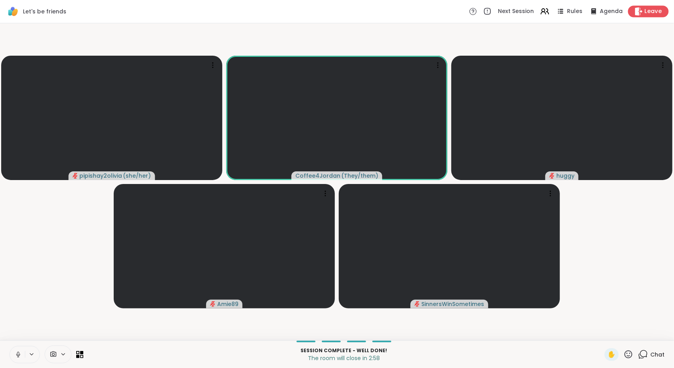
click at [645, 12] on span "Leave" at bounding box center [653, 12] width 17 height 8
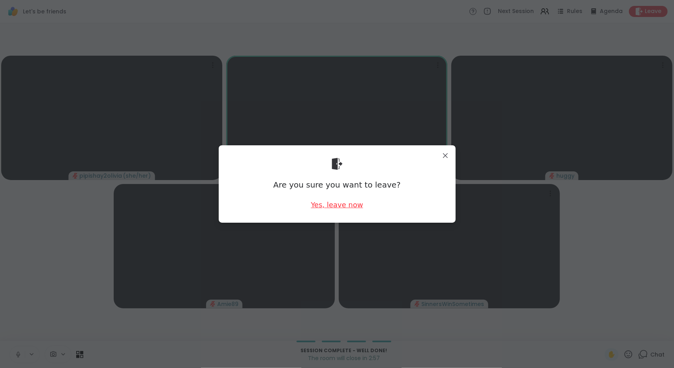
click at [335, 209] on div "Yes, leave now" at bounding box center [337, 205] width 52 height 10
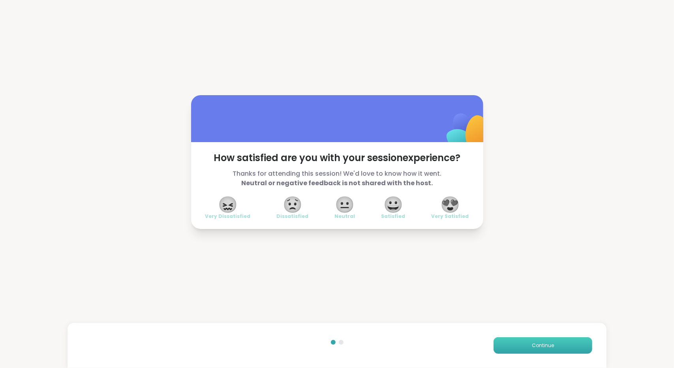
click at [533, 338] on button "Continue" at bounding box center [543, 345] width 99 height 17
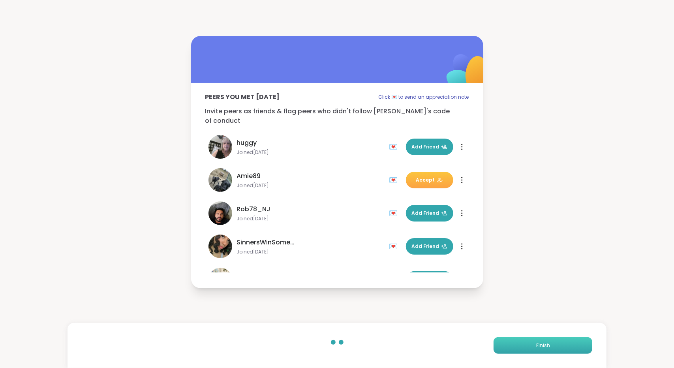
click at [533, 338] on button "Finish" at bounding box center [543, 345] width 99 height 17
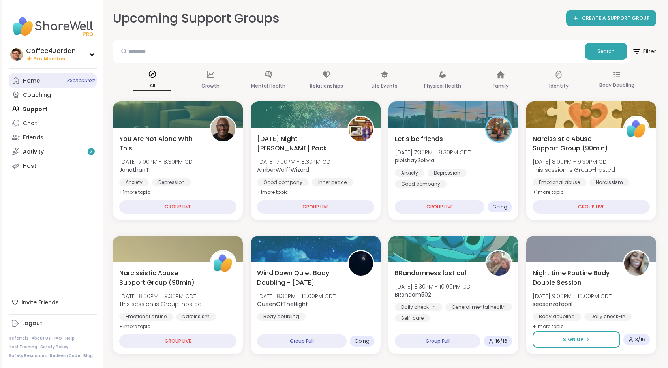
click at [87, 85] on link "Home 3 Scheduled" at bounding box center [53, 80] width 88 height 14
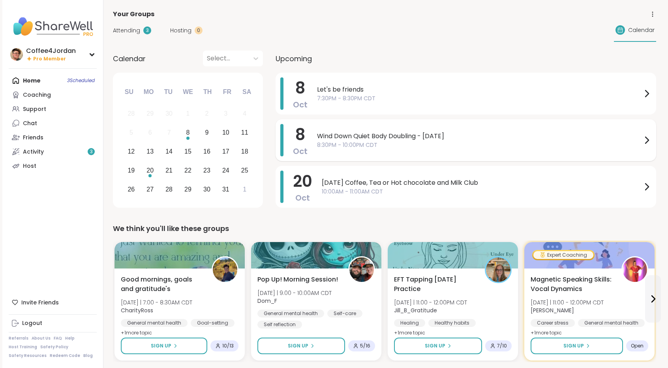
click at [444, 143] on span "8:30PM - 10:00PM CDT" at bounding box center [479, 145] width 325 height 8
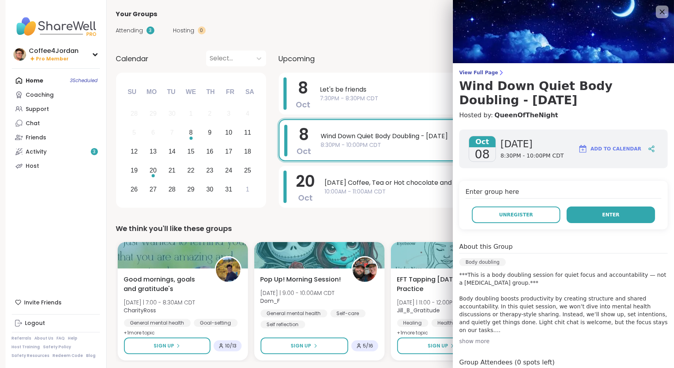
click at [580, 209] on button "Enter" at bounding box center [611, 215] width 88 height 17
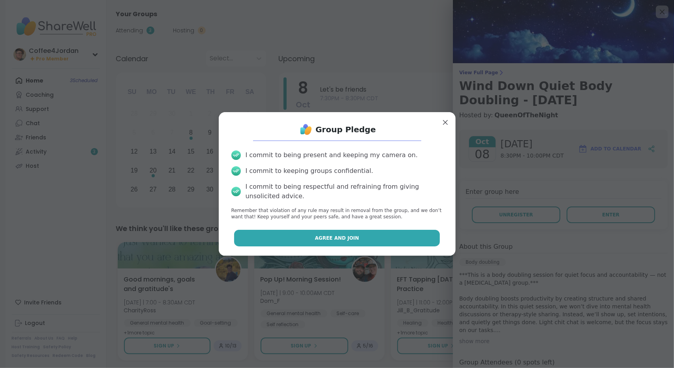
click at [406, 244] on button "Agree and Join" at bounding box center [337, 238] width 206 height 17
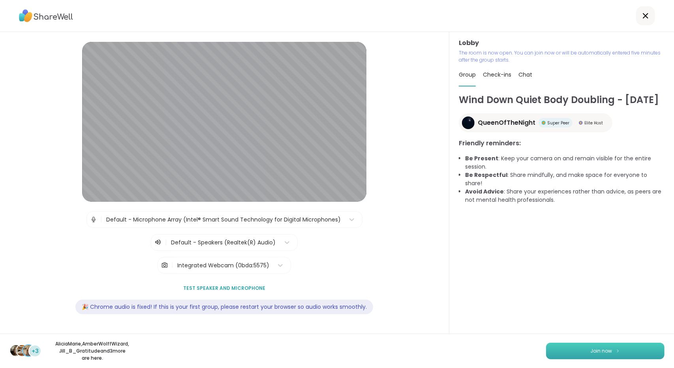
click at [555, 350] on button "Join now" at bounding box center [605, 351] width 118 height 17
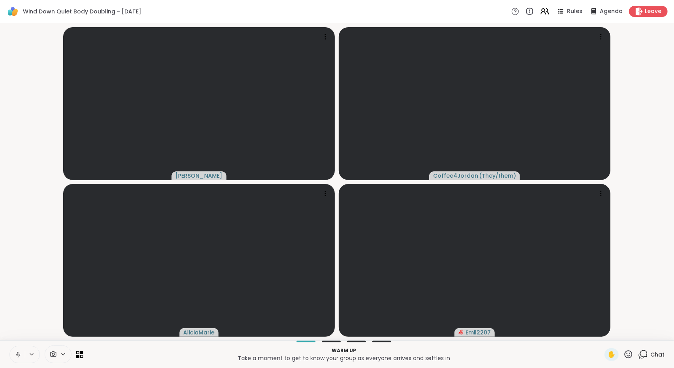
click at [18, 356] on icon at bounding box center [18, 354] width 7 height 7
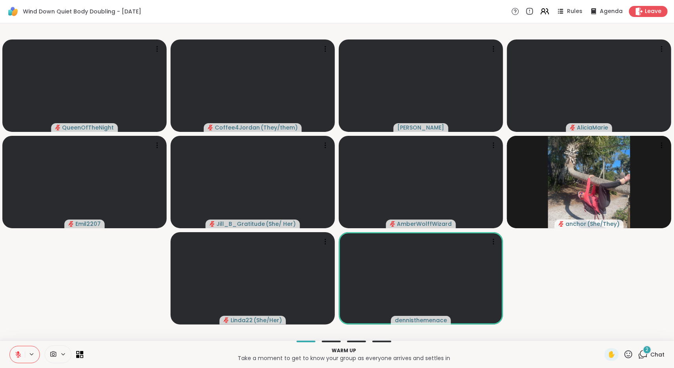
click at [652, 355] on span "Chat" at bounding box center [657, 355] width 14 height 8
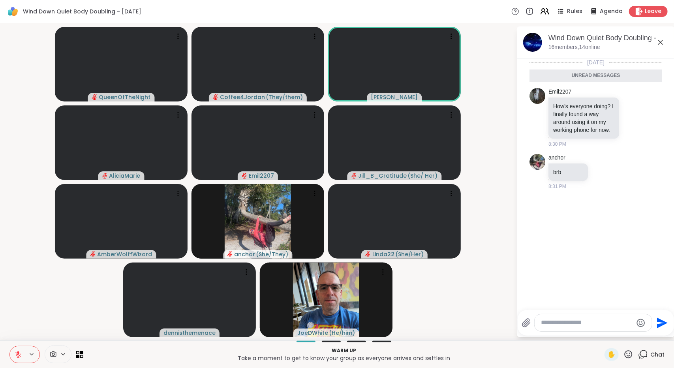
click at [580, 326] on textarea "Type your message" at bounding box center [587, 323] width 92 height 8
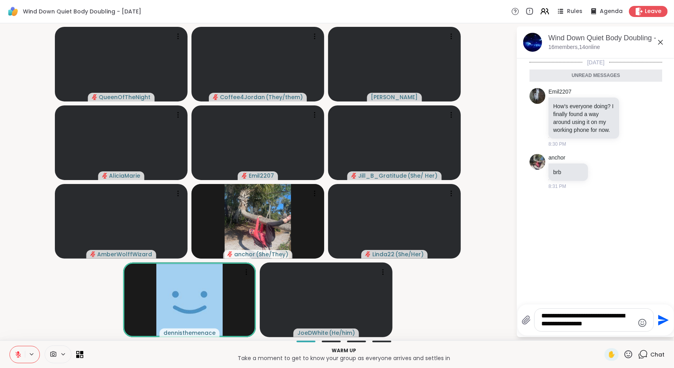
type textarea "**********"
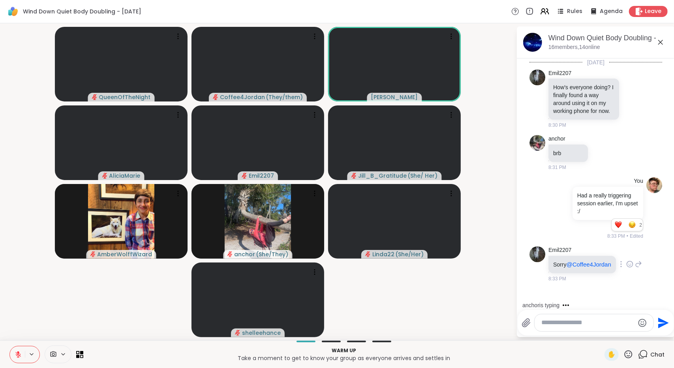
click at [631, 268] on icon at bounding box center [629, 264] width 7 height 8
click at [632, 255] on div "Select Reaction: Heart" at bounding box center [629, 251] width 7 height 7
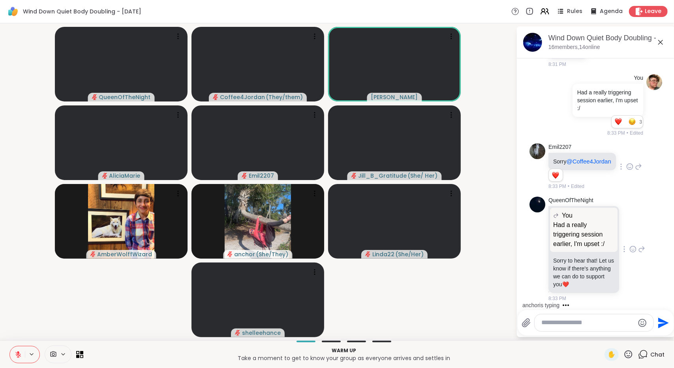
click at [629, 247] on icon at bounding box center [632, 249] width 7 height 8
click at [629, 234] on div "Select Reaction: Heart" at bounding box center [632, 236] width 7 height 7
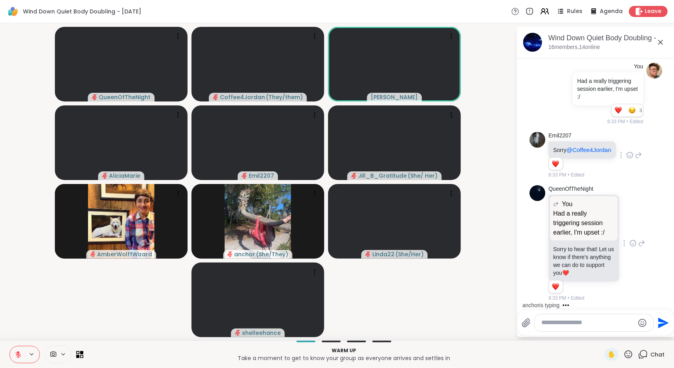
scroll to position [128, 0]
click at [638, 246] on icon at bounding box center [641, 243] width 7 height 9
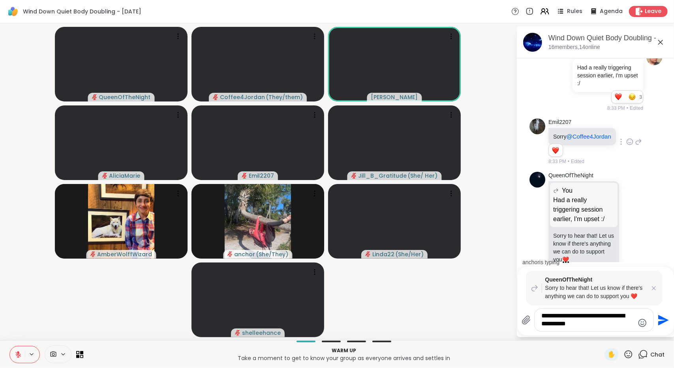
type textarea "**********"
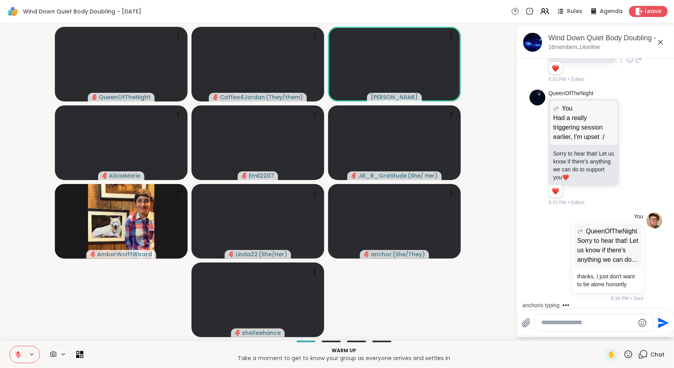
scroll to position [327, 0]
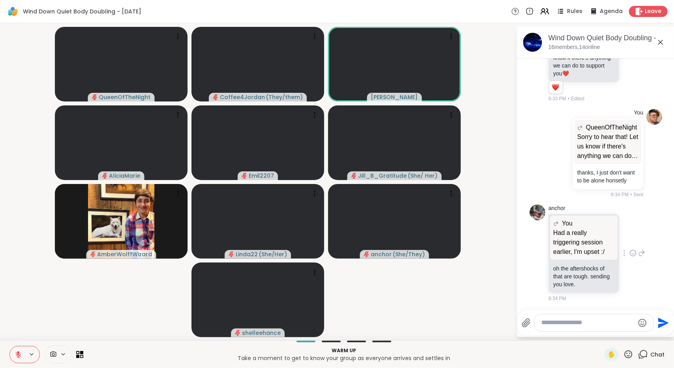
click at [629, 255] on icon at bounding box center [632, 253] width 7 height 8
click at [629, 239] on div "Select Reaction: Heart" at bounding box center [632, 240] width 7 height 7
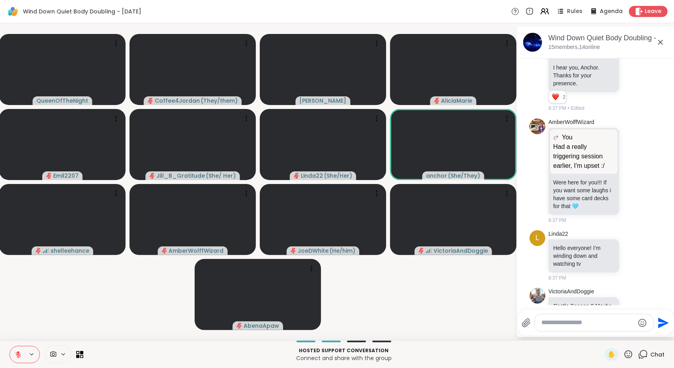
scroll to position [691, 0]
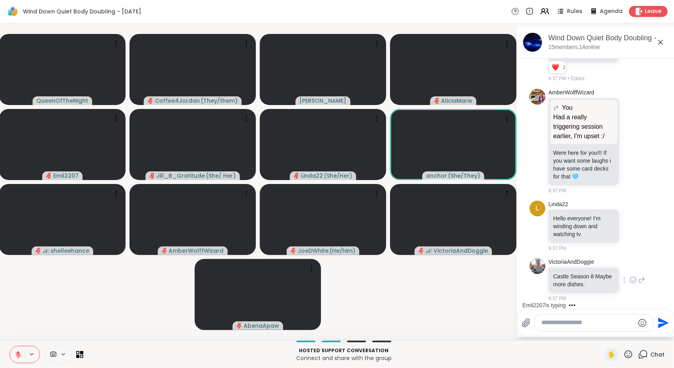
click at [629, 281] on icon at bounding box center [632, 280] width 7 height 8
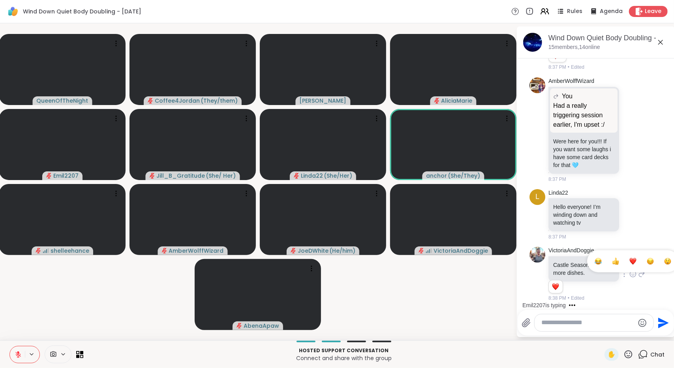
scroll to position [702, 0]
click at [629, 265] on div "Select Reaction: Heart" at bounding box center [632, 261] width 7 height 7
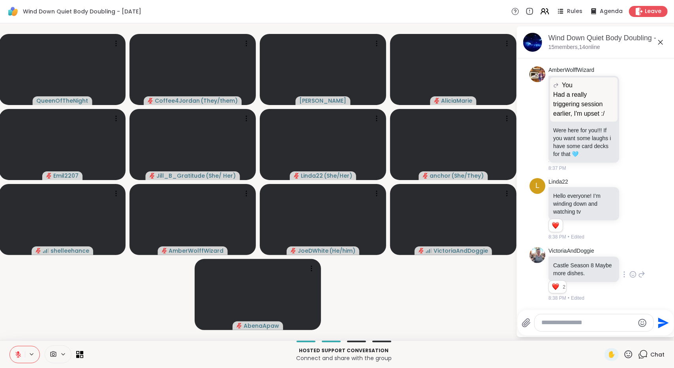
scroll to position [714, 0]
click at [639, 276] on icon at bounding box center [642, 275] width 6 height 6
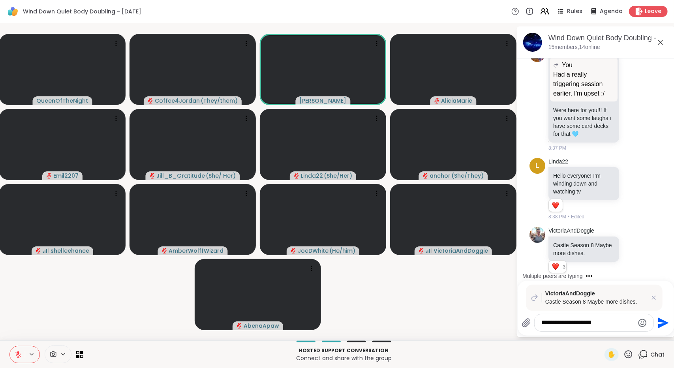
type textarea "**********"
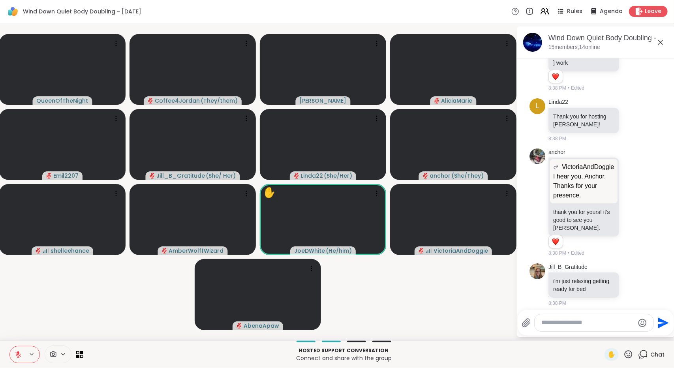
scroll to position [1145, 0]
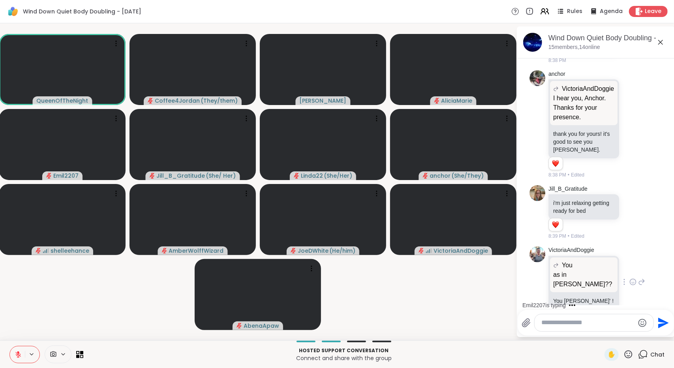
click at [629, 278] on icon at bounding box center [632, 282] width 7 height 8
click at [629, 261] on button "Select Reaction: Heart" at bounding box center [633, 269] width 16 height 16
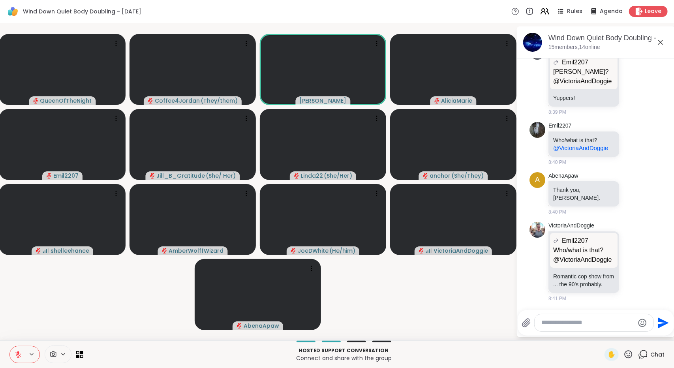
scroll to position [1516, 0]
click at [629, 190] on icon at bounding box center [632, 194] width 7 height 8
click at [624, 195] on div "AbenaApaw Thank you, Jordan. 8:40 PM" at bounding box center [597, 194] width 97 height 44
click at [629, 258] on icon at bounding box center [632, 262] width 7 height 8
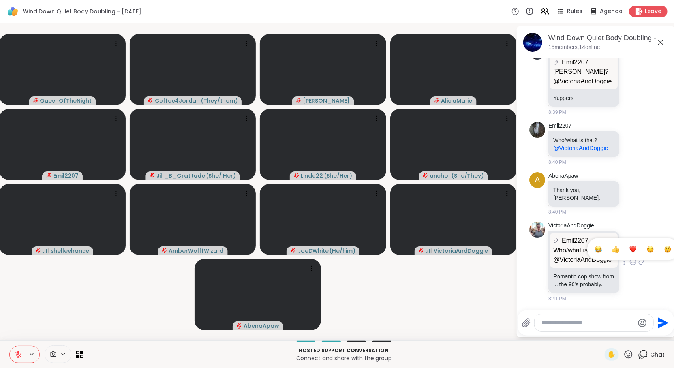
click at [629, 246] on div "Select Reaction: Heart" at bounding box center [632, 249] width 7 height 7
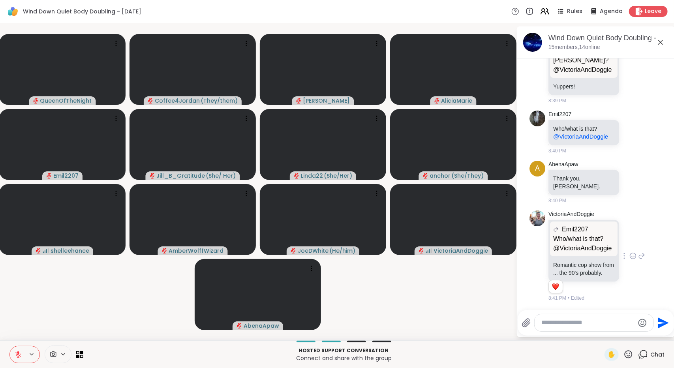
scroll to position [1527, 0]
click at [638, 177] on icon at bounding box center [641, 181] width 7 height 9
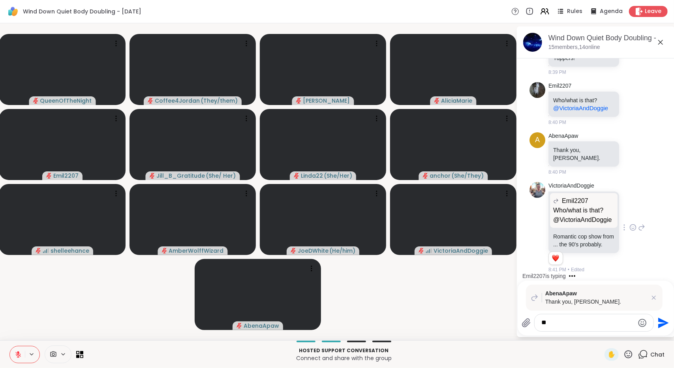
type textarea "***"
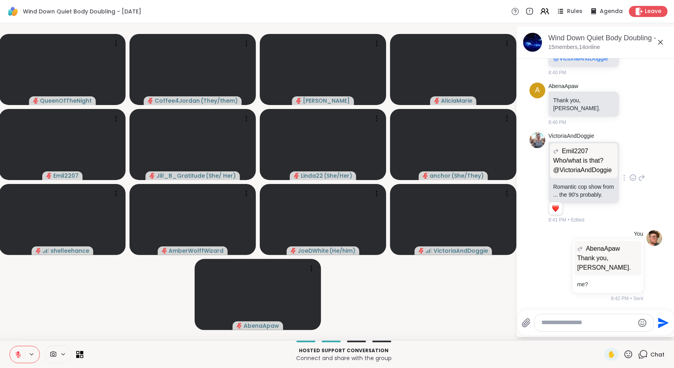
scroll to position [1638, 0]
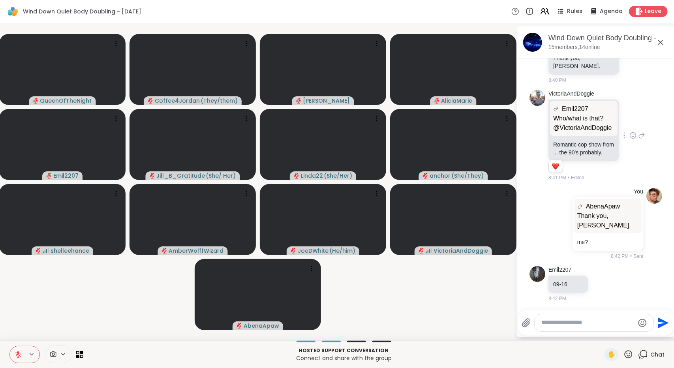
click at [658, 42] on icon at bounding box center [660, 42] width 9 height 9
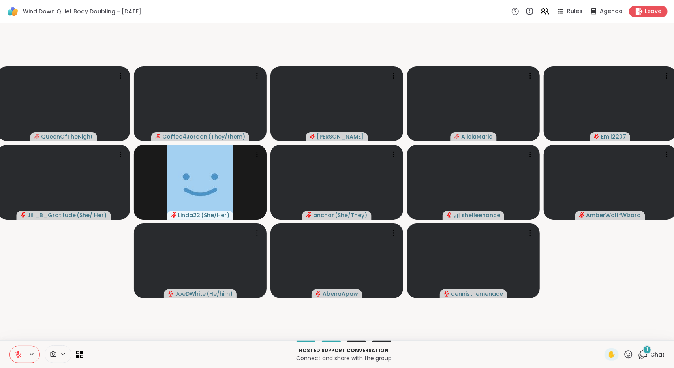
click at [643, 359] on div "1 Chat" at bounding box center [651, 354] width 26 height 13
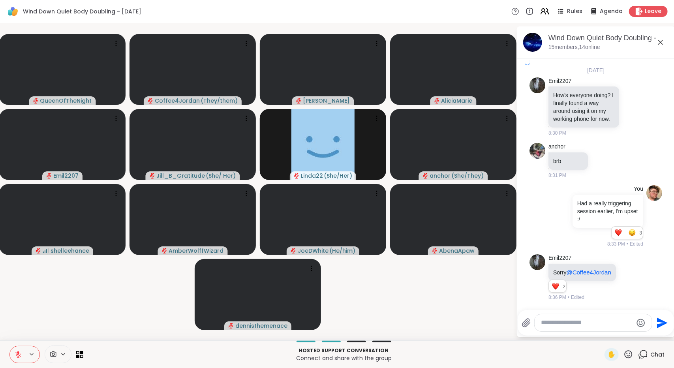
scroll to position [1706, 0]
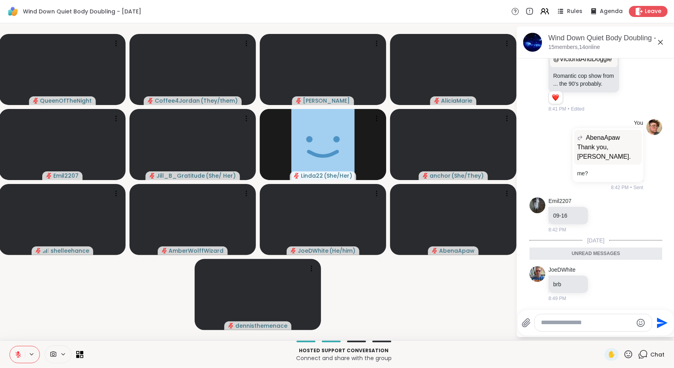
click at [661, 40] on icon at bounding box center [660, 42] width 9 height 9
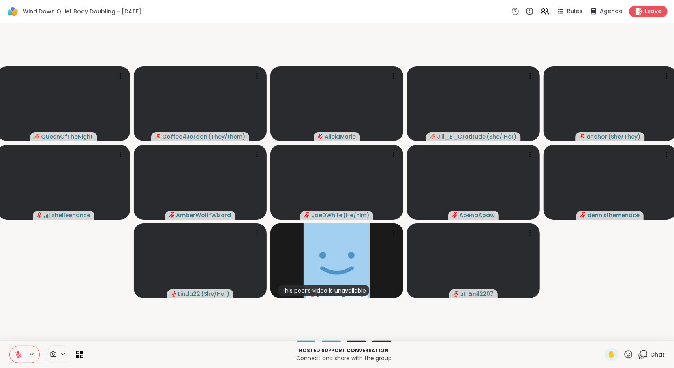
click at [654, 353] on span "Chat" at bounding box center [657, 355] width 14 height 8
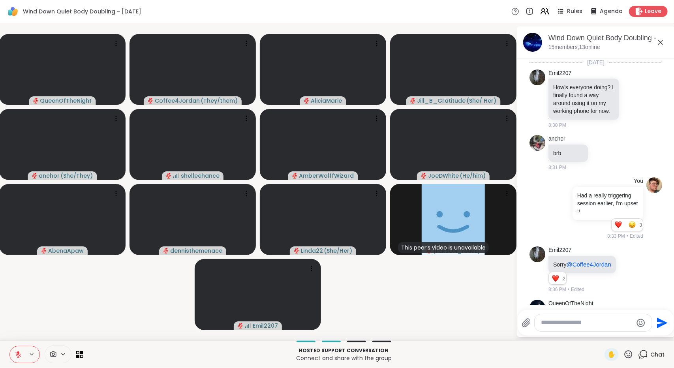
scroll to position [1679, 0]
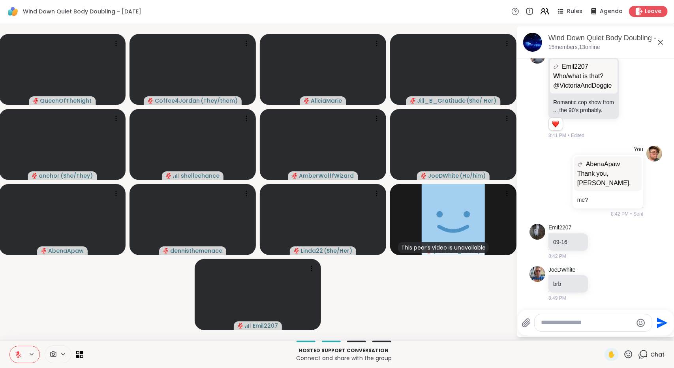
click at [615, 318] on div at bounding box center [593, 322] width 117 height 17
click at [613, 321] on textarea "Type your message" at bounding box center [587, 323] width 92 height 8
type textarea "***"
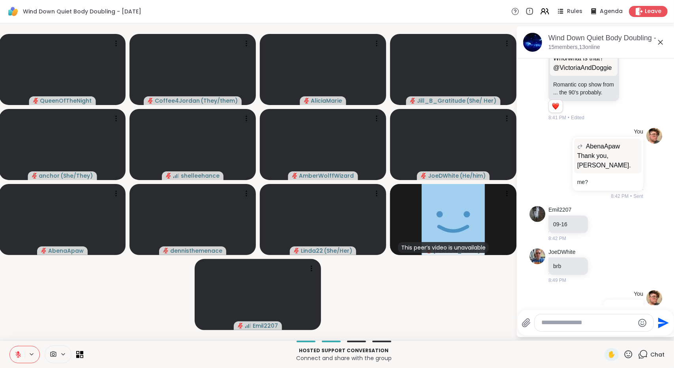
scroll to position [1721, 0]
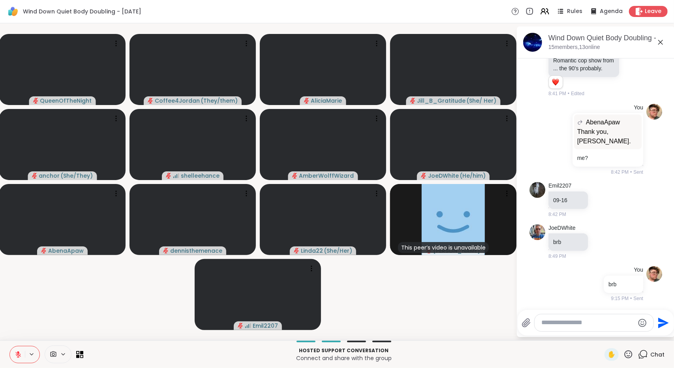
click at [662, 40] on icon at bounding box center [660, 42] width 9 height 9
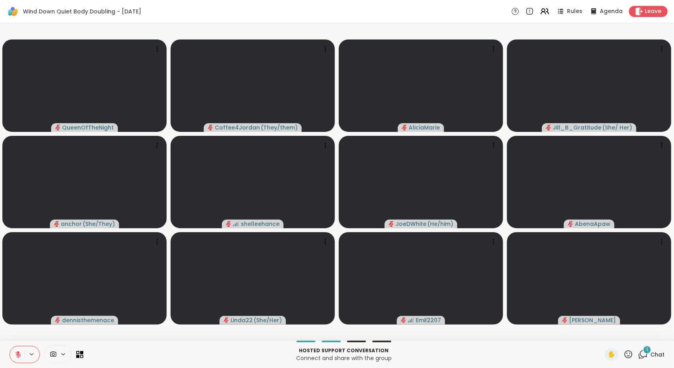
click at [643, 351] on div "1" at bounding box center [647, 350] width 9 height 9
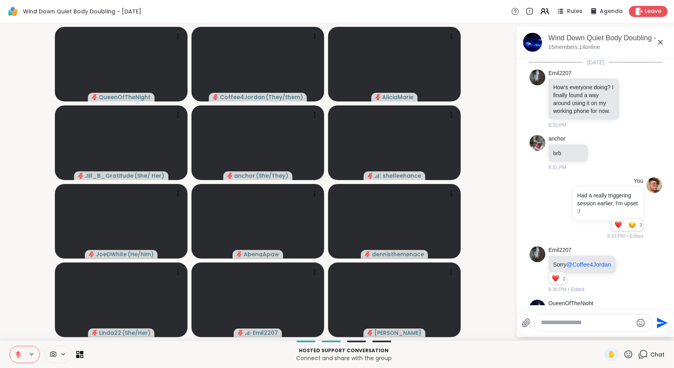
scroll to position [1813, 0]
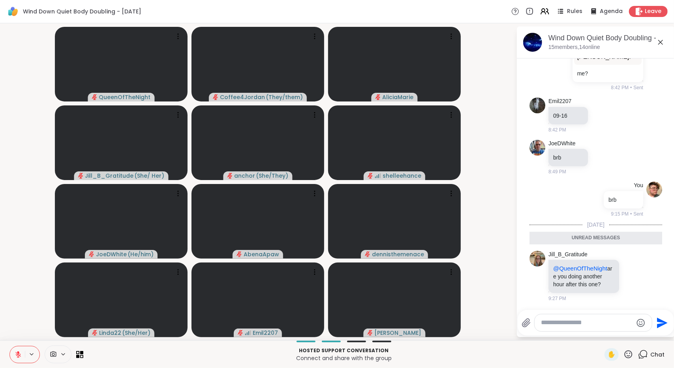
click at [662, 44] on icon at bounding box center [660, 42] width 5 height 5
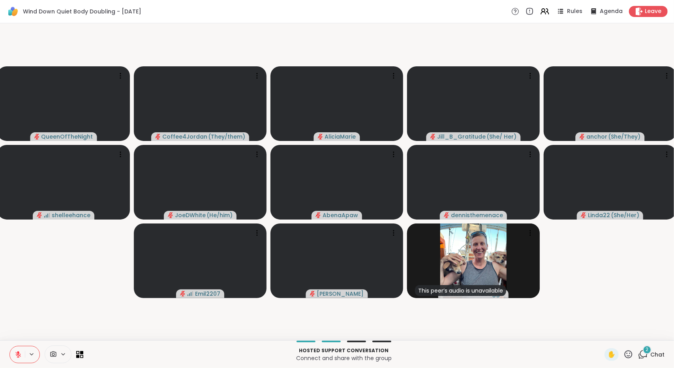
click at [646, 351] on span "2" at bounding box center [647, 349] width 3 height 7
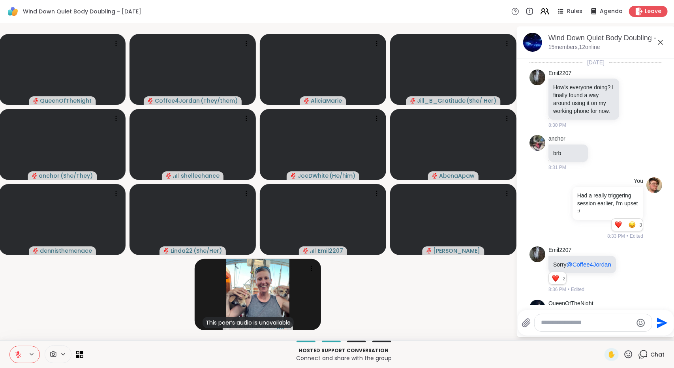
scroll to position [1909, 0]
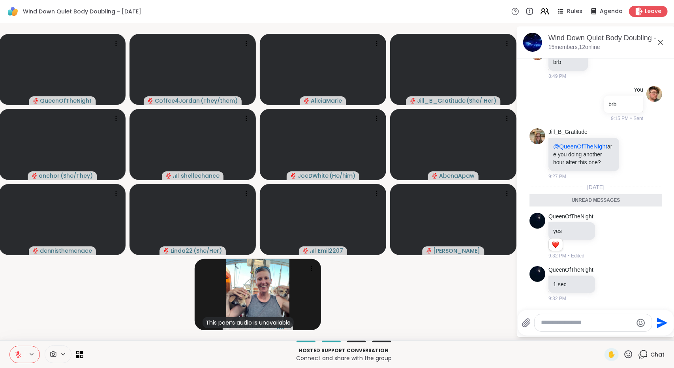
click at [661, 38] on icon at bounding box center [660, 42] width 9 height 9
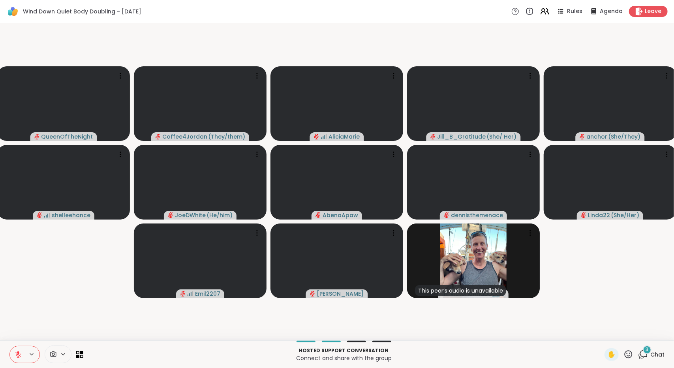
click at [643, 351] on div "3" at bounding box center [647, 350] width 9 height 9
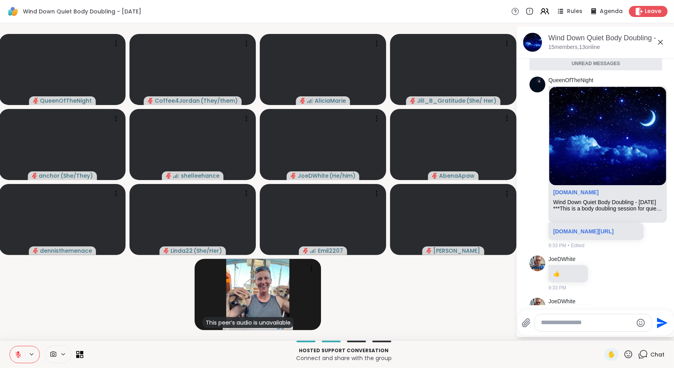
scroll to position [2072, 0]
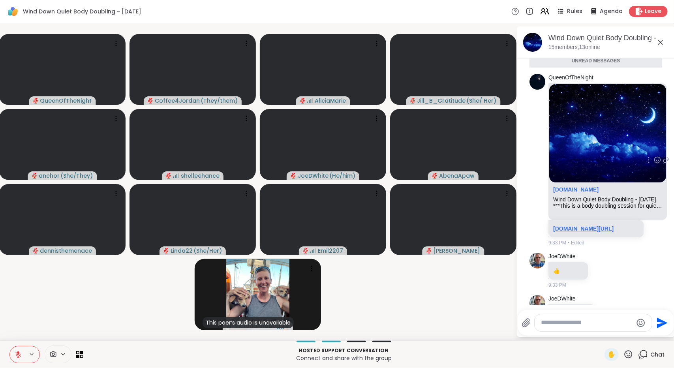
click at [596, 232] on link "sharewellnow.com/session/4821907f-a18d-4cdf-969d-e4b53ed7ed14" at bounding box center [583, 228] width 60 height 6
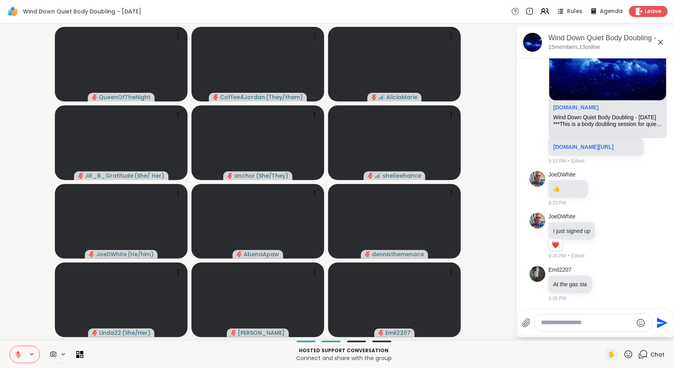
scroll to position [2217, 0]
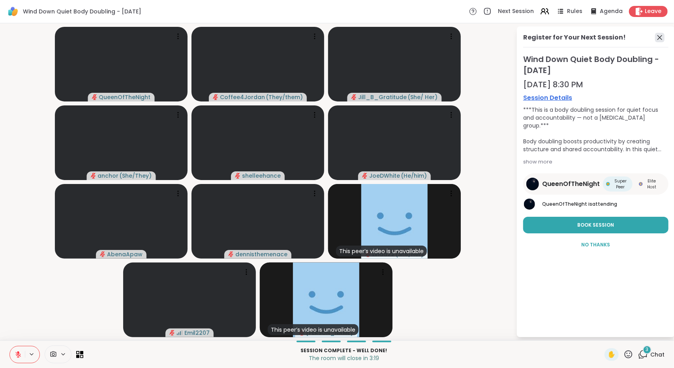
click at [659, 37] on icon at bounding box center [659, 37] width 9 height 9
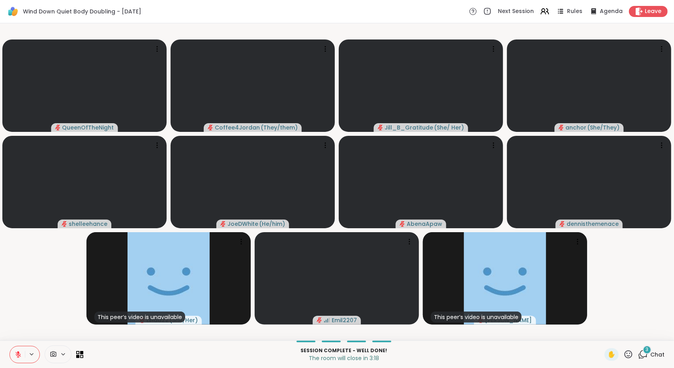
click at [638, 354] on icon at bounding box center [643, 354] width 10 height 10
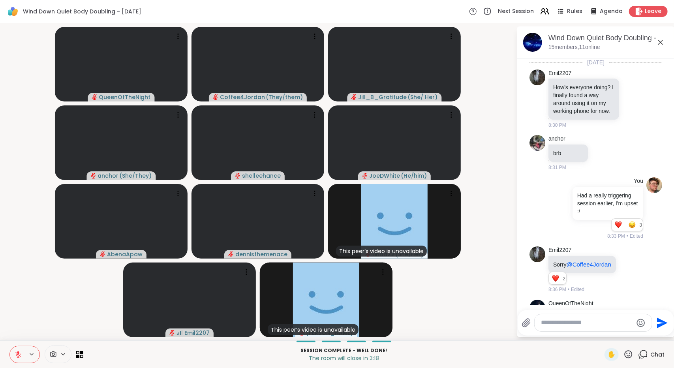
scroll to position [2417, 0]
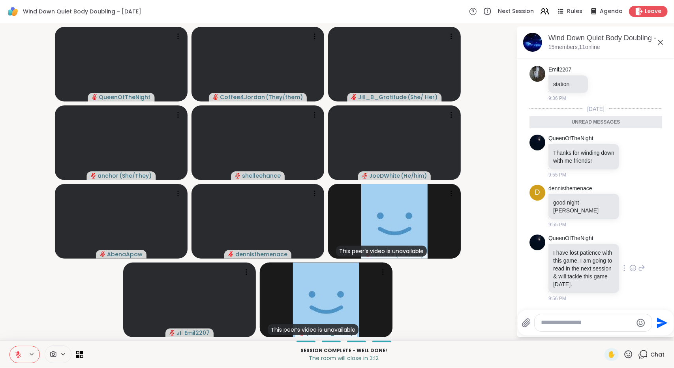
click at [632, 269] on icon at bounding box center [633, 269] width 2 height 1
click at [612, 252] on div "Select Reaction: Thumbs up" at bounding box center [615, 255] width 7 height 7
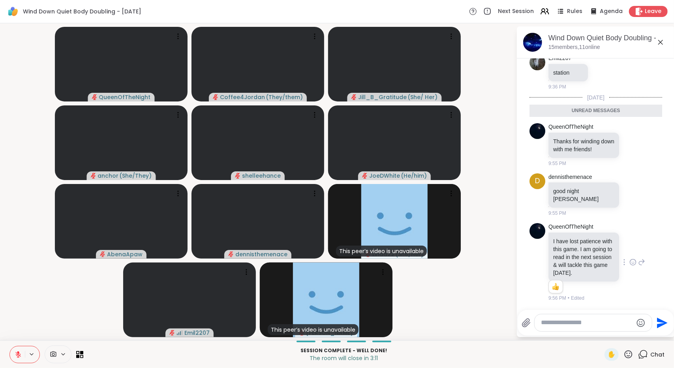
scroll to position [2428, 0]
click at [630, 145] on icon at bounding box center [633, 145] width 6 height 6
click at [629, 133] on span "Select Reaction: Heart" at bounding box center [632, 132] width 7 height 8
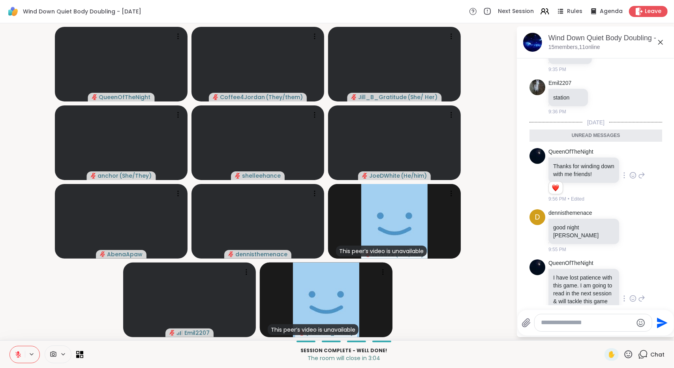
scroll to position [2439, 0]
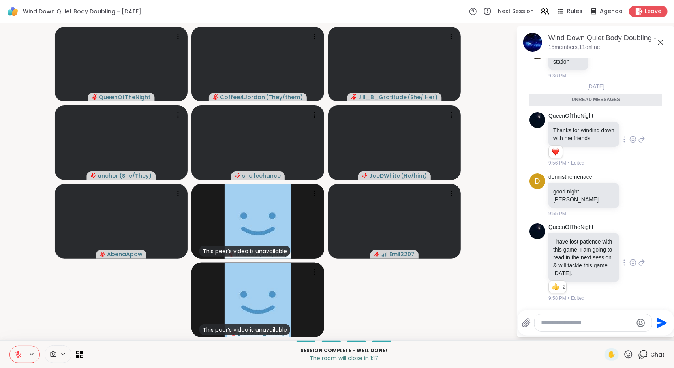
click at [580, 320] on textarea "Type your message" at bounding box center [587, 323] width 92 height 8
type textarea "*"
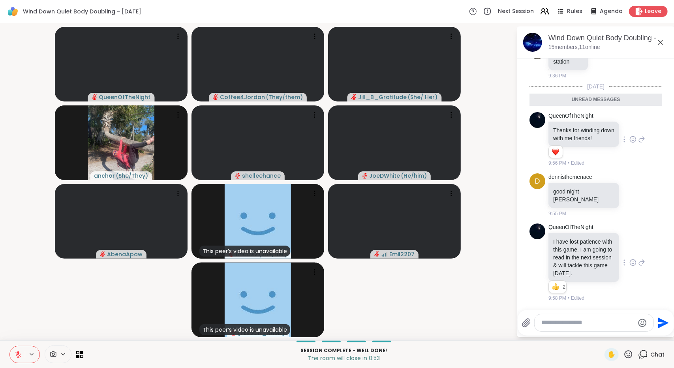
click at [604, 317] on div at bounding box center [594, 322] width 119 height 17
click at [605, 321] on textarea "Type your message" at bounding box center [588, 323] width 92 height 8
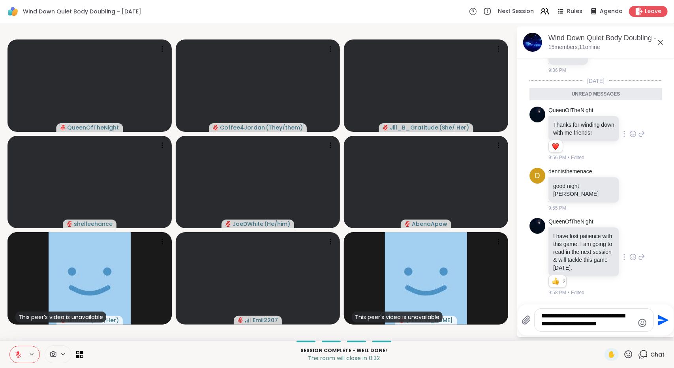
type textarea "**********"
click at [658, 323] on icon "Send" at bounding box center [663, 320] width 11 height 11
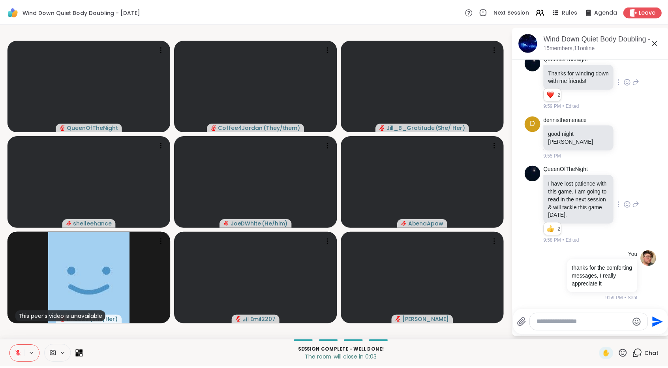
scroll to position [2574, 0]
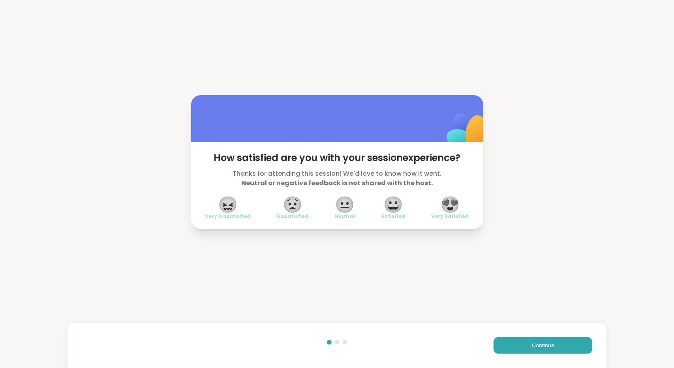
click at [454, 204] on span "😍" at bounding box center [450, 204] width 20 height 14
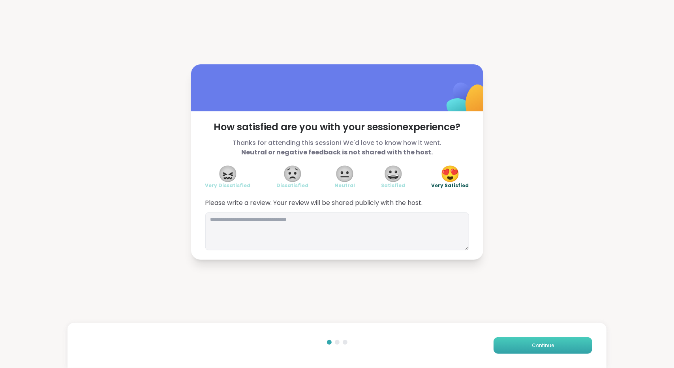
click at [538, 344] on span "Continue" at bounding box center [543, 345] width 22 height 7
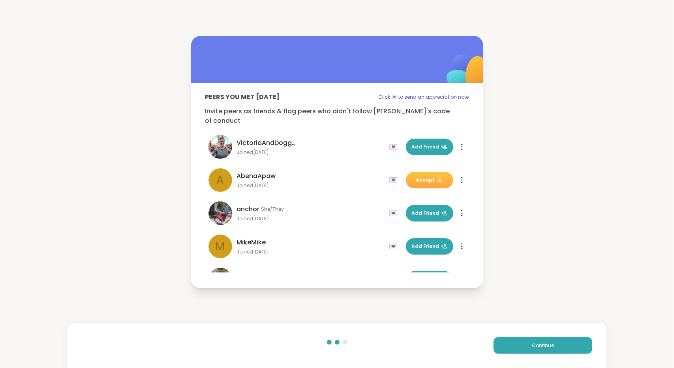
click at [423, 177] on span "Accept" at bounding box center [429, 180] width 27 height 7
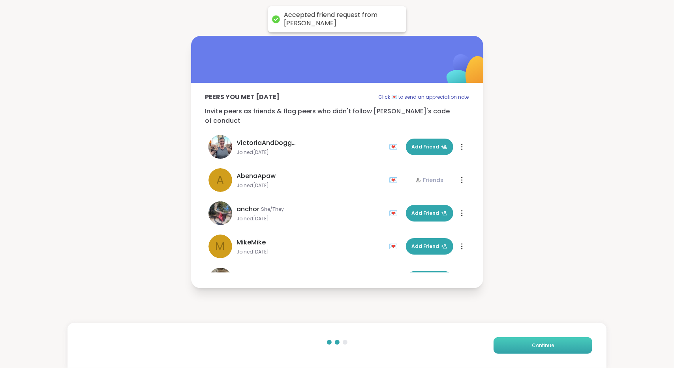
click at [543, 340] on button "Continue" at bounding box center [543, 345] width 99 height 17
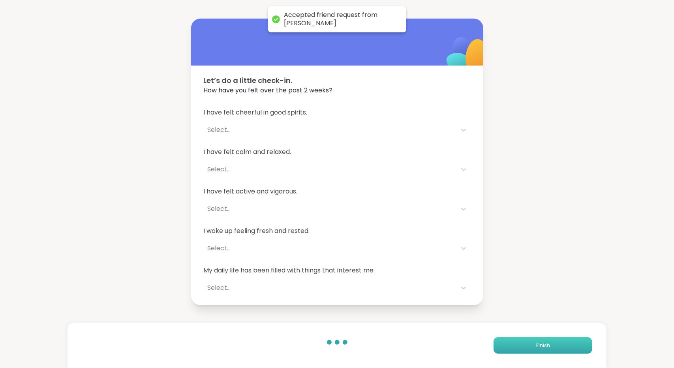
click at [543, 340] on button "Finish" at bounding box center [543, 345] width 99 height 17
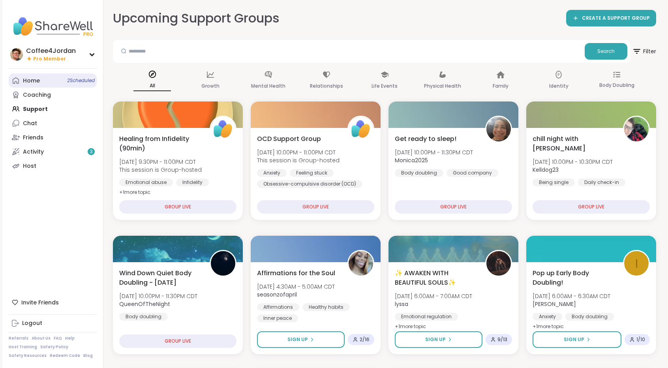
click at [64, 84] on link "Home 2 Scheduled" at bounding box center [53, 80] width 88 height 14
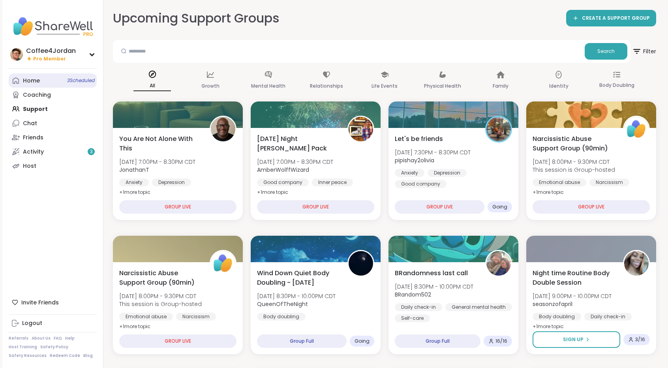
click at [43, 81] on link "Home 3 Scheduled" at bounding box center [53, 80] width 88 height 14
